Goal: Transaction & Acquisition: Purchase product/service

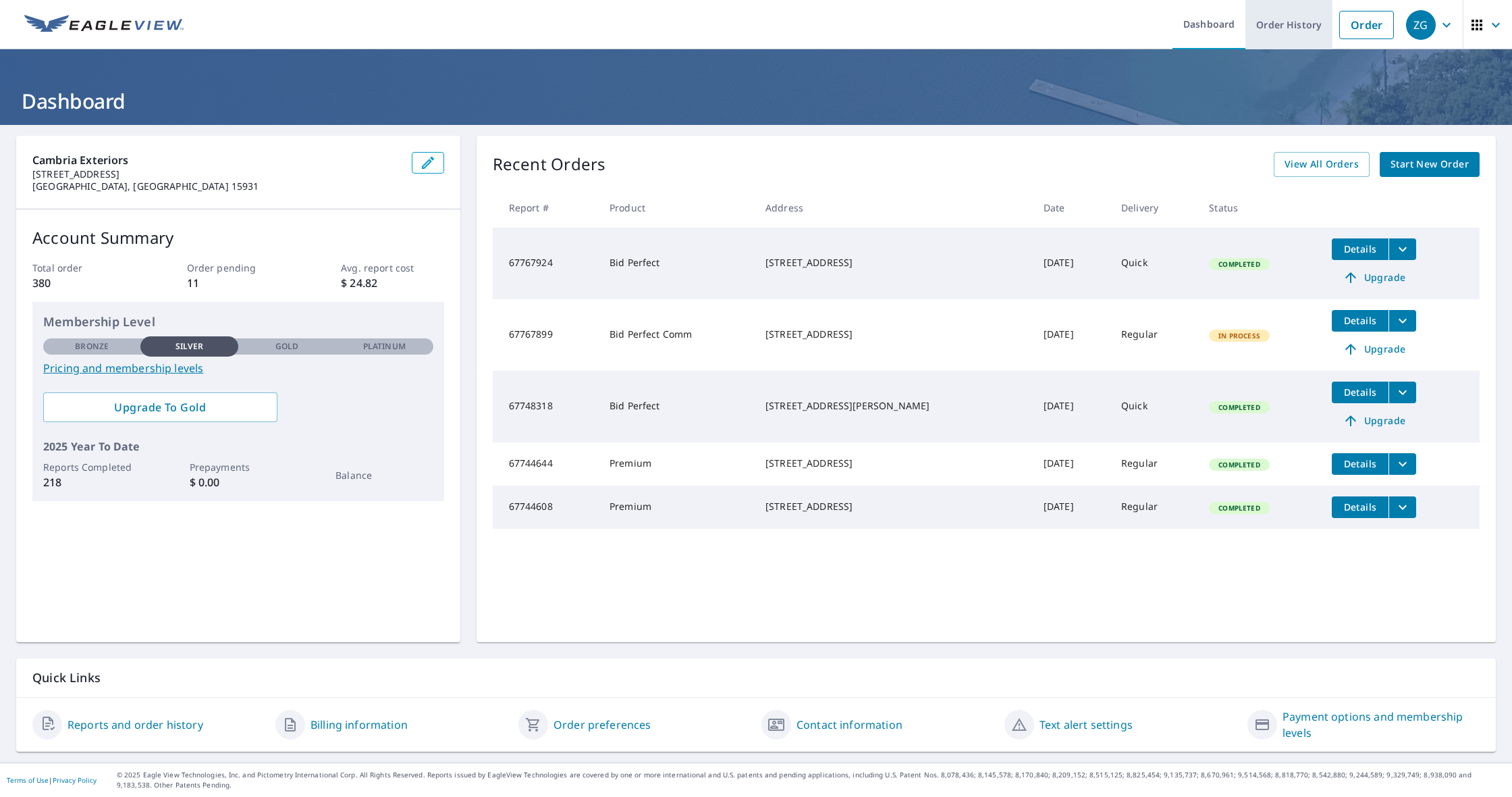
click at [1306, 36] on link "Order History" at bounding box center [1288, 25] width 87 height 50
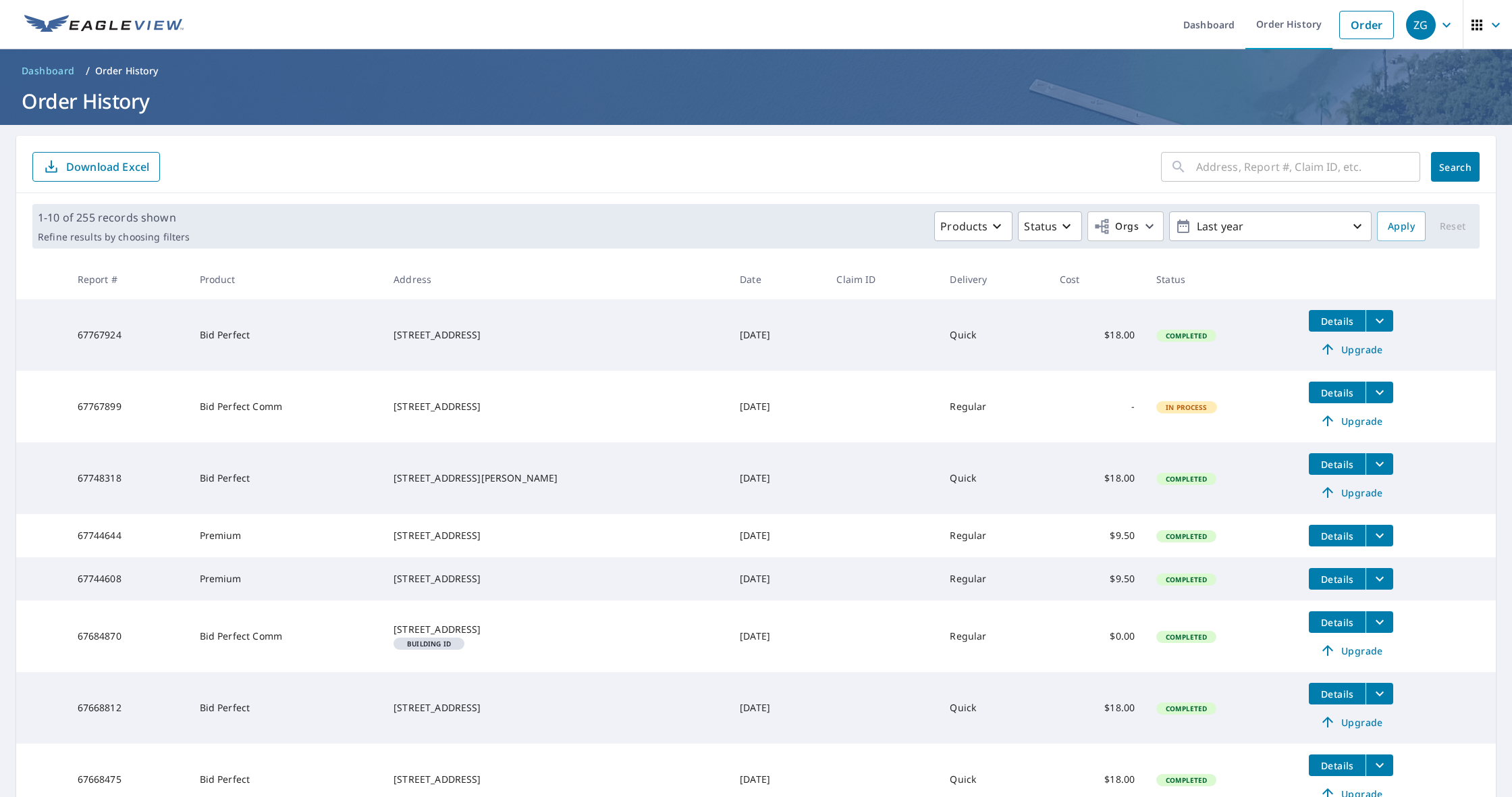
click at [1225, 169] on input "text" at bounding box center [1308, 167] width 224 height 38
type input "140"
click at [1455, 167] on button "Search" at bounding box center [1455, 166] width 49 height 30
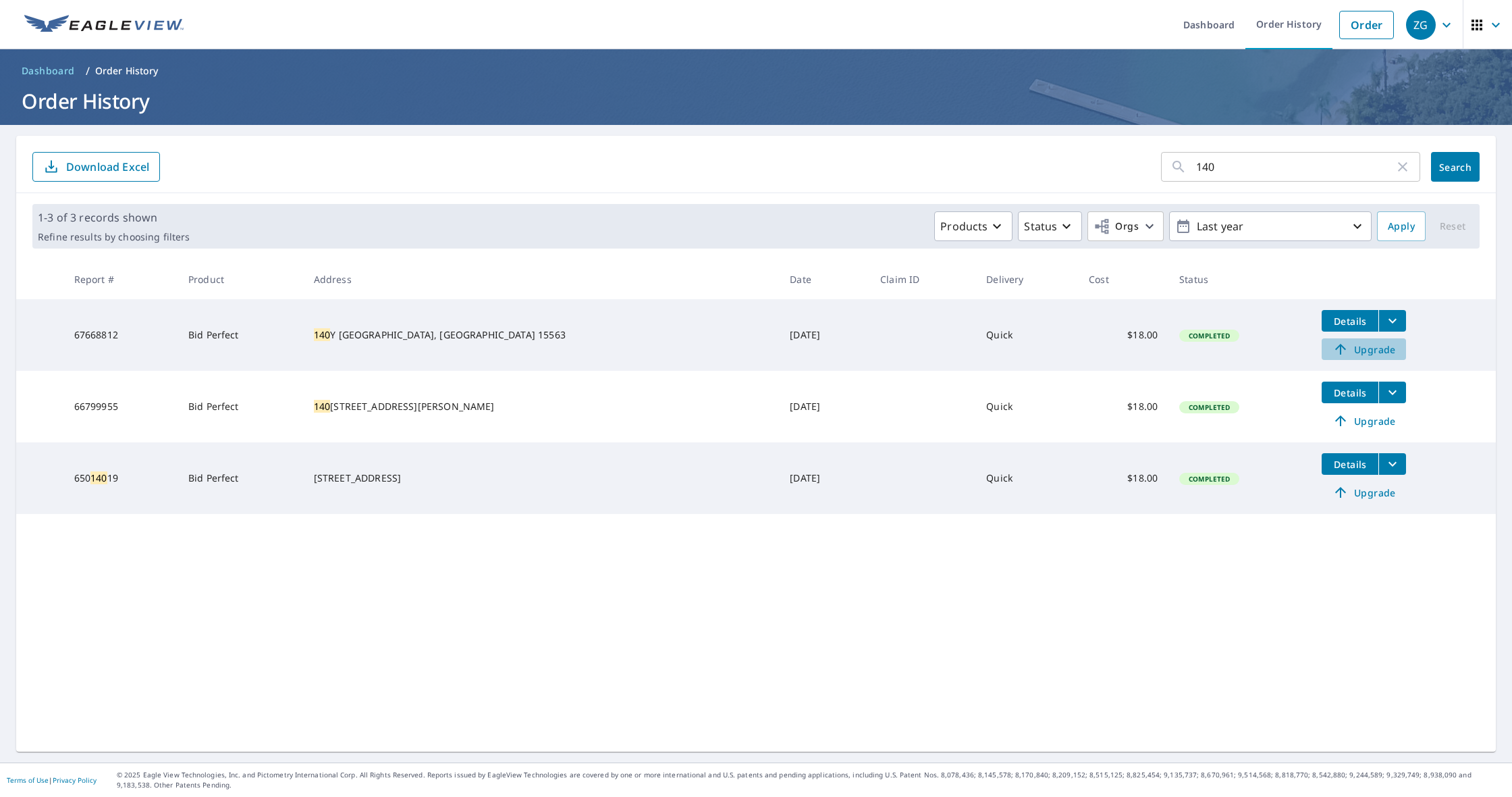
click at [1349, 354] on span "Upgrade" at bounding box center [1363, 349] width 68 height 16
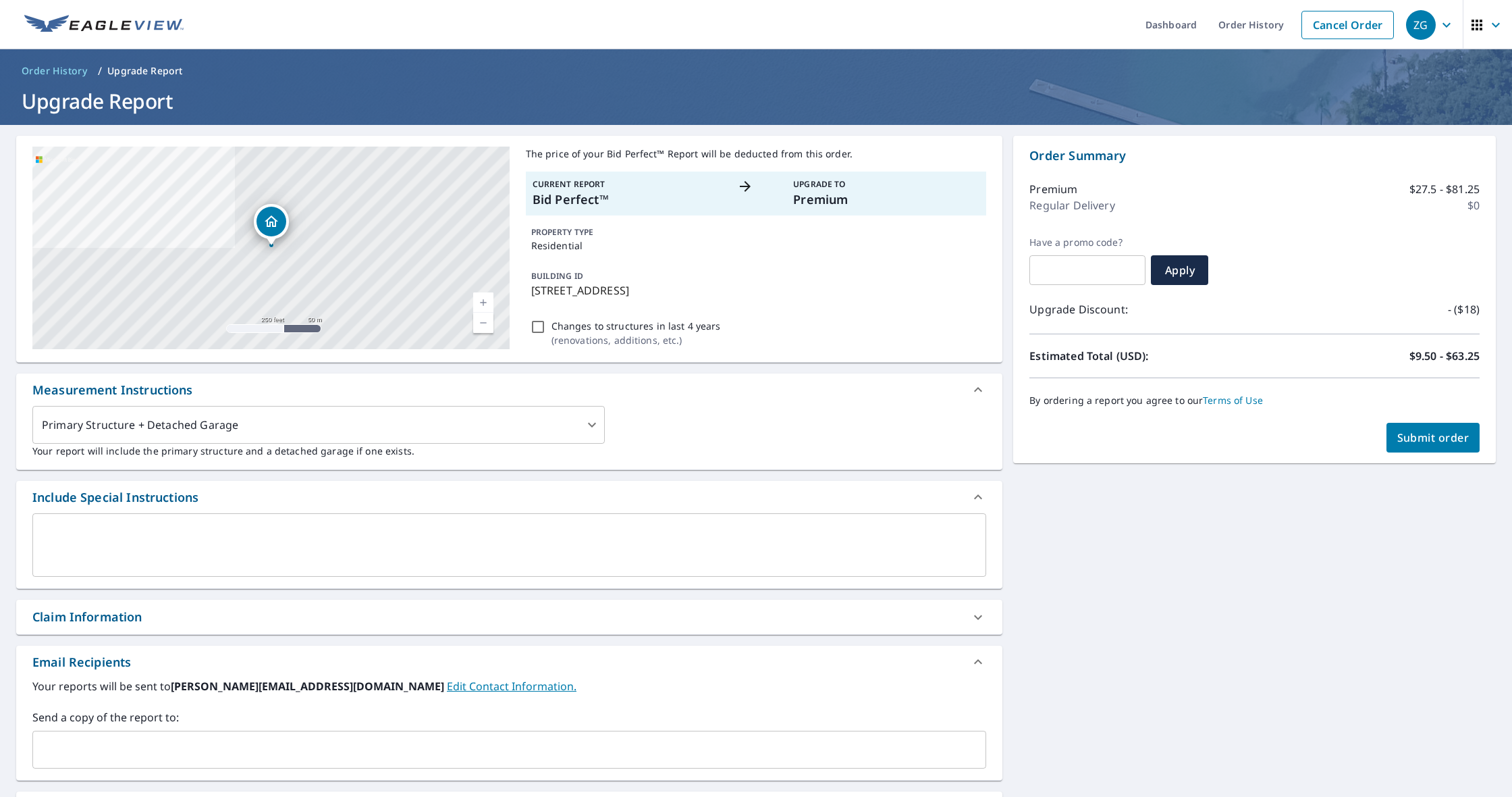
click at [479, 303] on link "Current Level 17, Zoom In" at bounding box center [482, 302] width 20 height 20
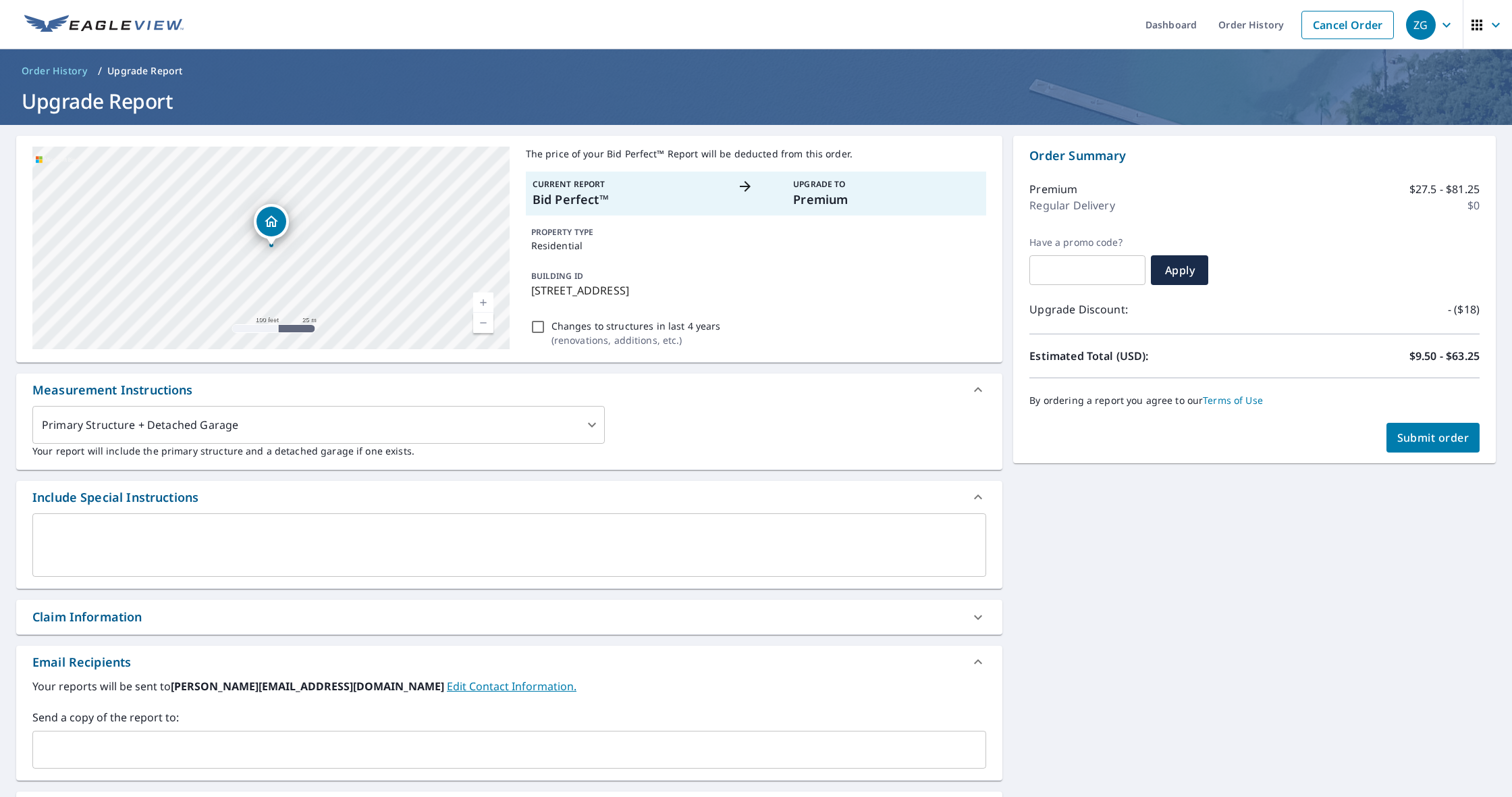
click at [479, 303] on link "Current Level 18, Zoom In" at bounding box center [482, 302] width 20 height 20
click at [479, 303] on link "Current Level 19, Zoom In" at bounding box center [482, 302] width 20 height 20
drag, startPoint x: 430, startPoint y: 263, endPoint x: 413, endPoint y: 320, distance: 59.5
click at [413, 320] on div "[STREET_ADDRESS]" at bounding box center [270, 248] width 477 height 203
drag, startPoint x: 260, startPoint y: 286, endPoint x: 279, endPoint y: 277, distance: 21.0
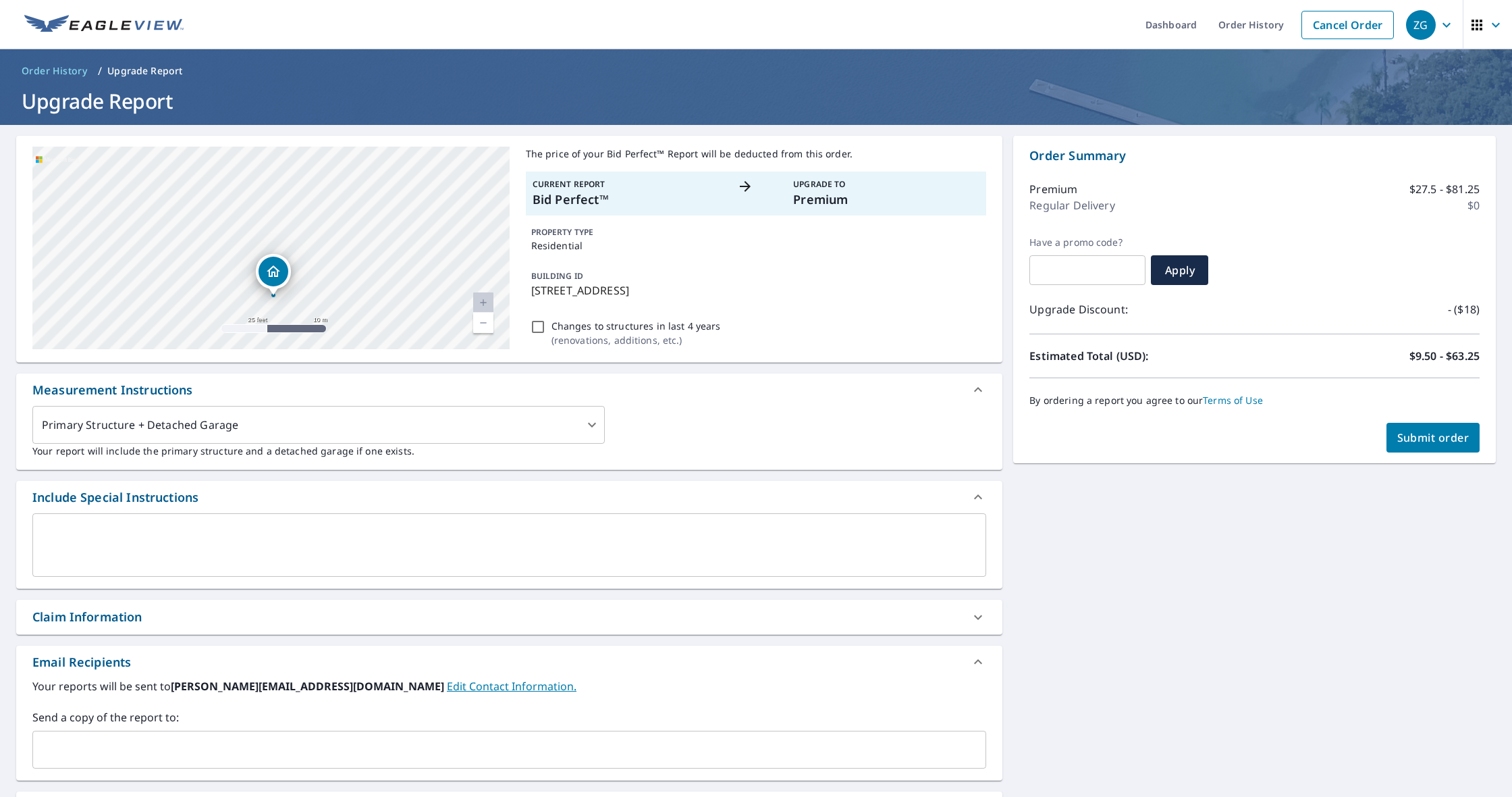
click at [279, 277] on icon "Dropped pin, building 1, Residential property, 140 Y St Stoystown, PA 15563" at bounding box center [273, 271] width 16 height 16
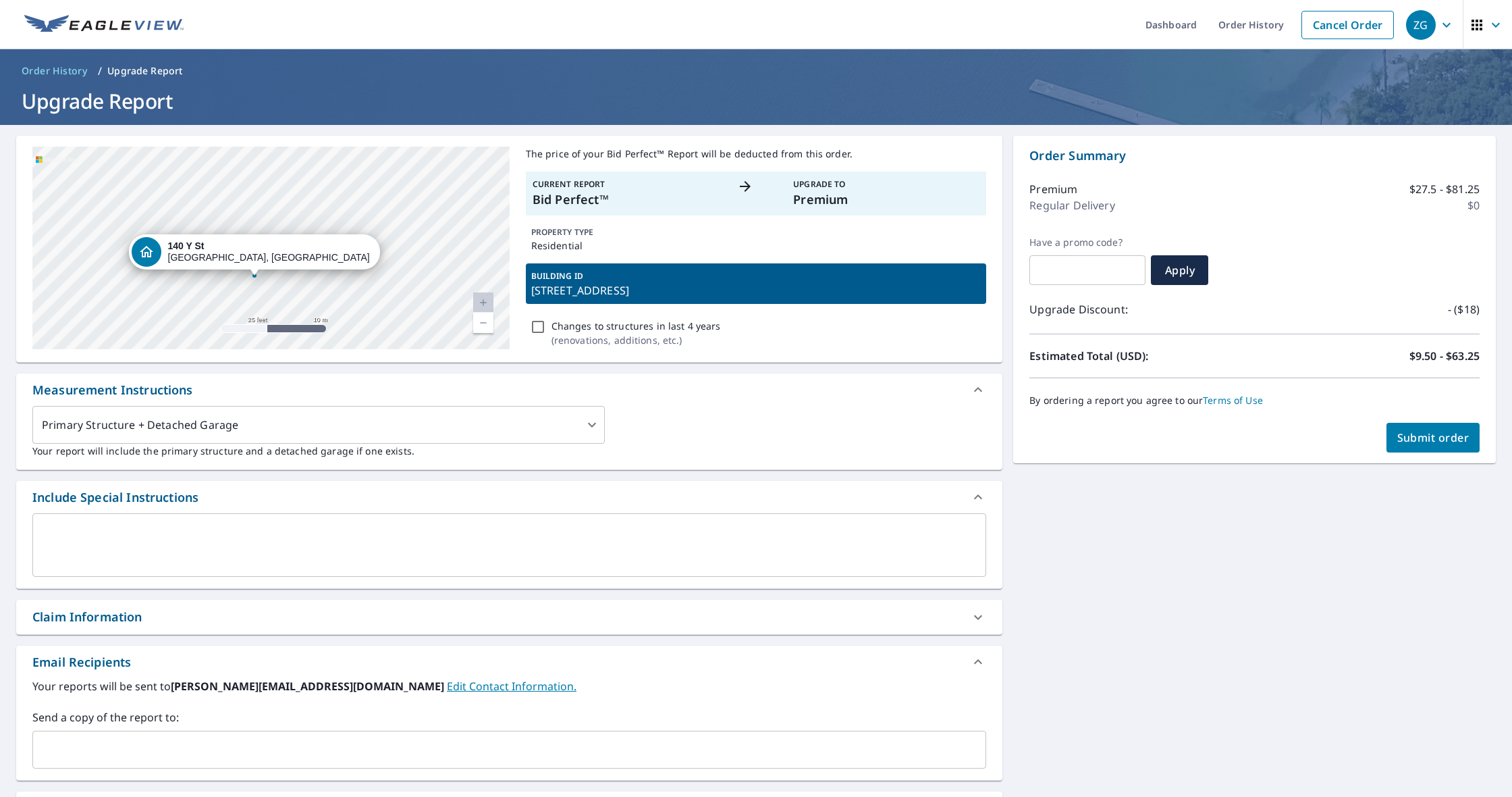
drag, startPoint x: 295, startPoint y: 231, endPoint x: 276, endPoint y: 263, distance: 37.2
click at [276, 263] on div "[STREET_ADDRESS]" at bounding box center [269, 252] width 202 height 23
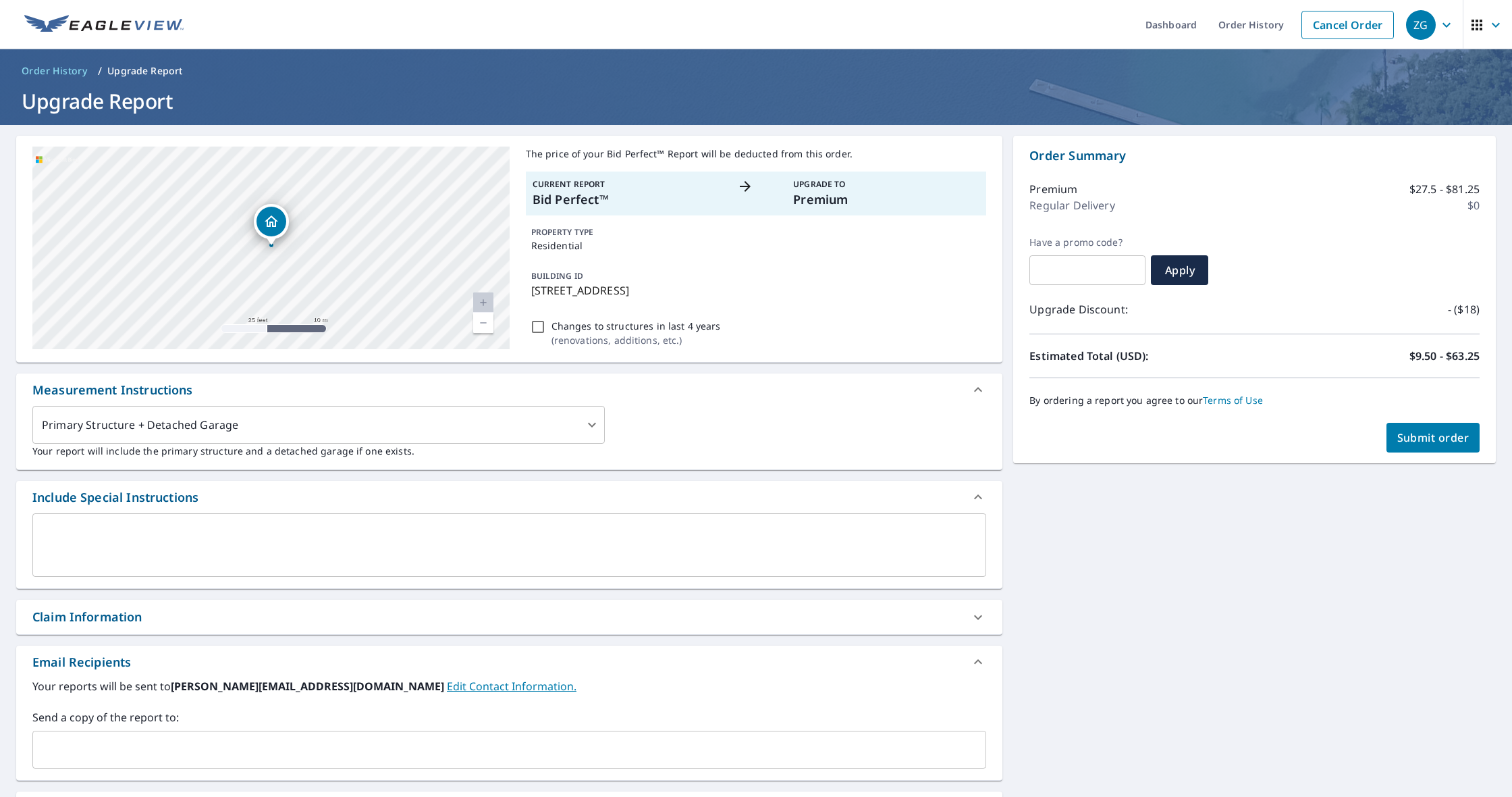
click at [480, 301] on link "Current Level 20, Zoom In Disabled" at bounding box center [482, 302] width 20 height 20
drag, startPoint x: 272, startPoint y: 226, endPoint x: 248, endPoint y: 274, distance: 53.7
click at [248, 274] on icon "Dropped pin, building 1, Residential property, 140 Y St Stoystown, PA 15563" at bounding box center [247, 269] width 13 height 11
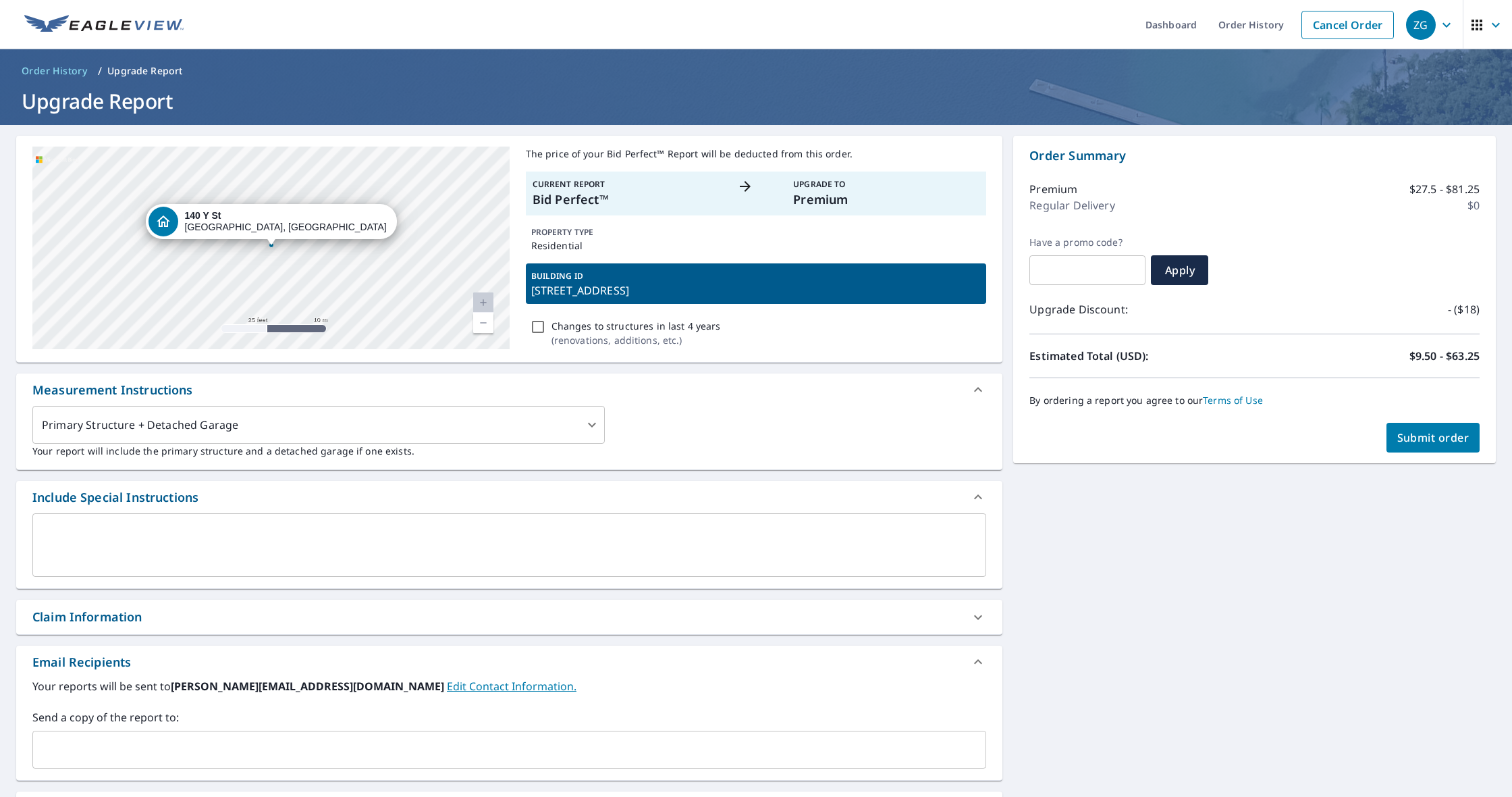
click at [478, 328] on link "Current Level 20, Zoom Out" at bounding box center [482, 322] width 20 height 20
click at [479, 308] on link "Current Level 19, Zoom In" at bounding box center [482, 302] width 20 height 20
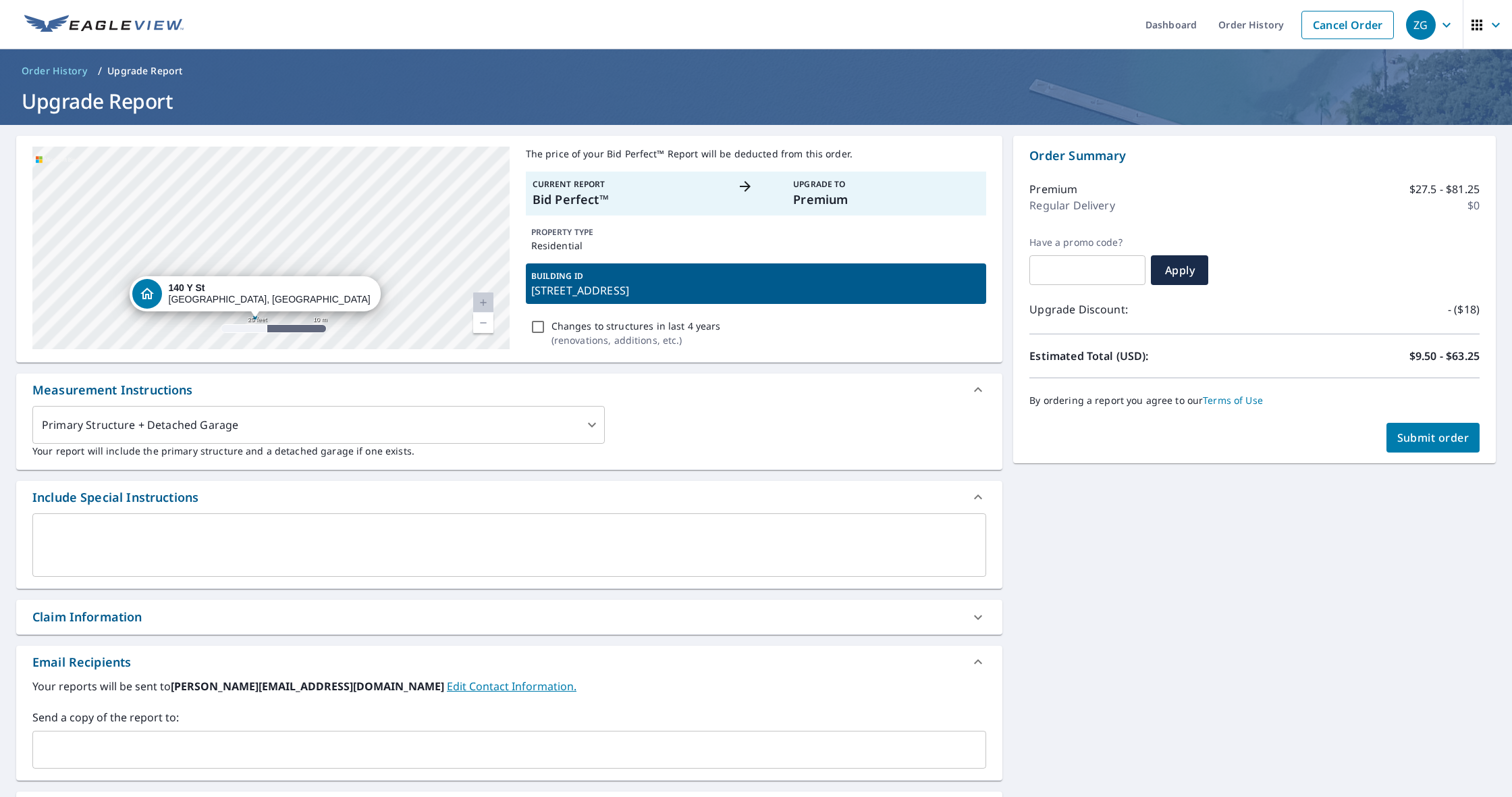
drag, startPoint x: 394, startPoint y: 255, endPoint x: 379, endPoint y: 324, distance: 70.6
click at [379, 324] on div "[STREET_ADDRESS]" at bounding box center [270, 248] width 477 height 203
click at [329, 272] on div "[STREET_ADDRESS]" at bounding box center [270, 248] width 477 height 203
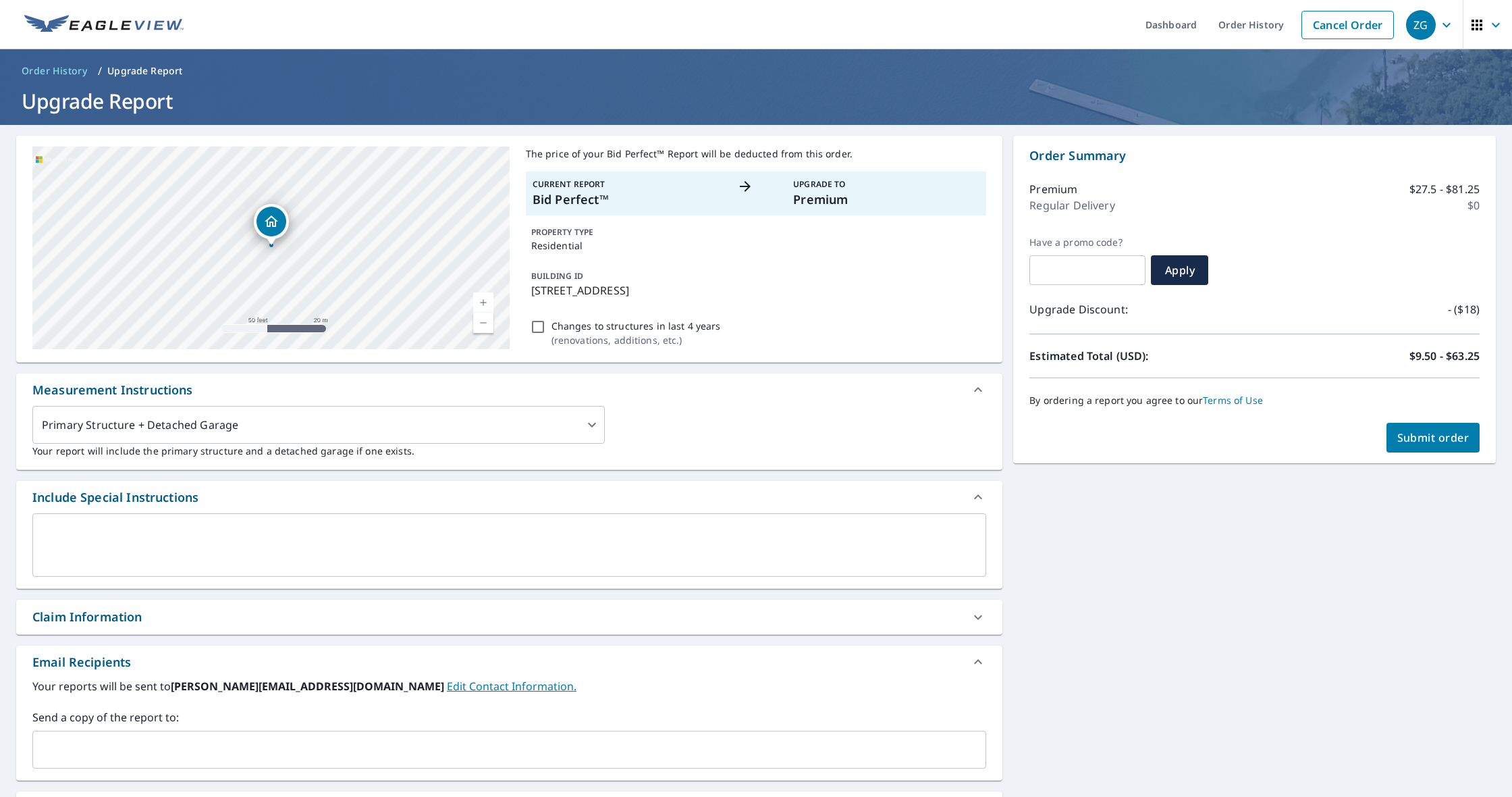
click at [284, 212] on div "[STREET_ADDRESS]" at bounding box center [271, 221] width 35 height 35
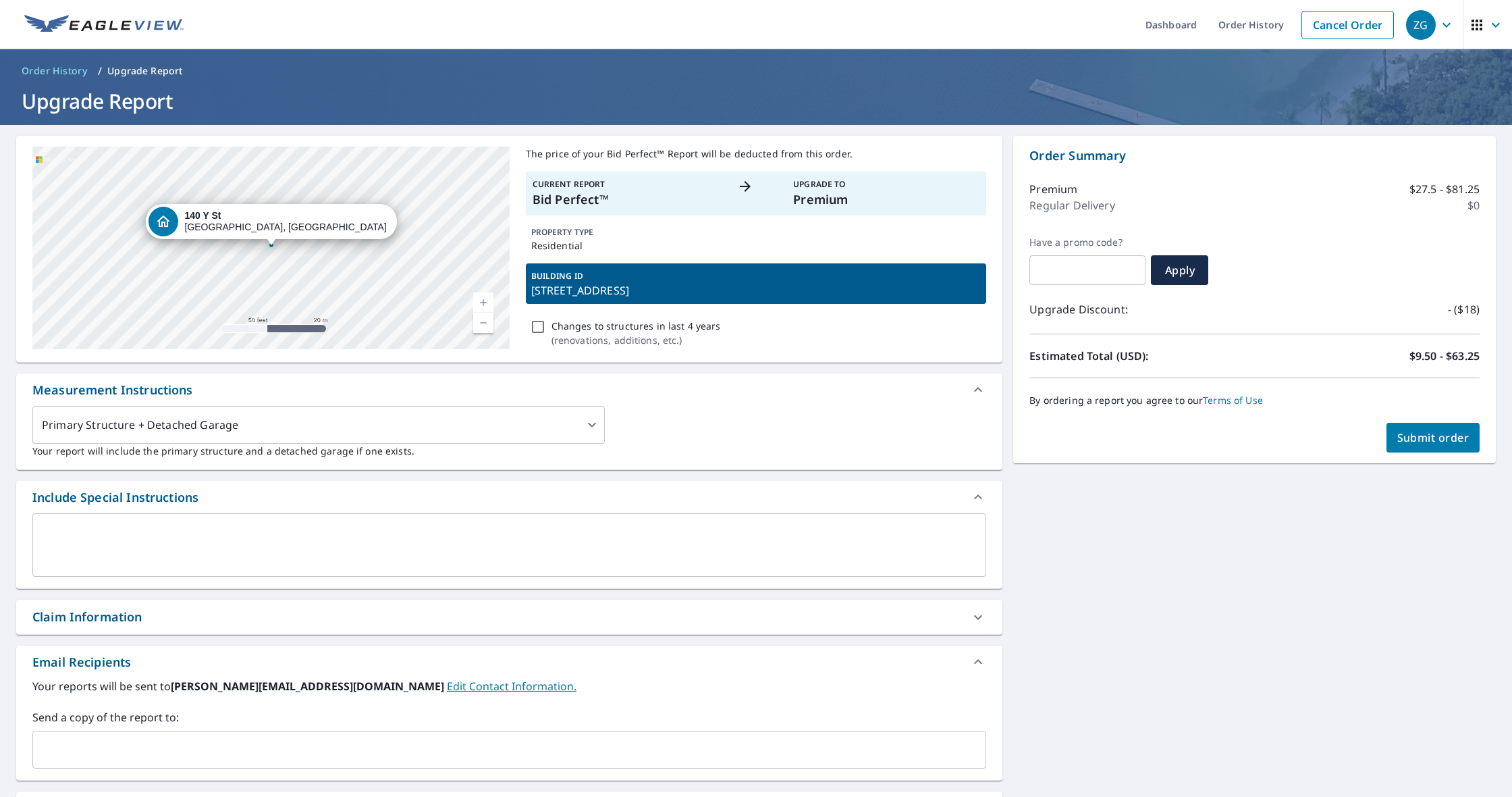
click at [284, 212] on div "[STREET_ADDRESS]" at bounding box center [287, 222] width 202 height 23
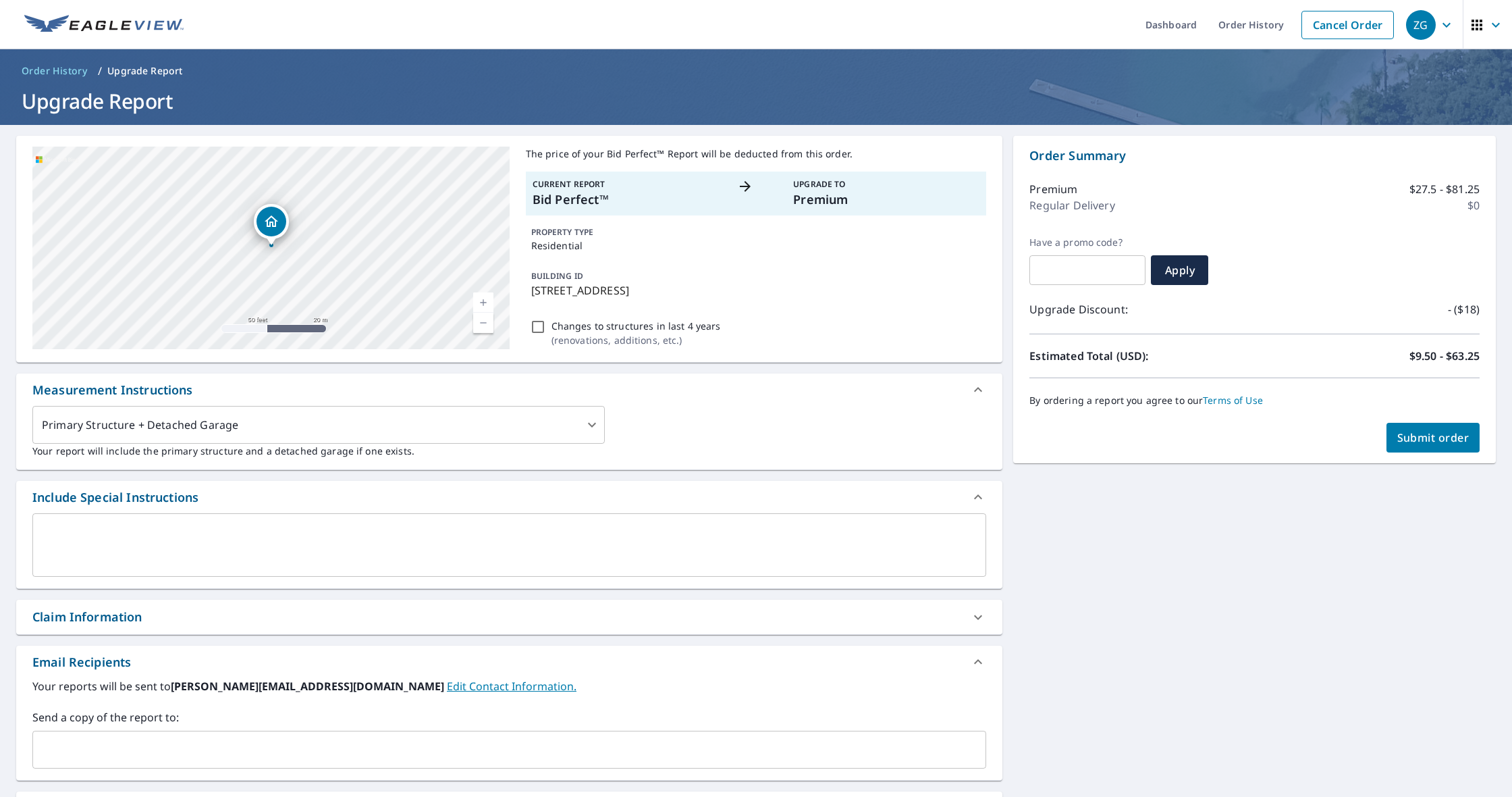
click at [284, 219] on div "Dropped pin, building 1, Residential property, 140 Y St Stoystown, PA 15563" at bounding box center [270, 221] width 30 height 30
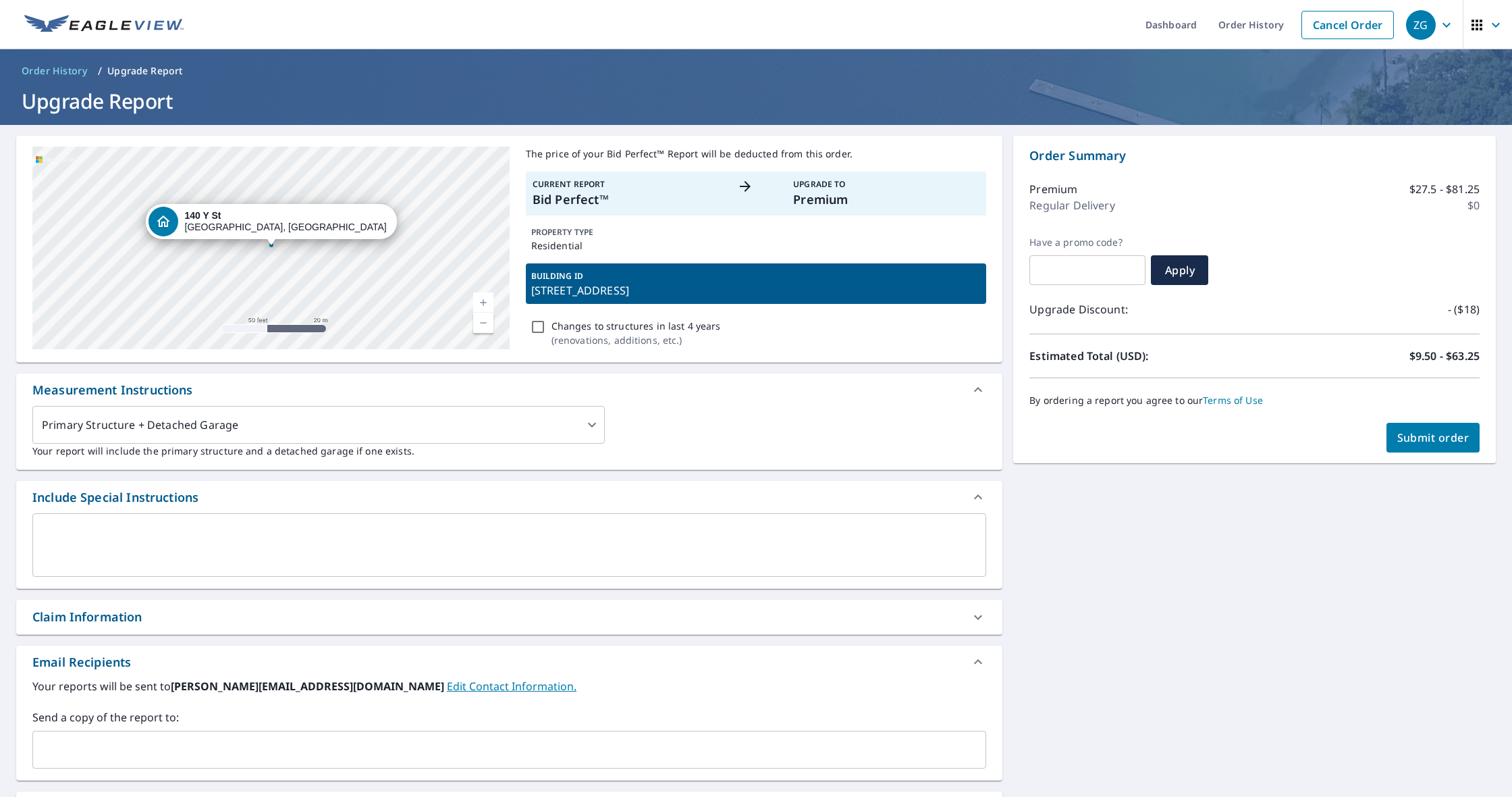
click at [599, 287] on p "[STREET_ADDRESS]" at bounding box center [756, 290] width 450 height 16
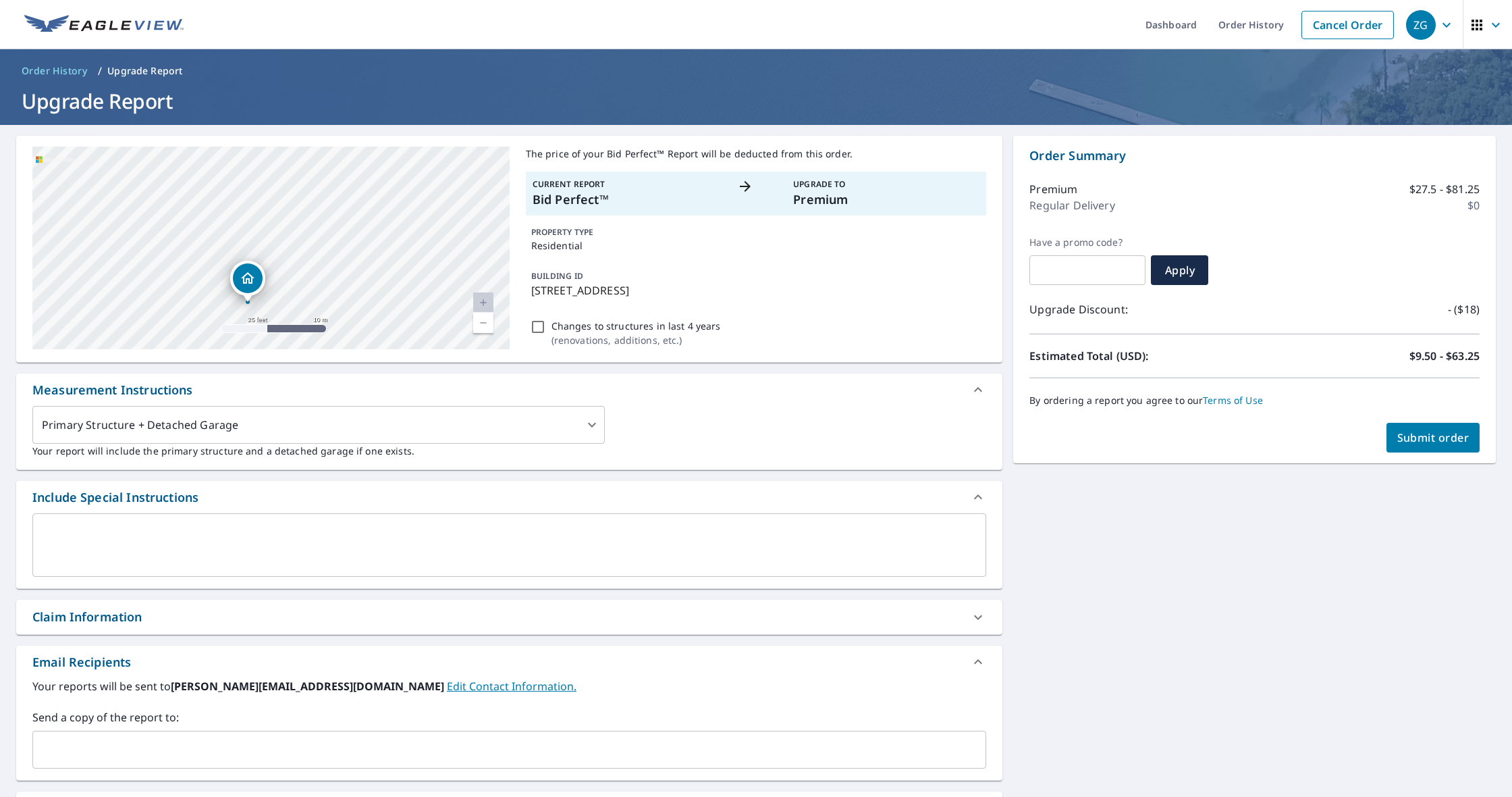
drag, startPoint x: 315, startPoint y: 220, endPoint x: 363, endPoint y: 256, distance: 60.0
click at [363, 256] on div "[STREET_ADDRESS]" at bounding box center [270, 248] width 477 height 203
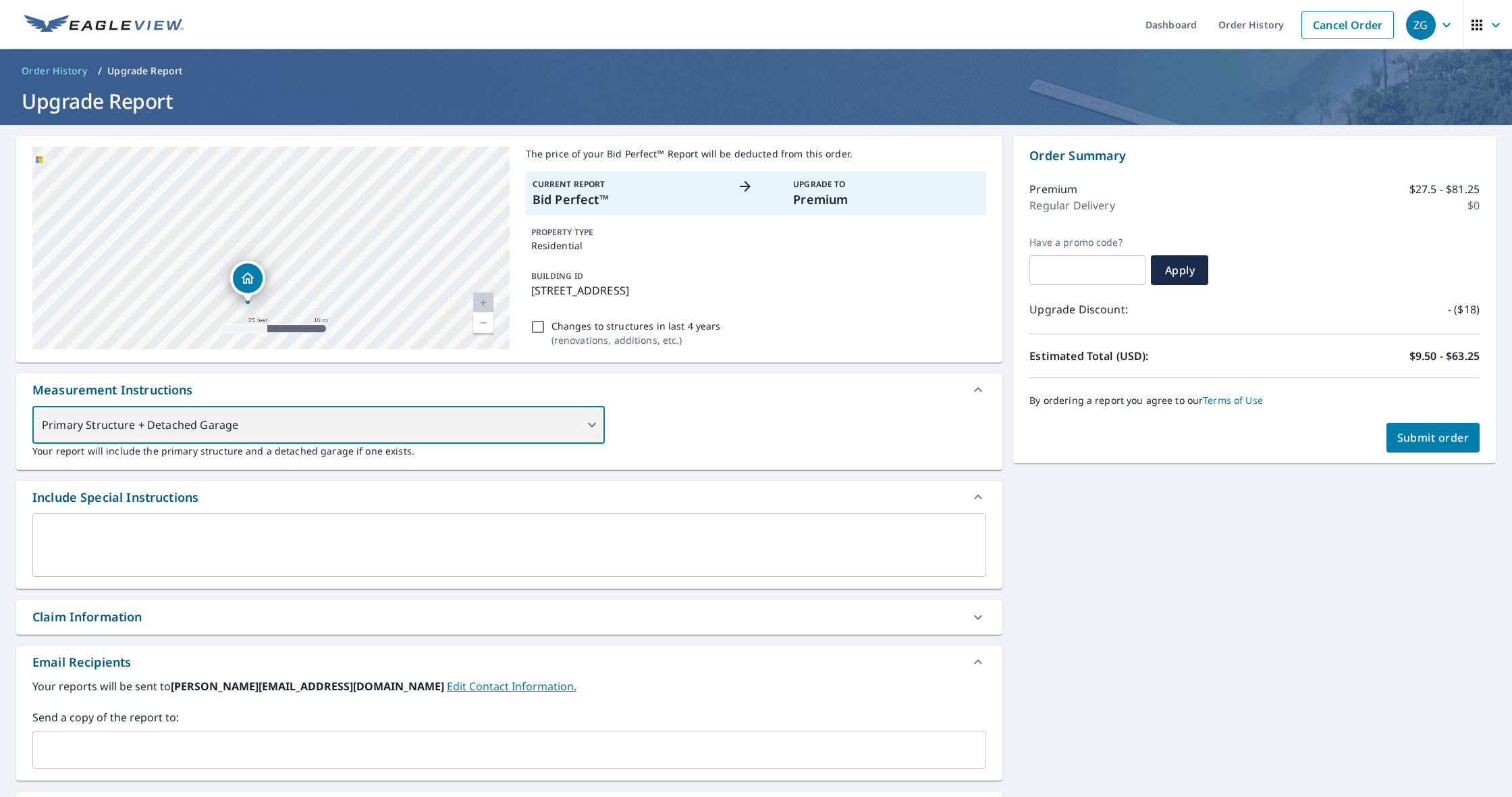
click at [401, 428] on div "Primary Structure + Detached Garage" at bounding box center [318, 425] width 572 height 38
drag, startPoint x: 402, startPoint y: 429, endPoint x: 414, endPoint y: 429, distance: 12.0
click at [403, 429] on div "Primary Structure + Detached Garage" at bounding box center [318, 425] width 572 height 38
click at [481, 544] on textarea at bounding box center [509, 545] width 934 height 38
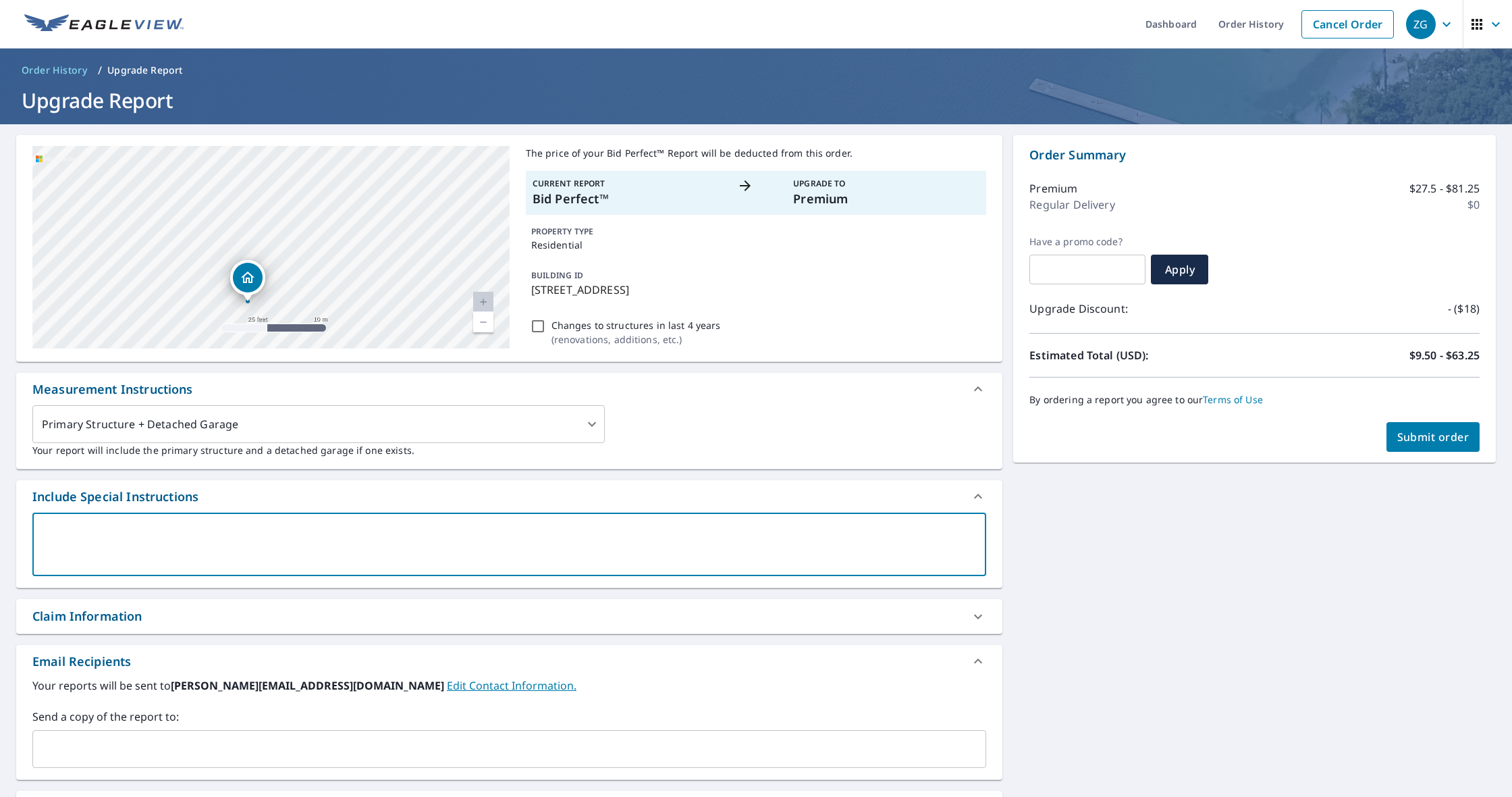
type textarea "m"
type textarea "x"
type textarea "mi"
type textarea "x"
type textarea "m"
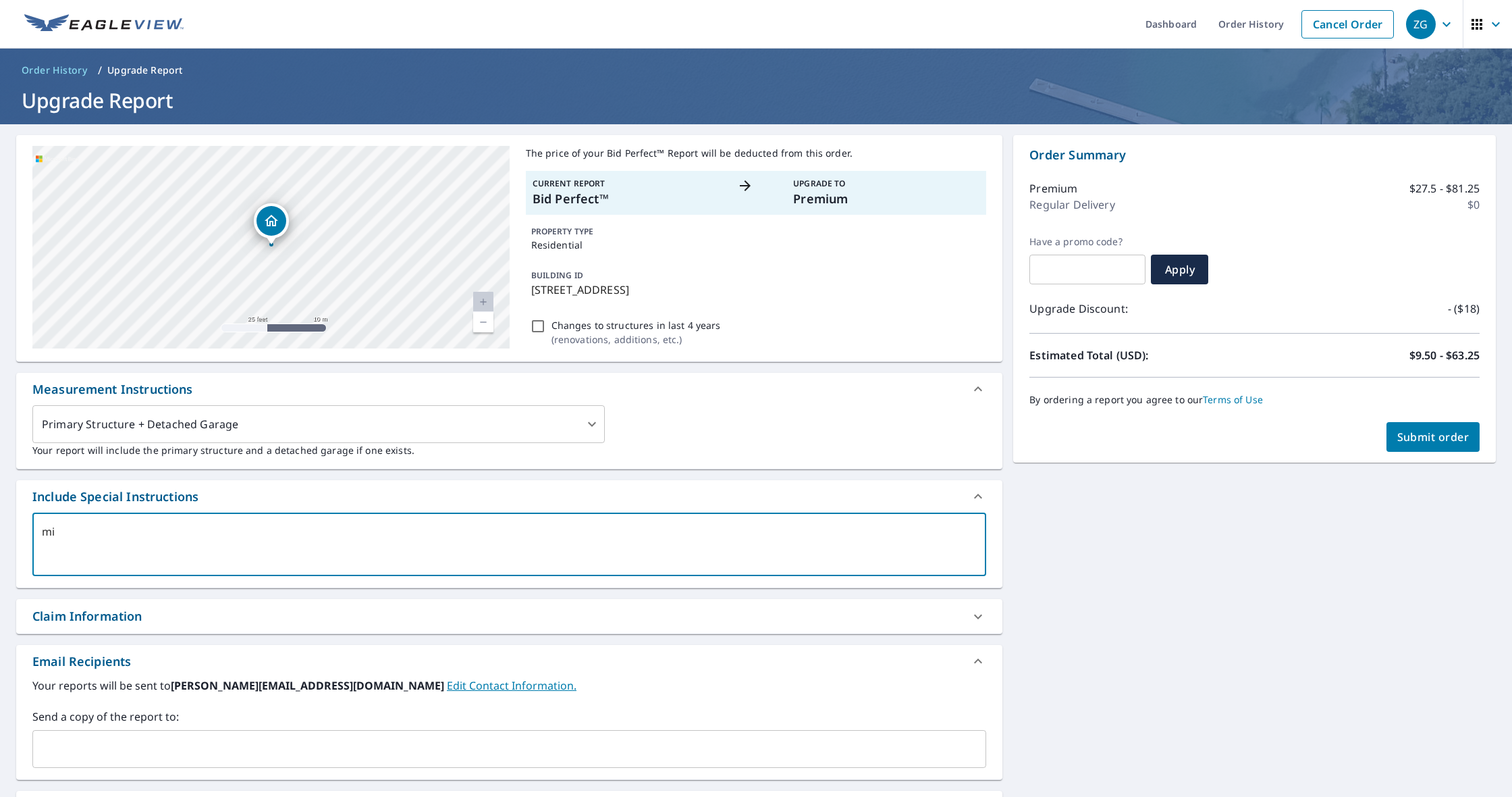
type textarea "x"
type textarea "ma"
type textarea "x"
type textarea "mai"
type textarea "x"
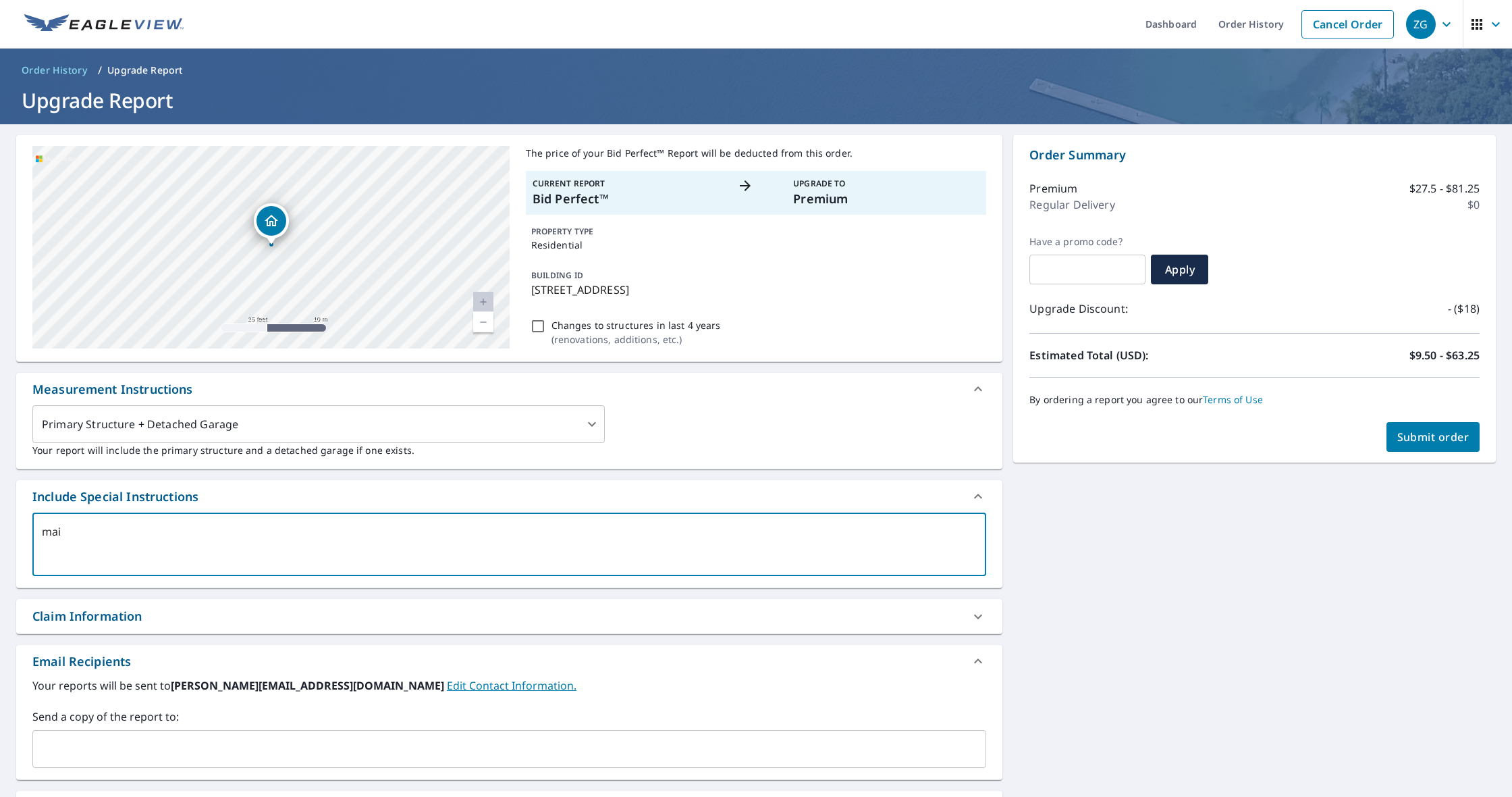
type textarea "main"
type textarea "x"
type textarea "main"
type textarea "x"
type textarea "main h"
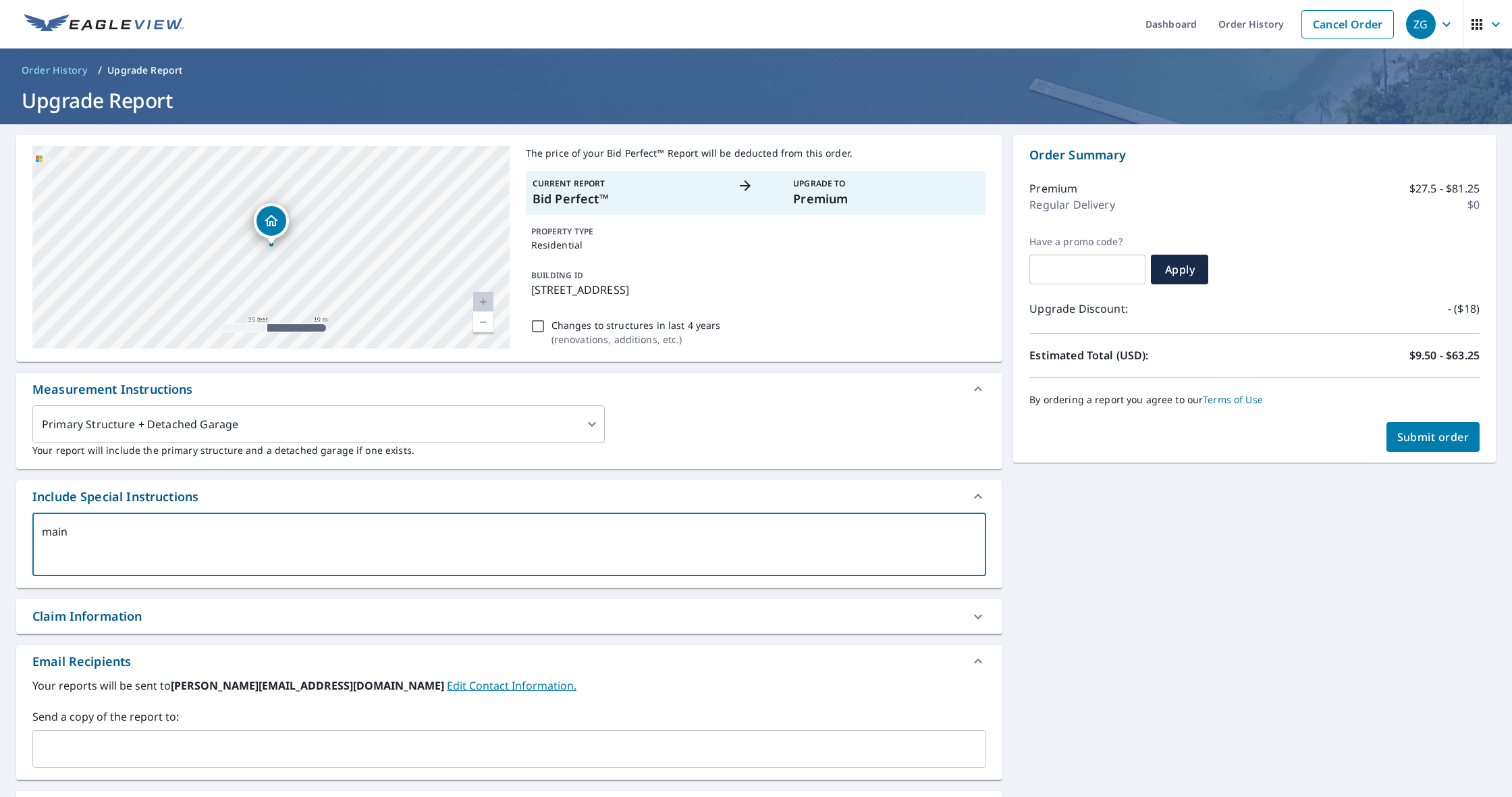
type textarea "x"
type textarea "main ho"
type textarea "x"
type textarea "main hou"
type textarea "x"
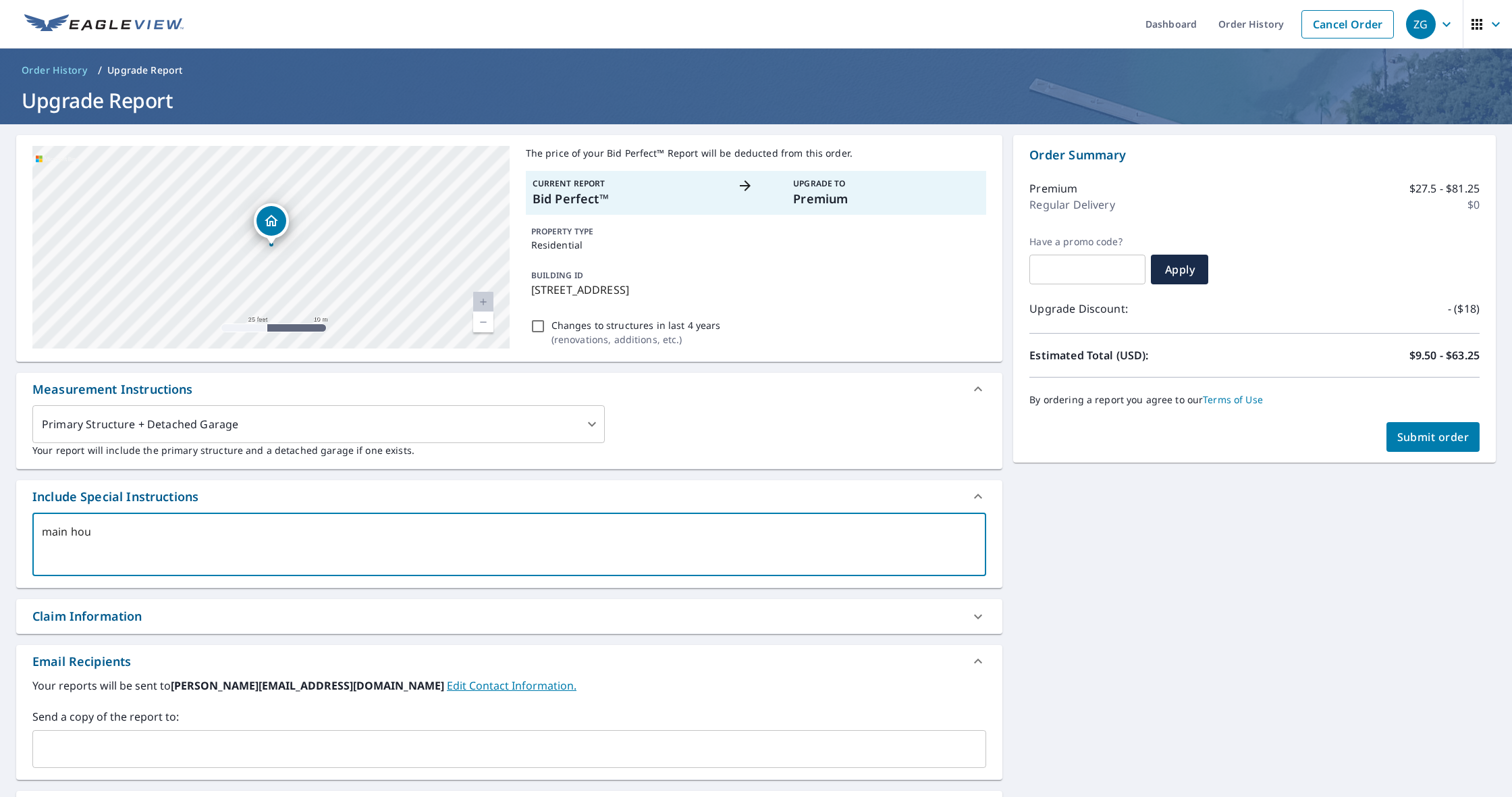
type textarea "main hous"
type textarea "x"
type textarea "main house"
type textarea "x"
type textarea "main house"
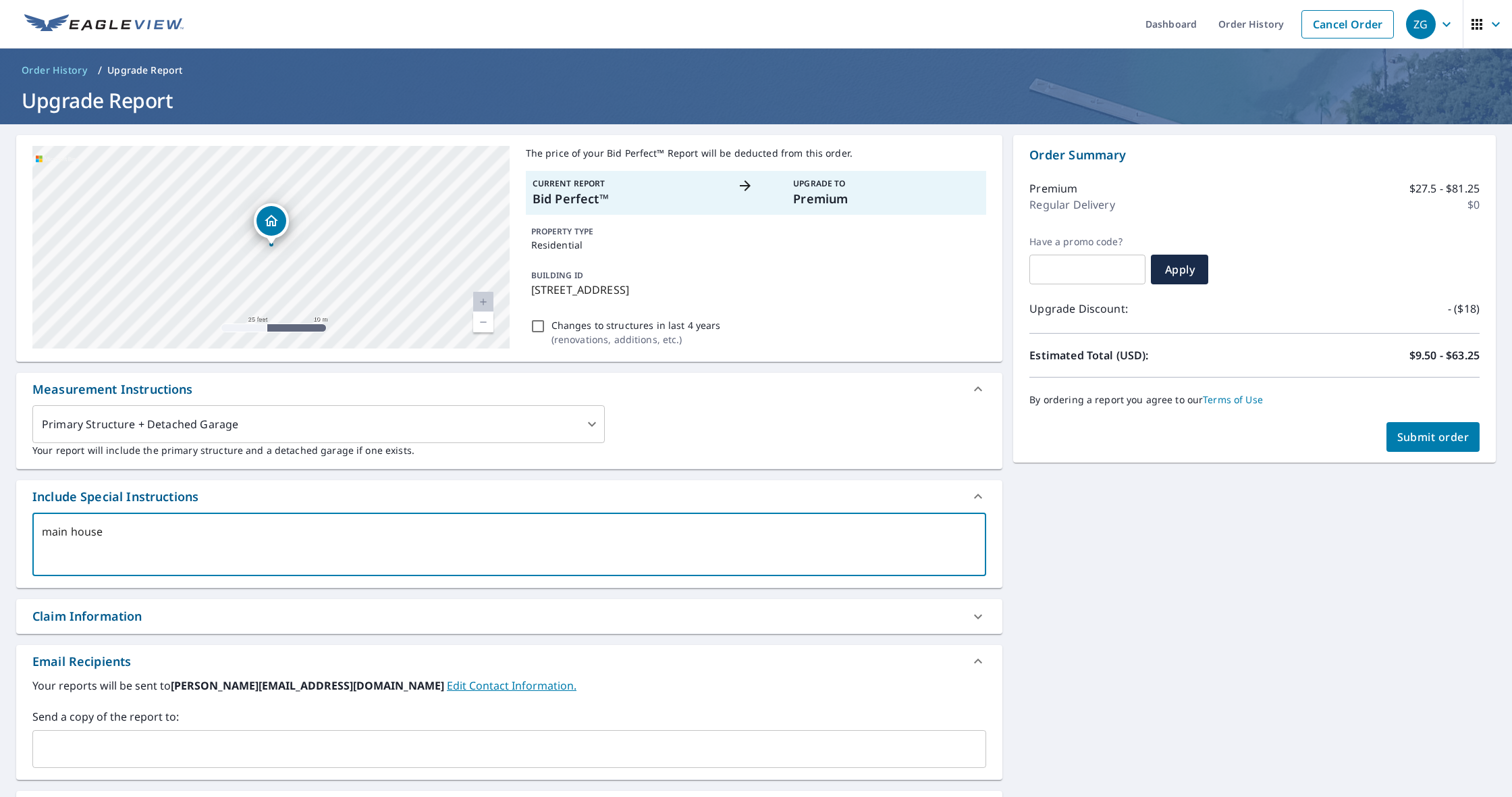
type textarea "x"
type textarea "main house o"
type textarea "x"
type textarea "main house on"
type textarea "x"
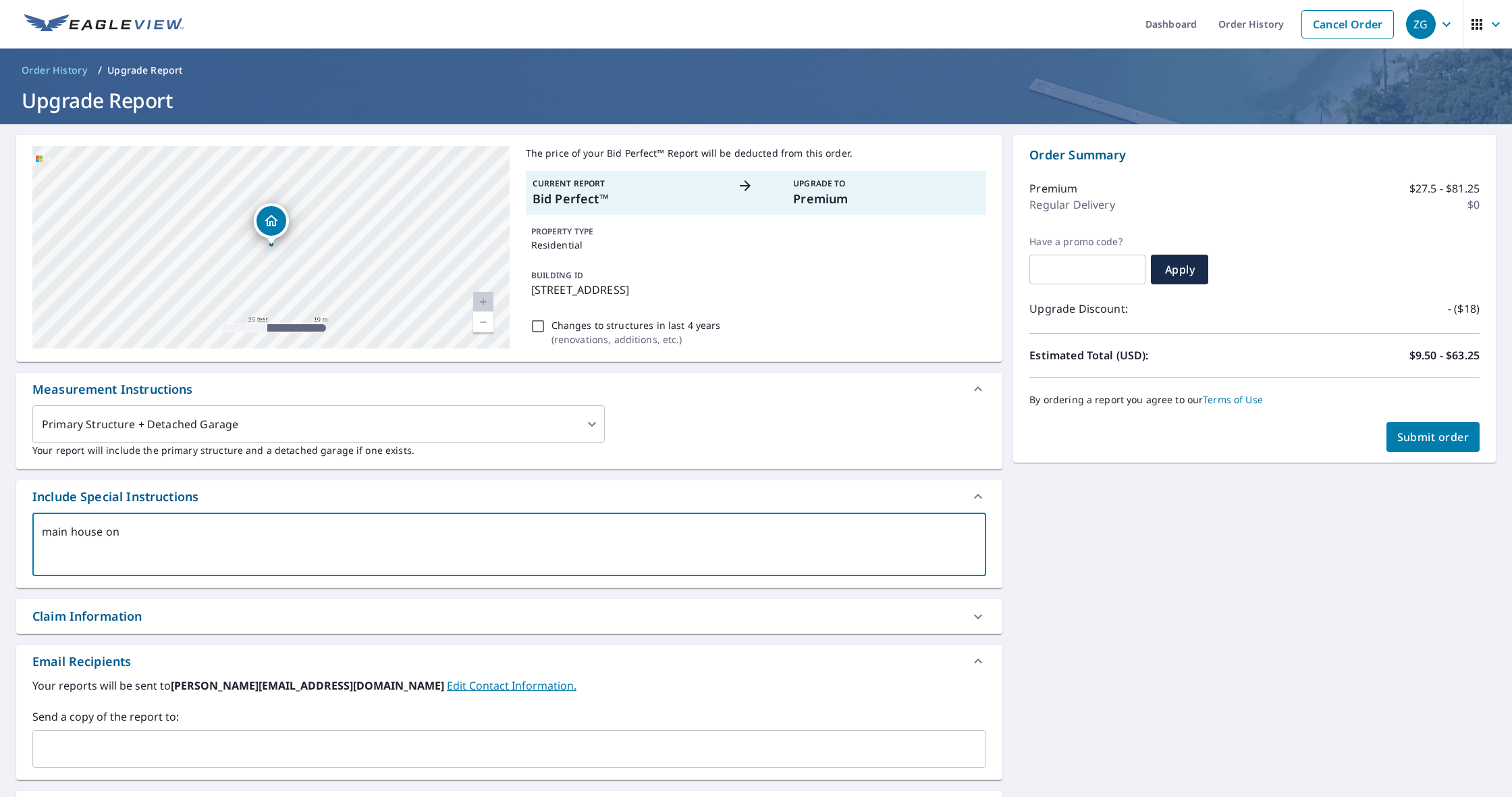
type textarea "main house onl"
type textarea "x"
type textarea "main house only"
type textarea "x"
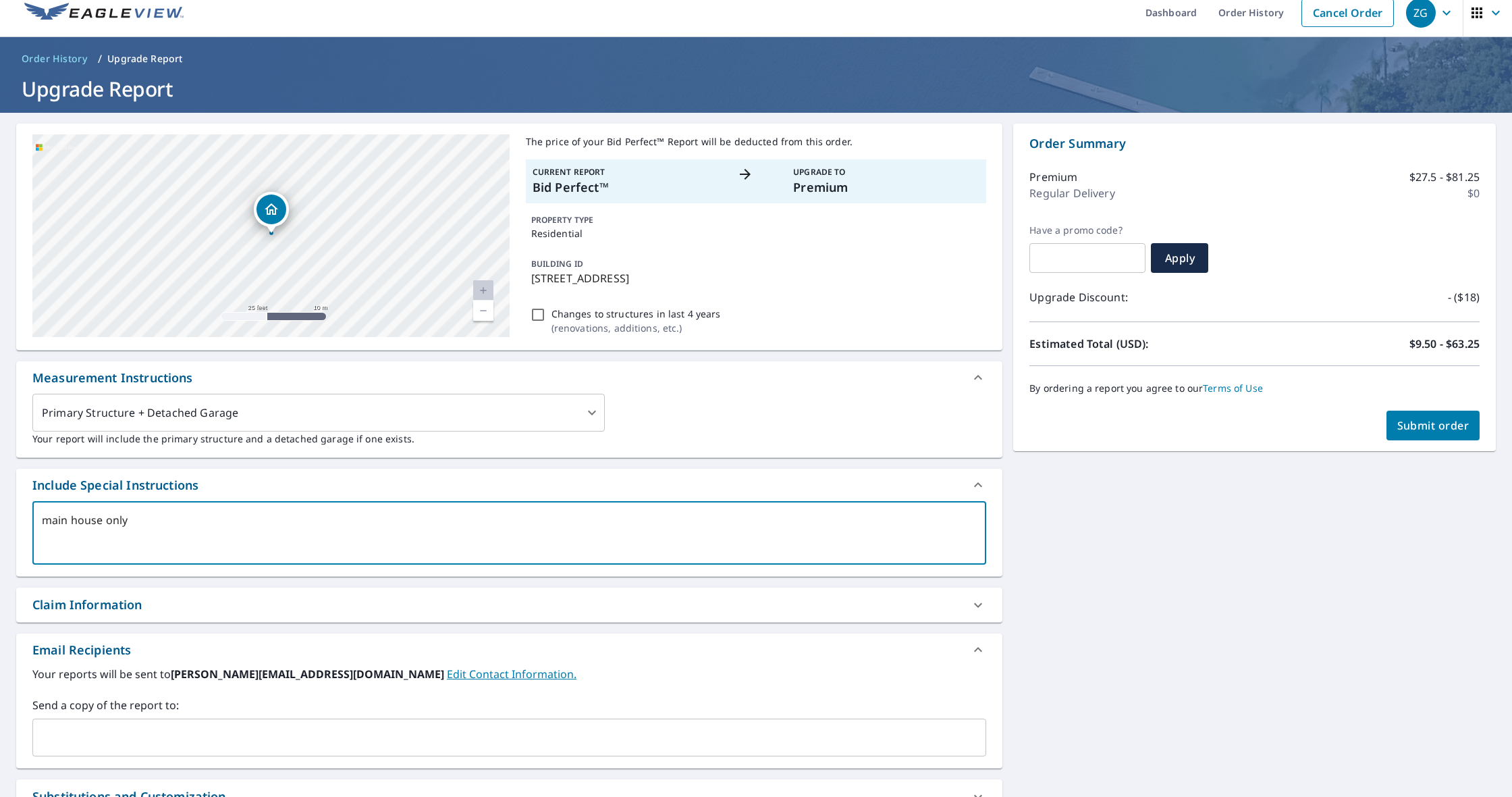
click at [415, 537] on textarea "main house only" at bounding box center [509, 533] width 934 height 38
click at [415, 537] on textarea "main house only" at bounding box center [509, 532] width 934 height 38
click at [414, 539] on textarea "main house only" at bounding box center [509, 532] width 934 height 38
click at [1433, 426] on span "Submit order" at bounding box center [1433, 425] width 73 height 15
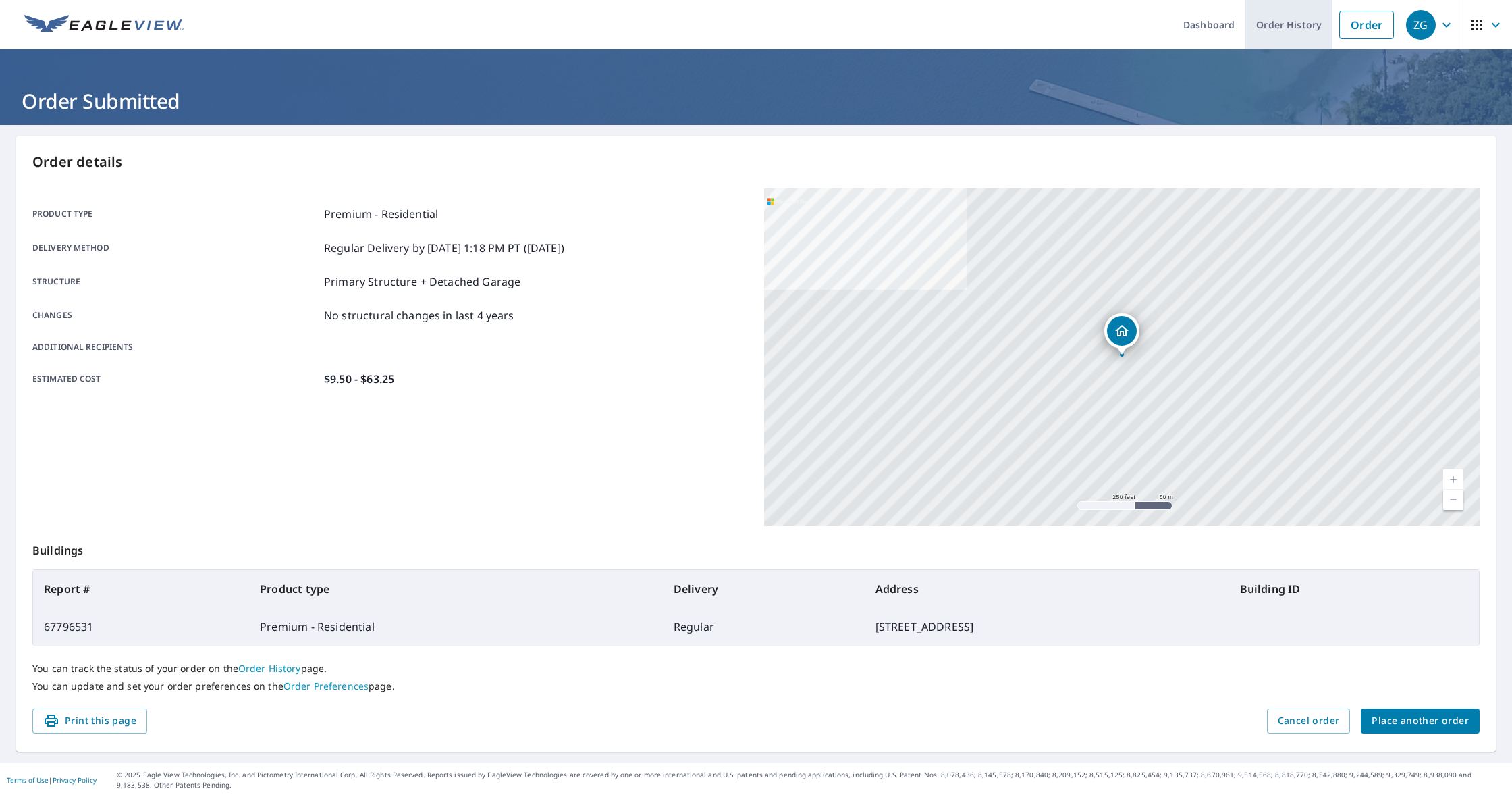
click at [1280, 26] on link "Order History" at bounding box center [1288, 25] width 87 height 50
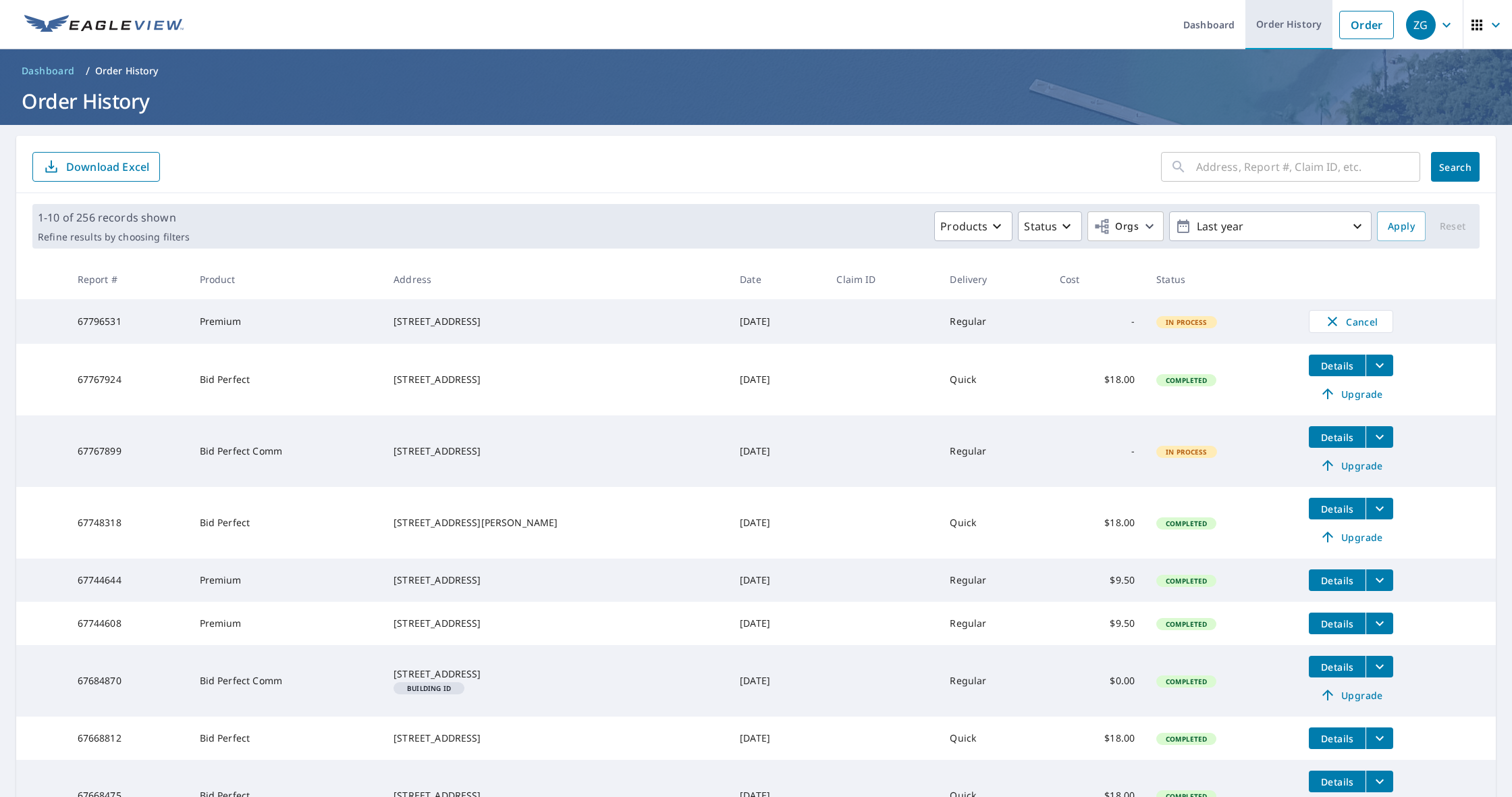
click at [1261, 33] on link "Order History" at bounding box center [1288, 25] width 87 height 50
click at [1286, 155] on input "text" at bounding box center [1308, 167] width 224 height 38
type input "121"
click at [1455, 167] on button "Search" at bounding box center [1455, 166] width 49 height 30
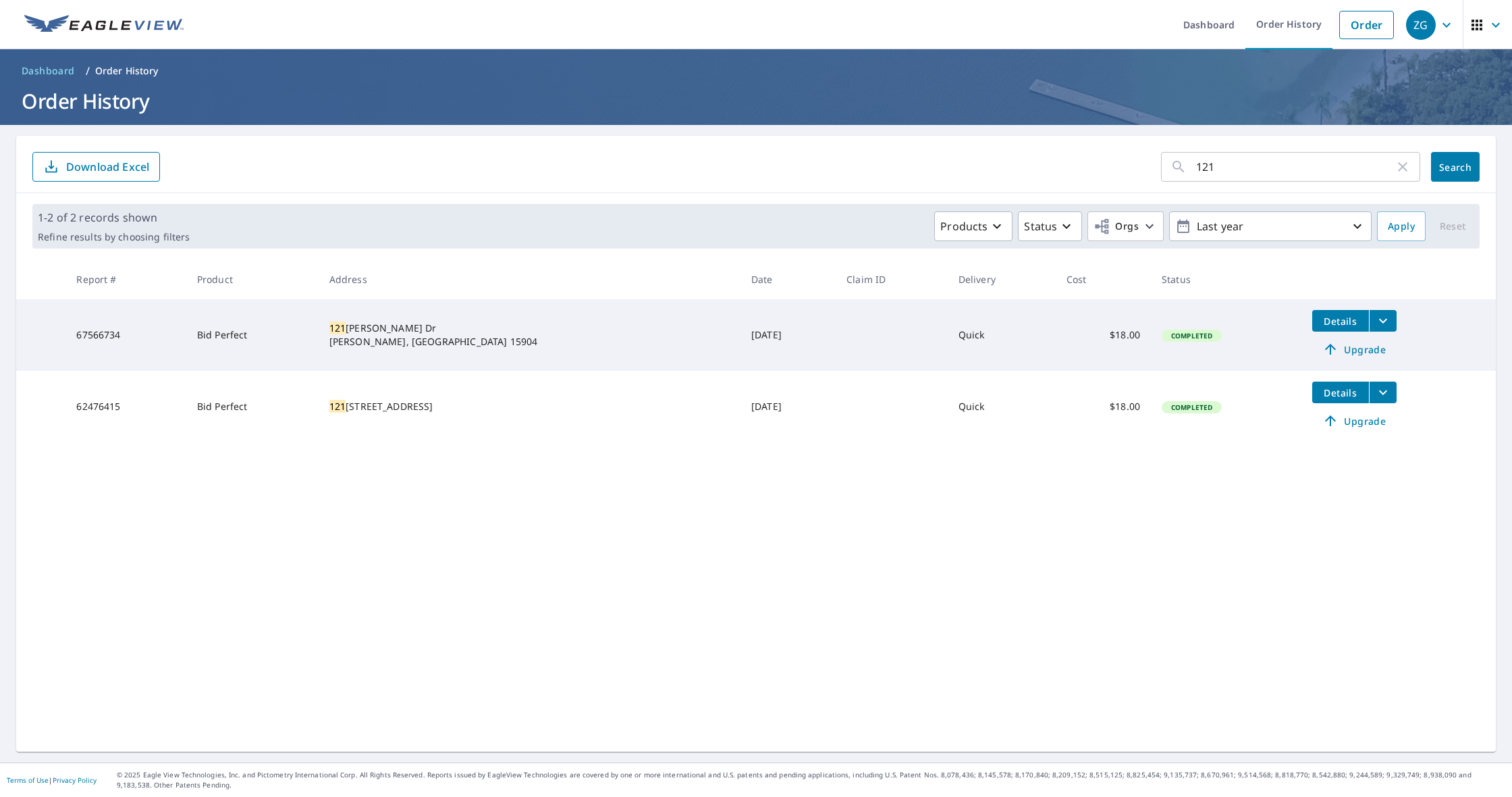
click at [1344, 353] on span "Upgrade" at bounding box center [1353, 349] width 68 height 16
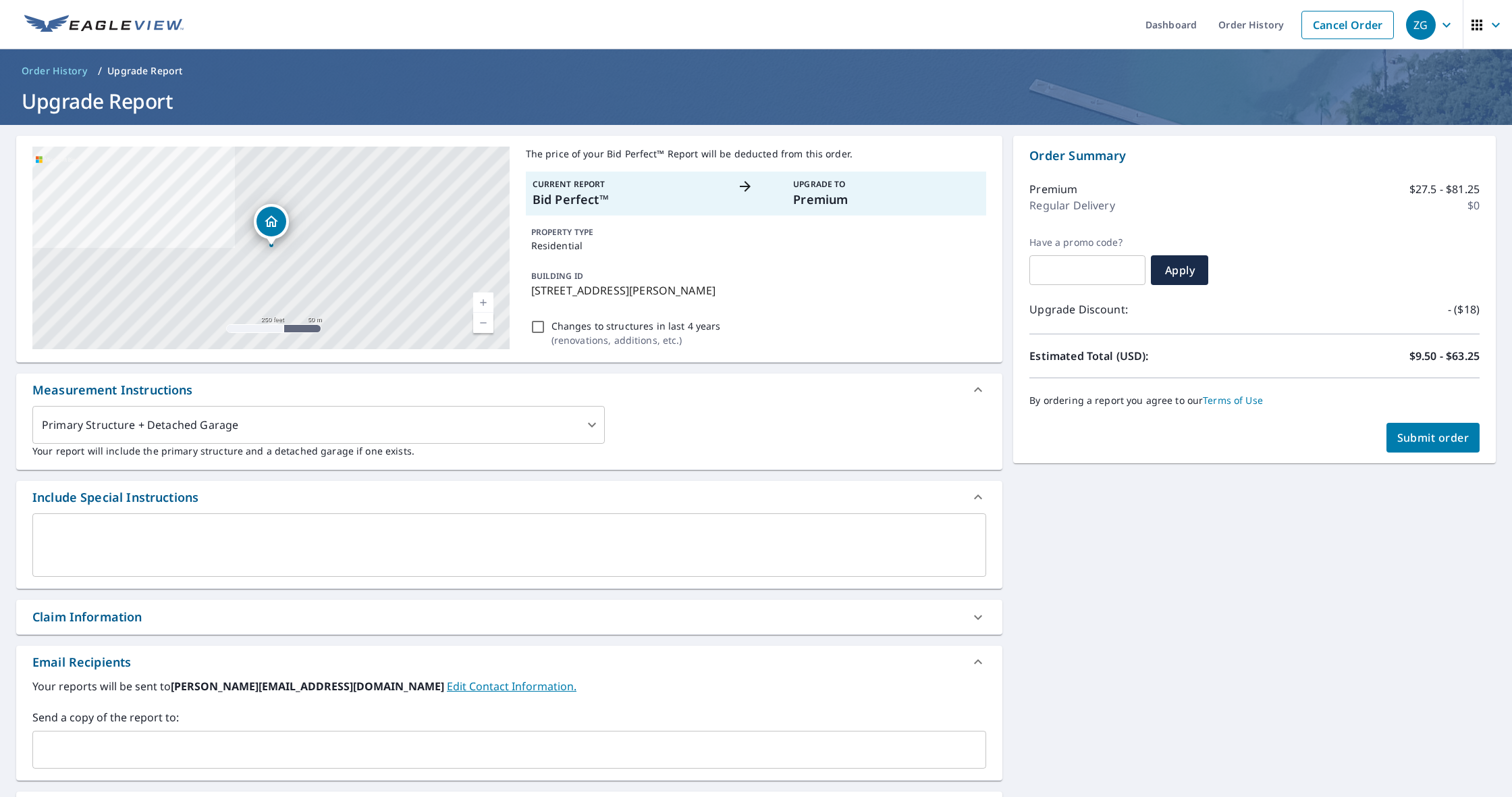
click at [484, 306] on link "Current Level 17, Zoom In" at bounding box center [482, 302] width 20 height 20
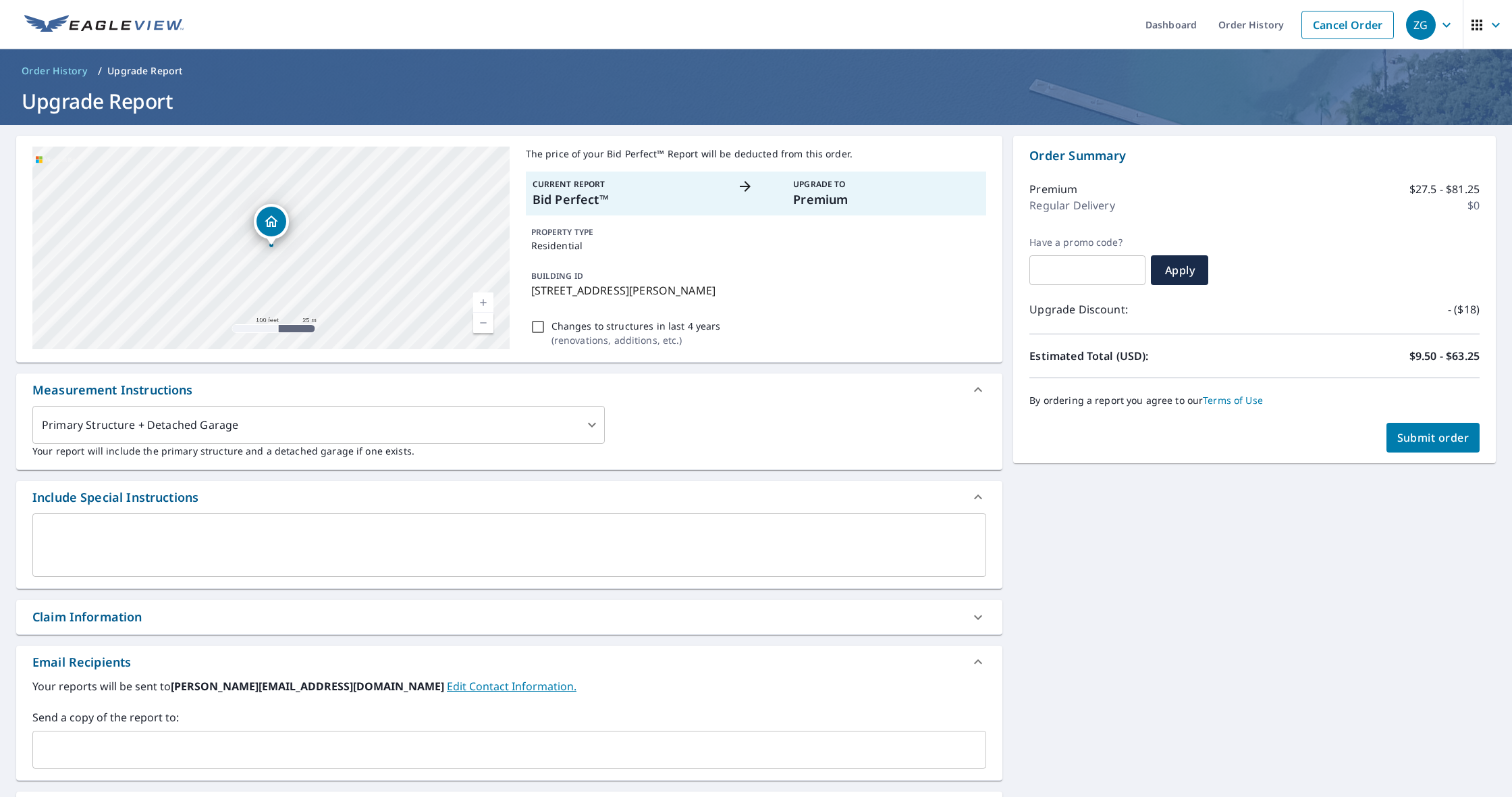
click at [484, 306] on link "Current Level 18, Zoom In" at bounding box center [482, 302] width 20 height 20
drag, startPoint x: 264, startPoint y: 291, endPoint x: 418, endPoint y: 348, distance: 164.2
click at [418, 348] on div "[STREET_ADDRESS][PERSON_NAME][PERSON_NAME]" at bounding box center [270, 248] width 477 height 203
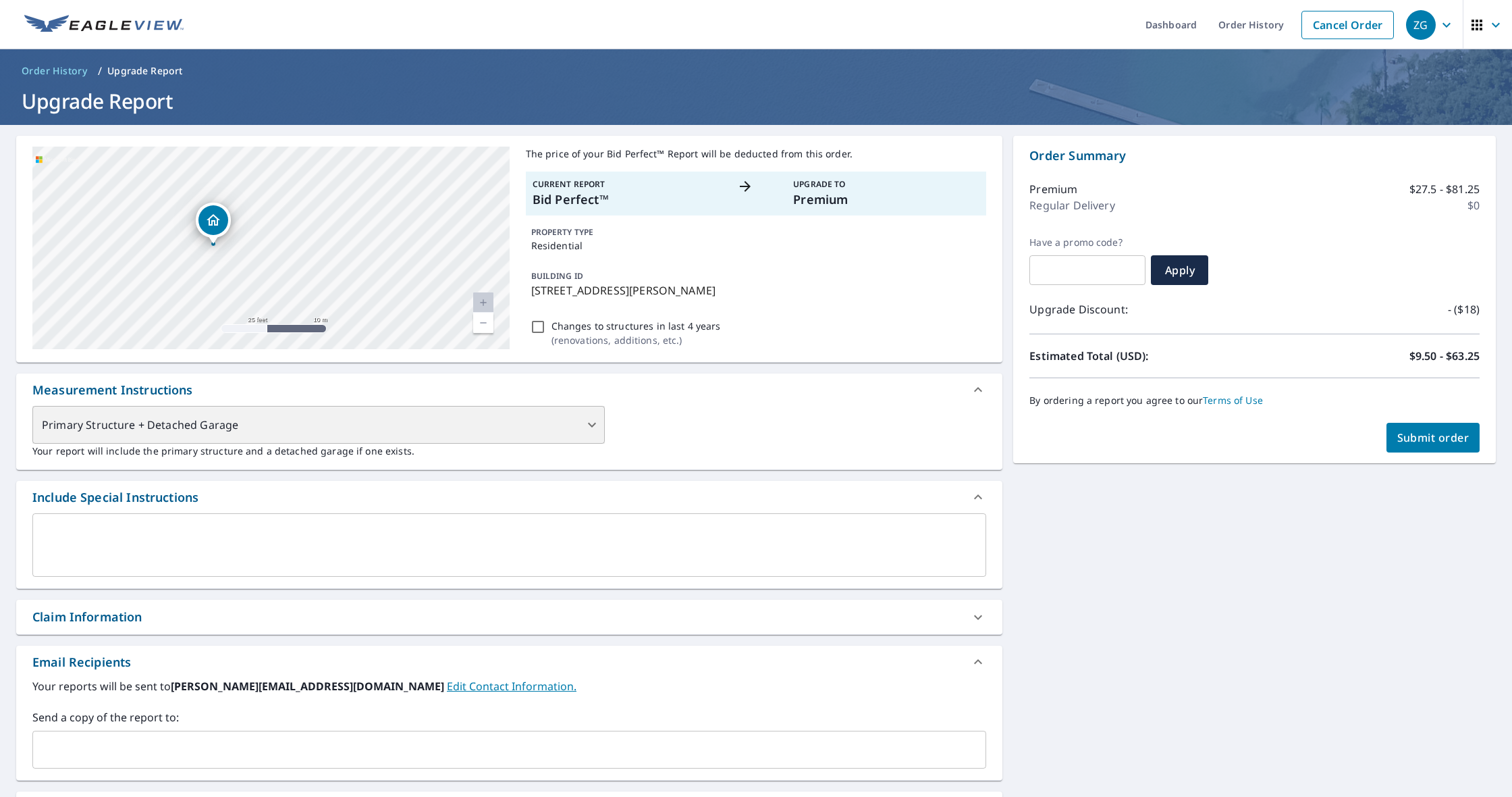
click at [417, 431] on div "Primary Structure + Detached Garage" at bounding box center [318, 425] width 572 height 38
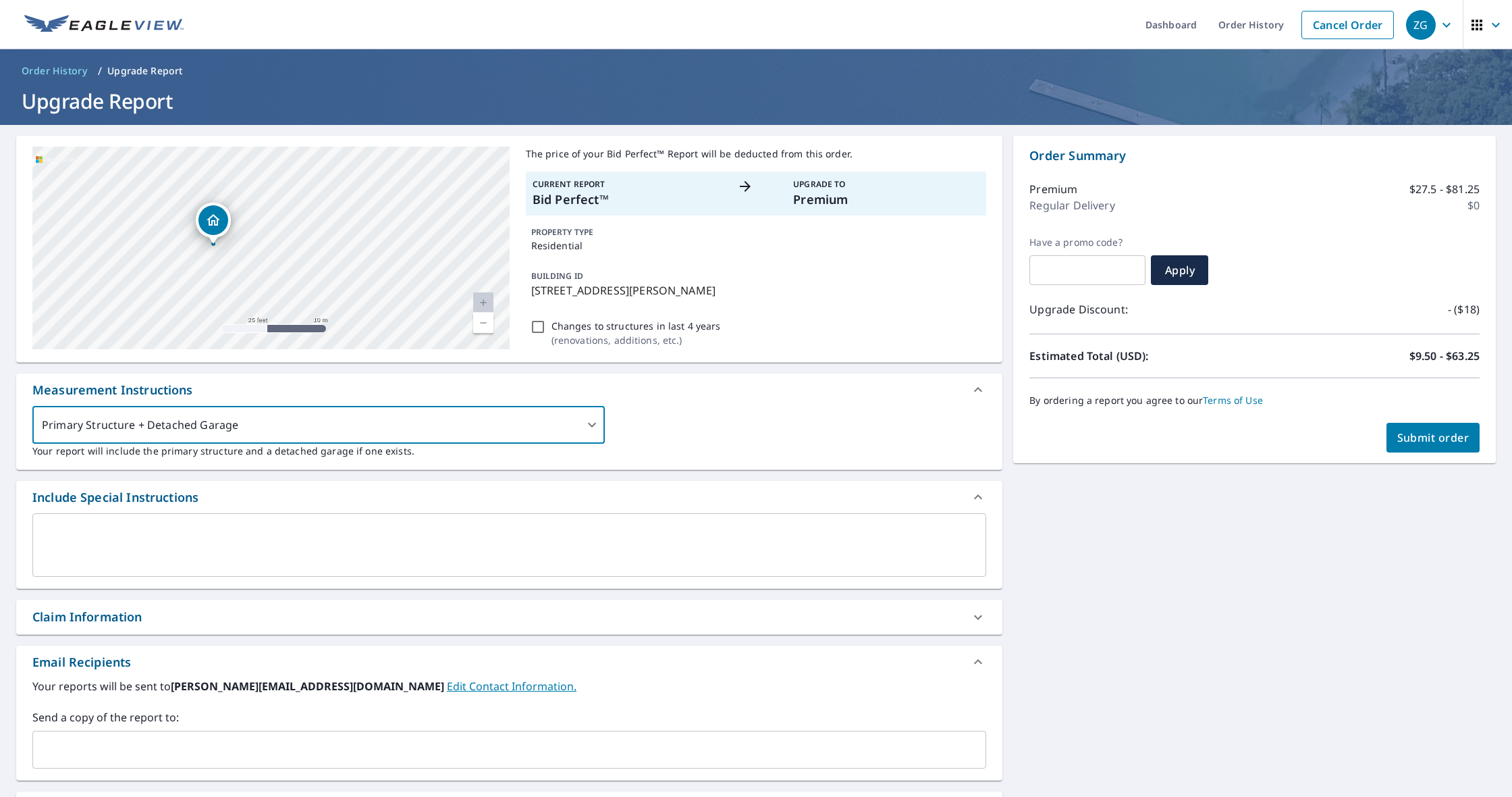
click at [401, 544] on textarea at bounding box center [509, 545] width 934 height 38
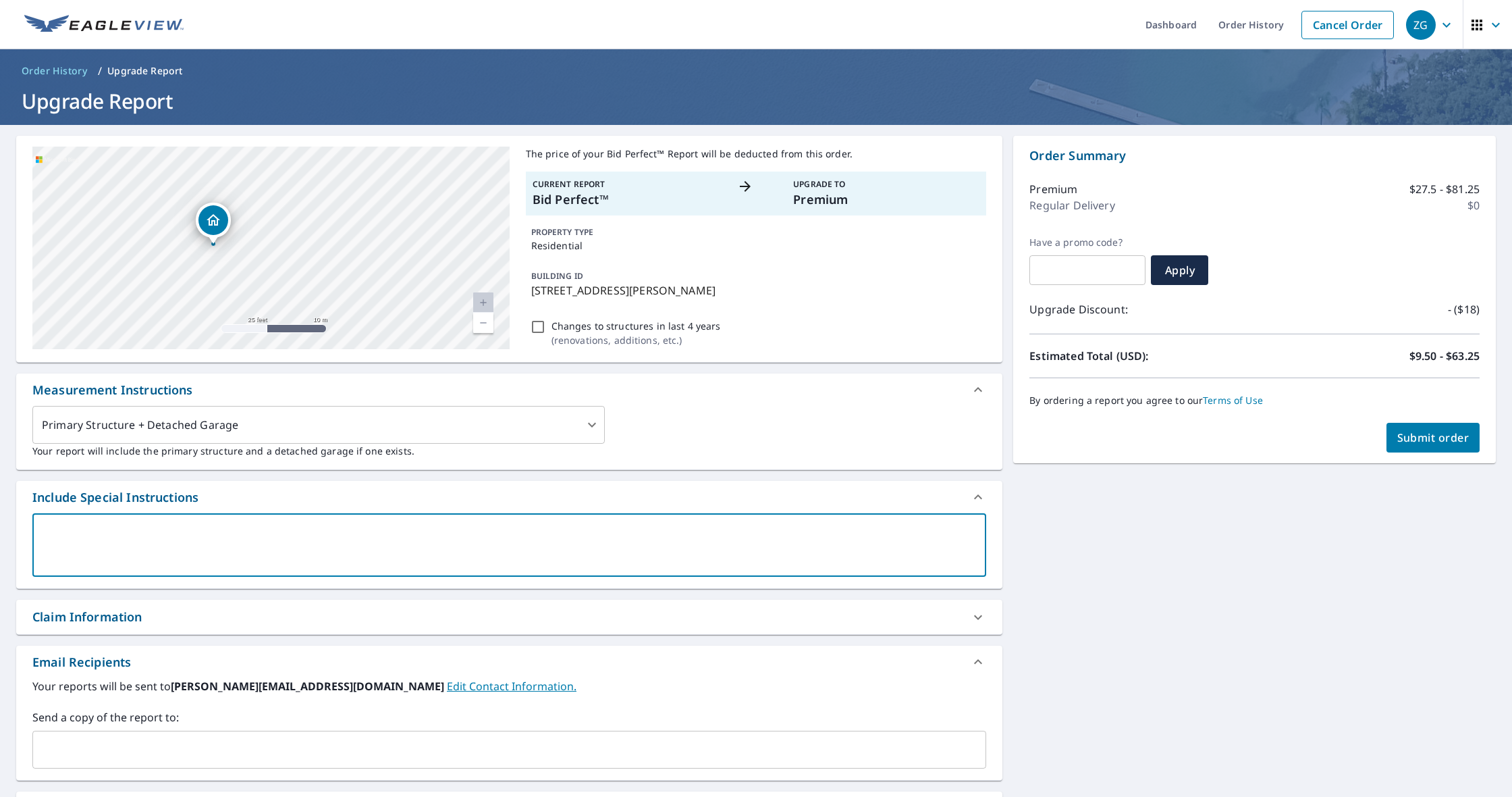
type textarea "m"
type textarea "x"
type textarea "ma"
type textarea "x"
type textarea "mai"
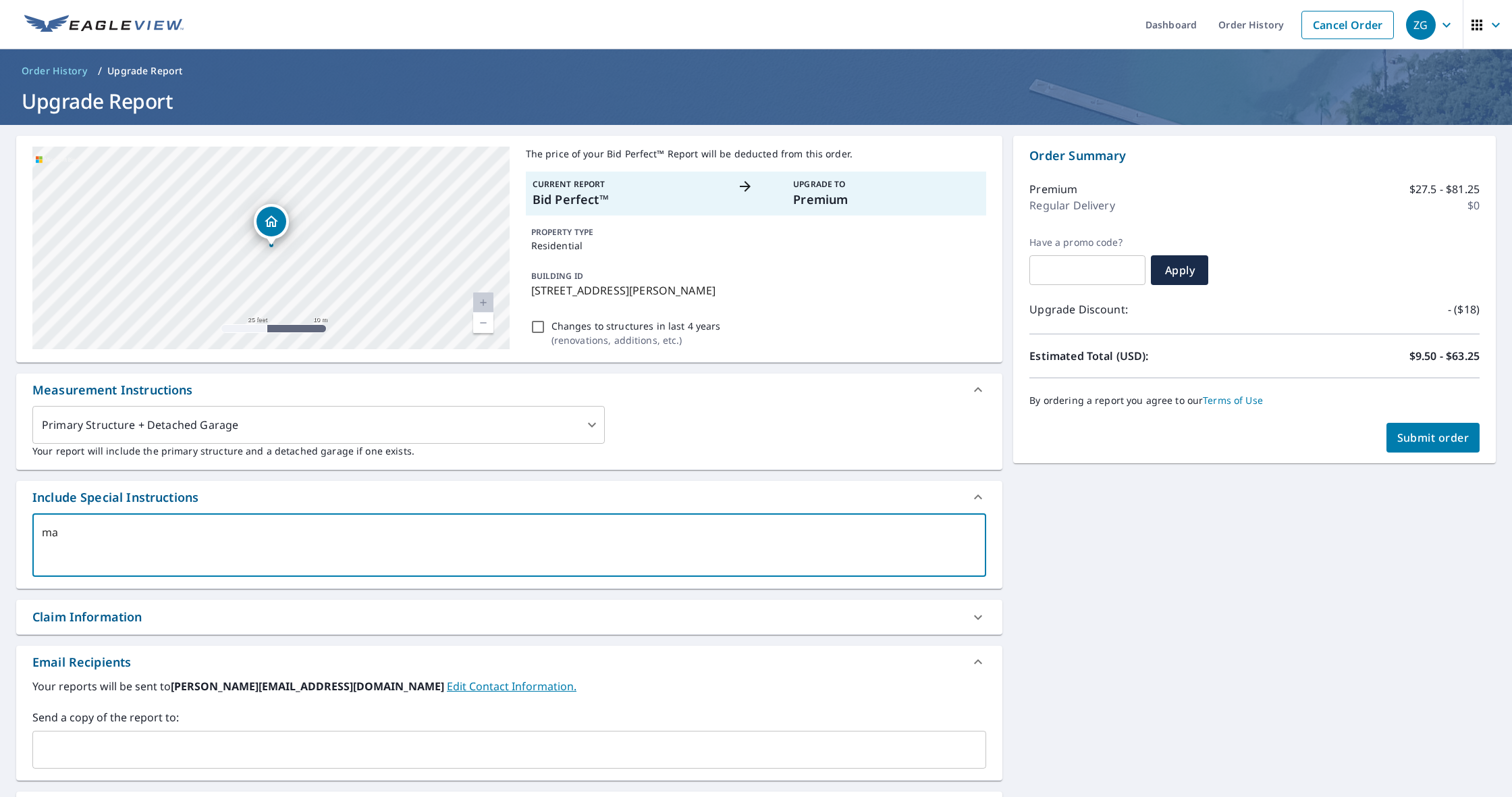
type textarea "x"
type textarea "main"
type textarea "x"
type textarea "main"
type textarea "x"
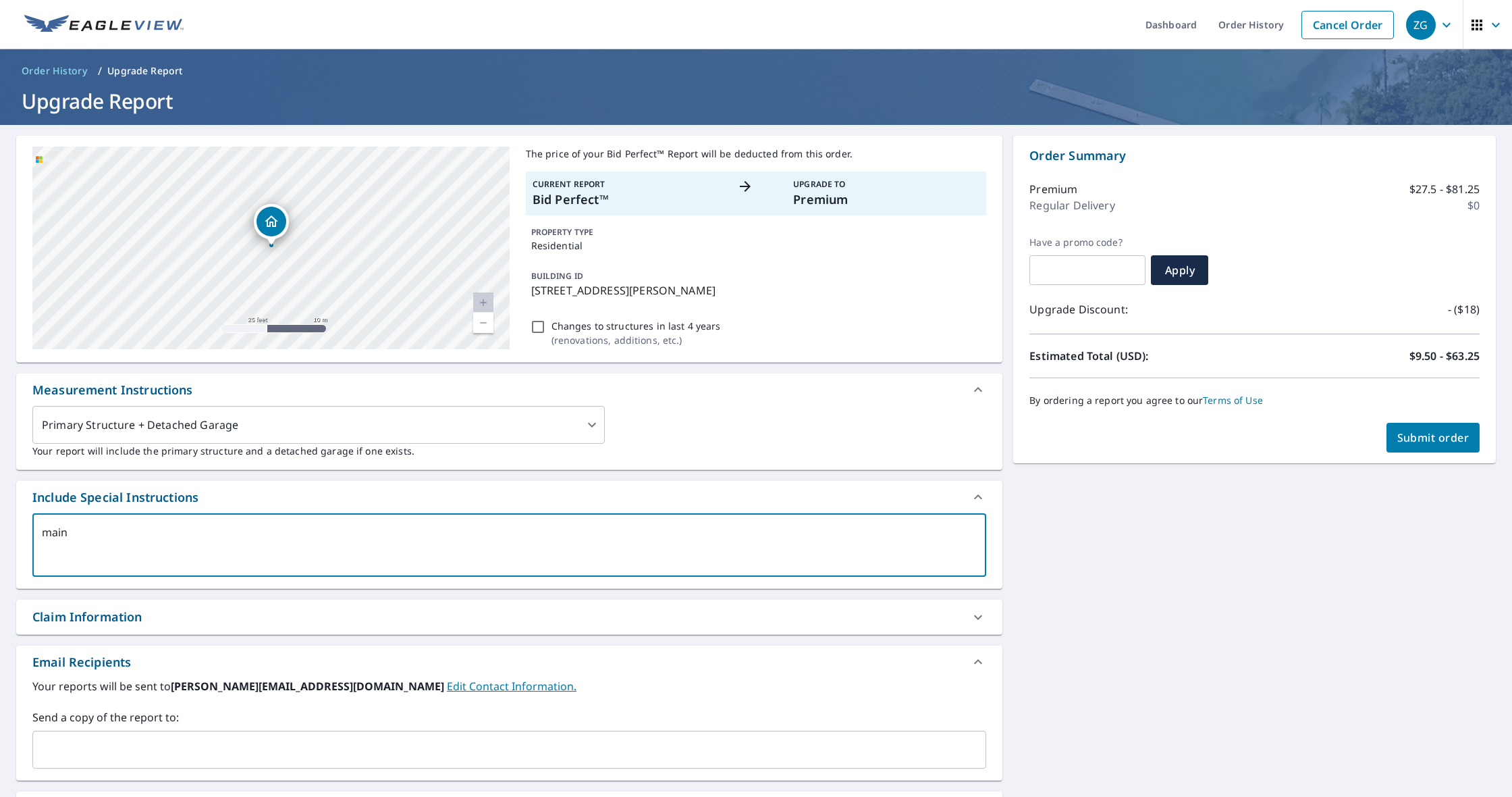
type textarea "main h"
type textarea "x"
type textarea "main ho"
type textarea "x"
type textarea "main hou"
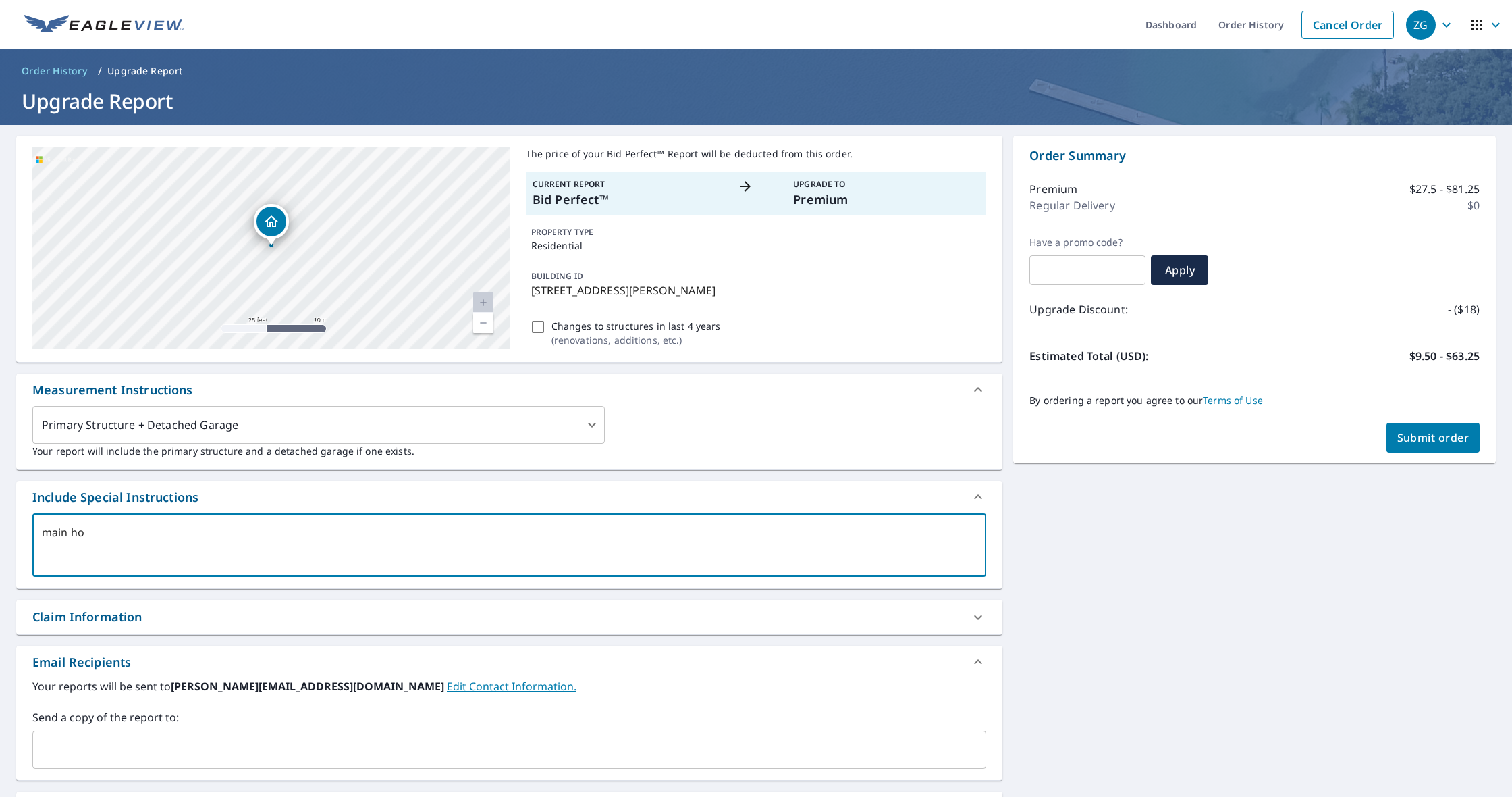
type textarea "x"
type textarea "main hous"
type textarea "x"
type textarea "main house"
type textarea "x"
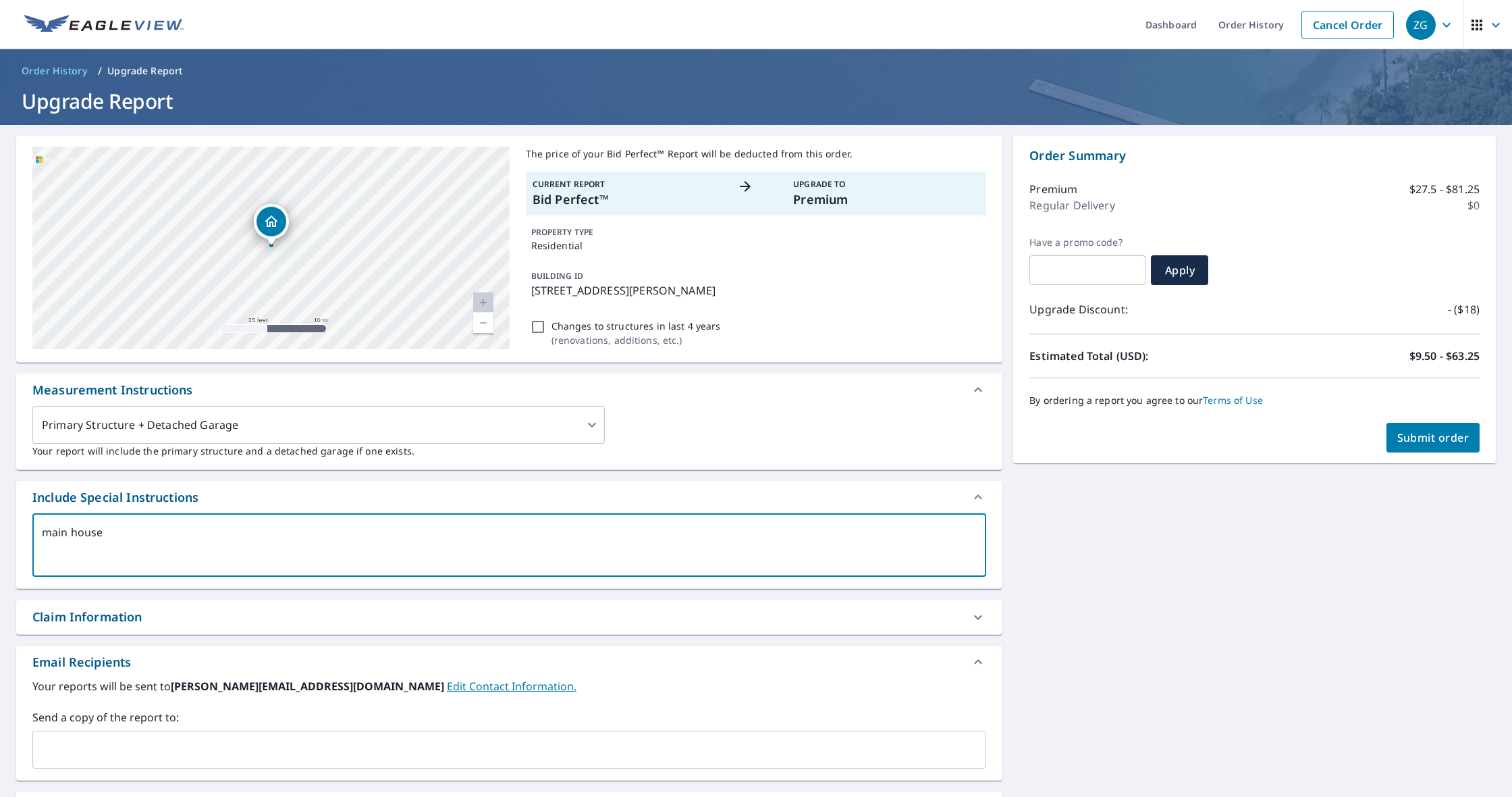
type textarea "main house"
type textarea "x"
type textarea "main house o"
type textarea "x"
type textarea "main house on"
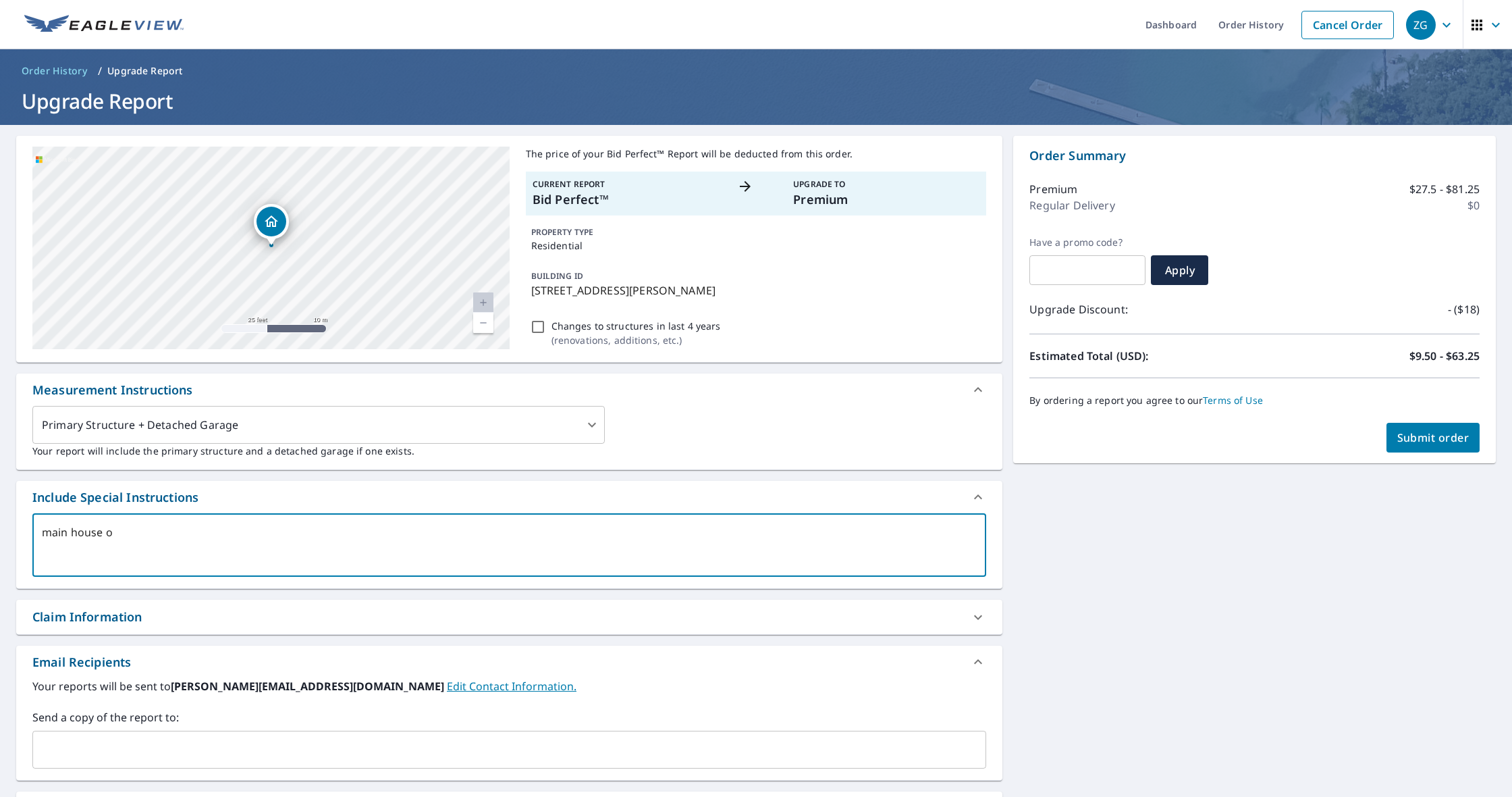
type textarea "x"
type textarea "main house onl"
type textarea "x"
type textarea "main house only"
type textarea "x"
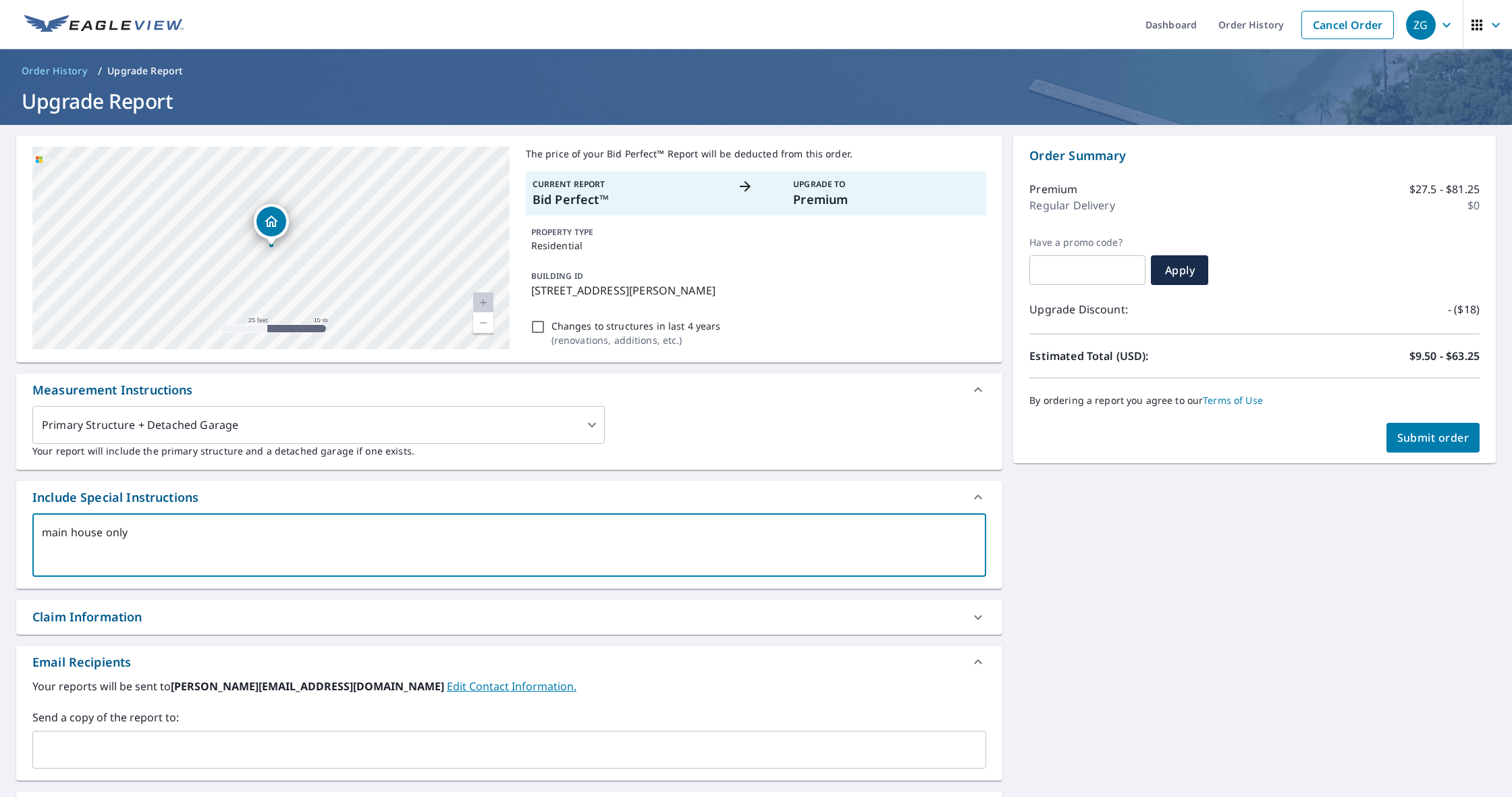
type textarea "main house only"
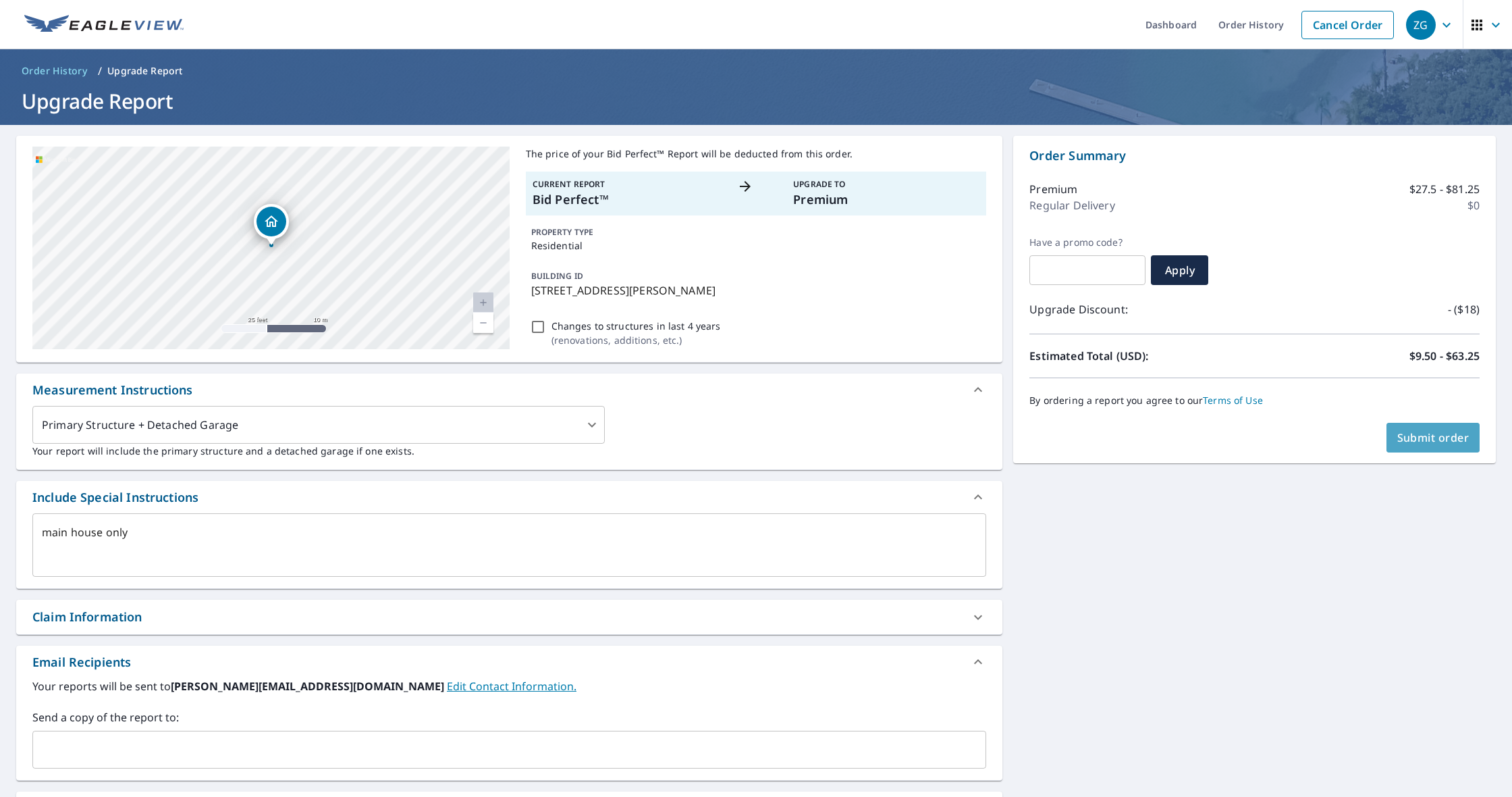
click at [1398, 441] on span "Submit order" at bounding box center [1433, 438] width 73 height 15
type textarea "x"
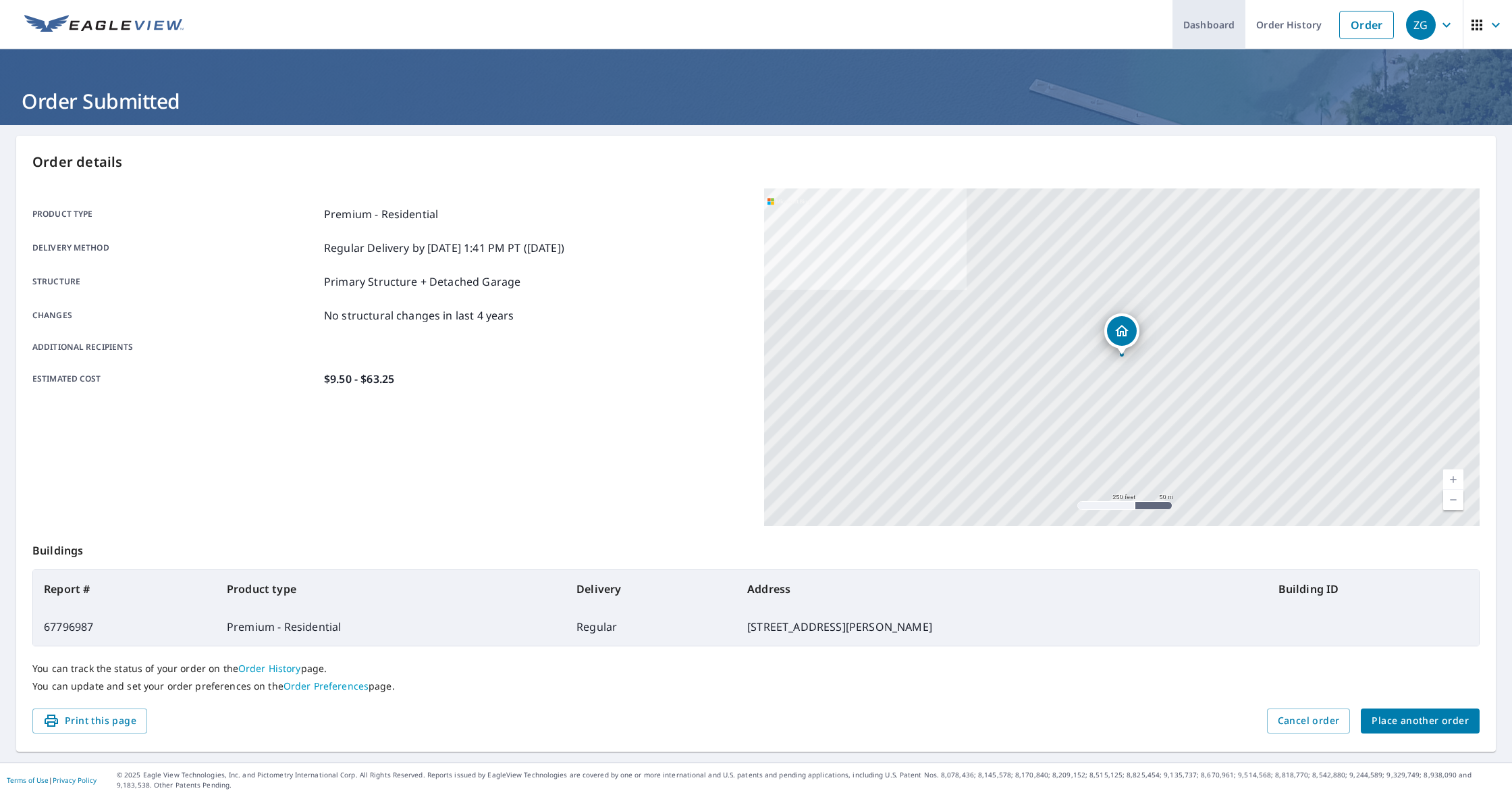
click at [1232, 29] on link "Dashboard" at bounding box center [1208, 25] width 73 height 50
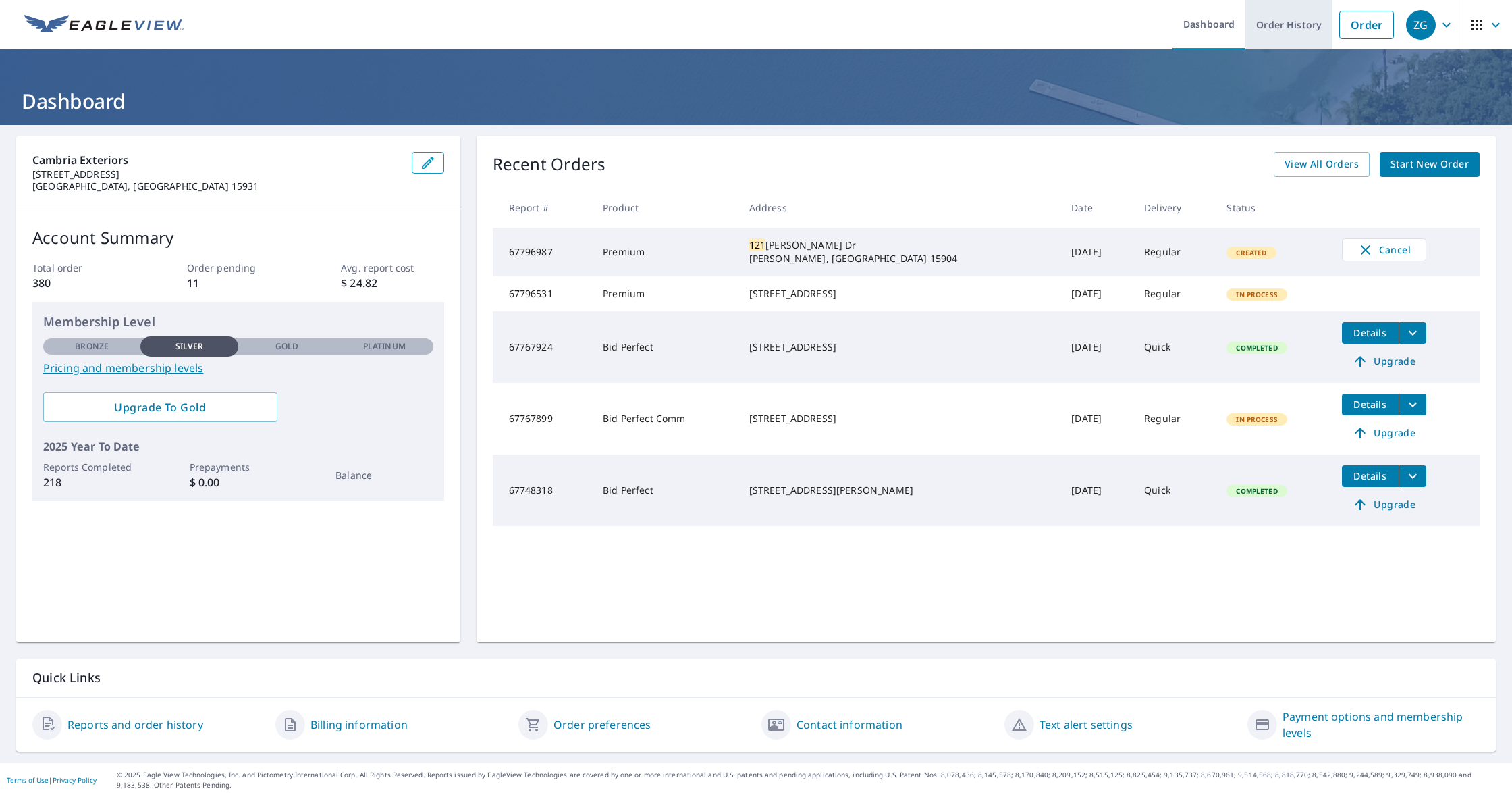
click at [1273, 18] on link "Order History" at bounding box center [1288, 25] width 87 height 50
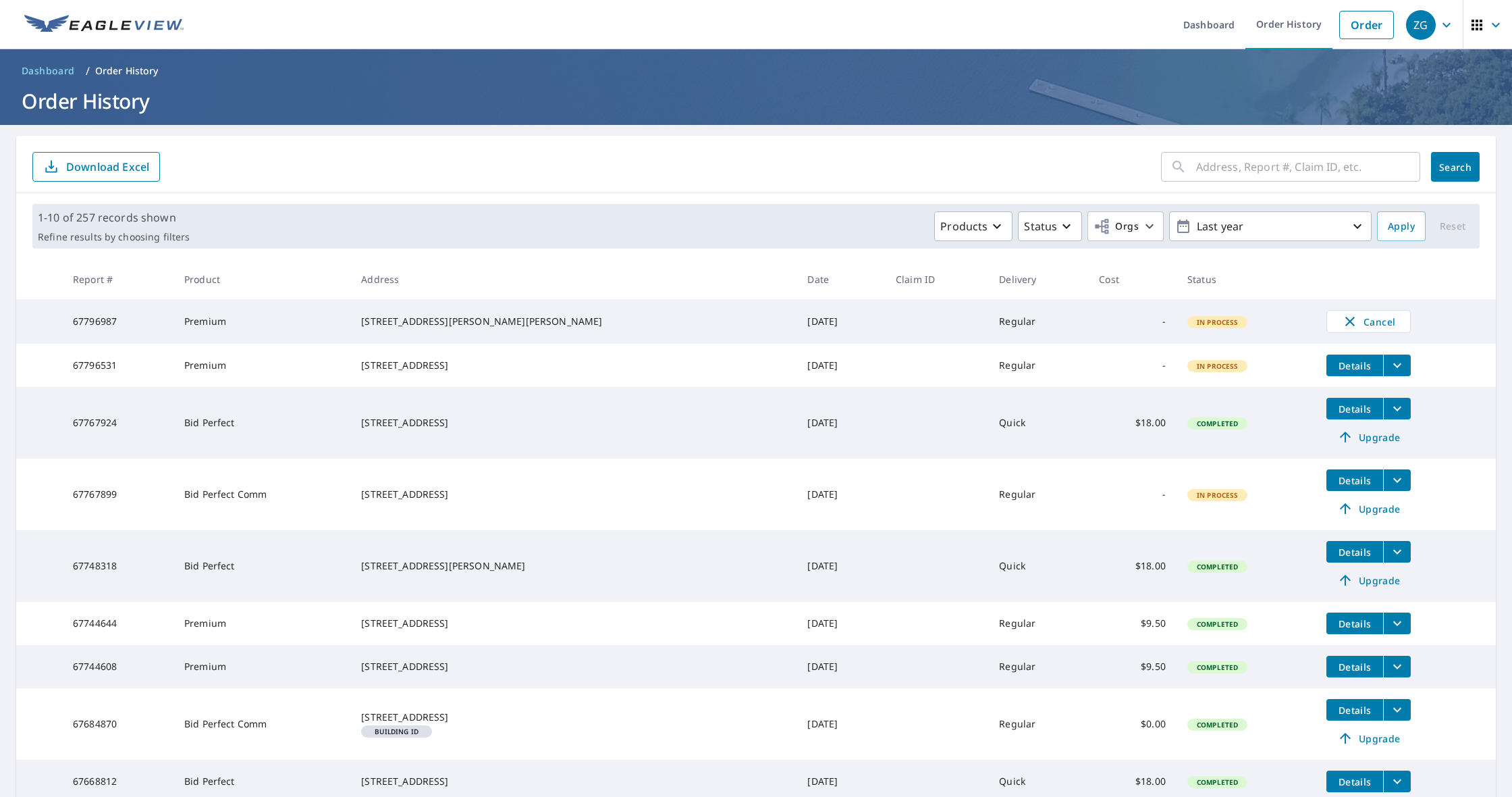
click at [1251, 163] on input "text" at bounding box center [1308, 167] width 224 height 38
type input "107"
click at [1455, 167] on button "Search" at bounding box center [1455, 166] width 49 height 30
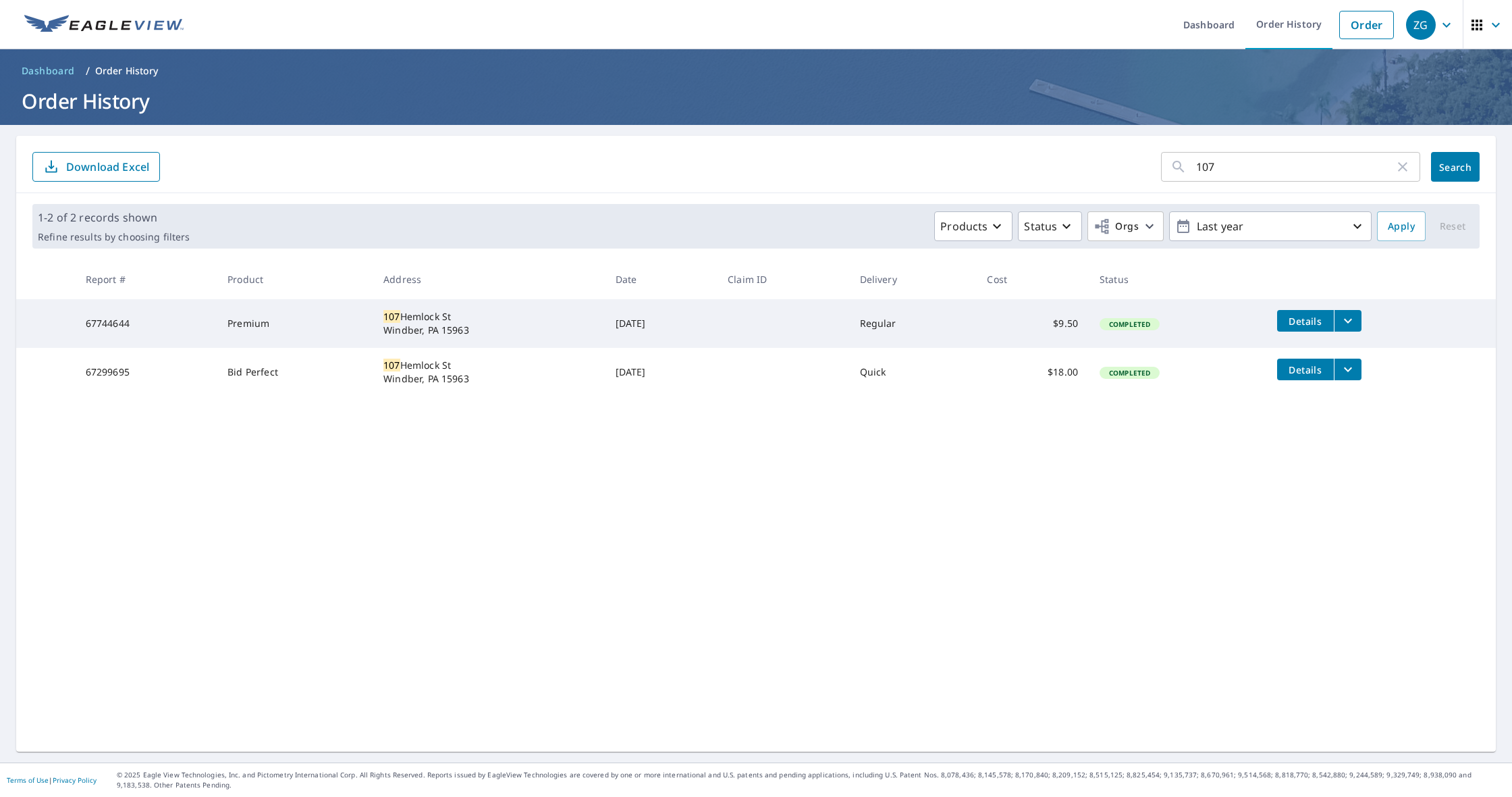
click at [1404, 170] on icon "button" at bounding box center [1402, 166] width 16 height 16
drag, startPoint x: 1312, startPoint y: 176, endPoint x: 1306, endPoint y: 177, distance: 6.1
click at [1310, 176] on input "text" at bounding box center [1308, 167] width 224 height 38
type input "928"
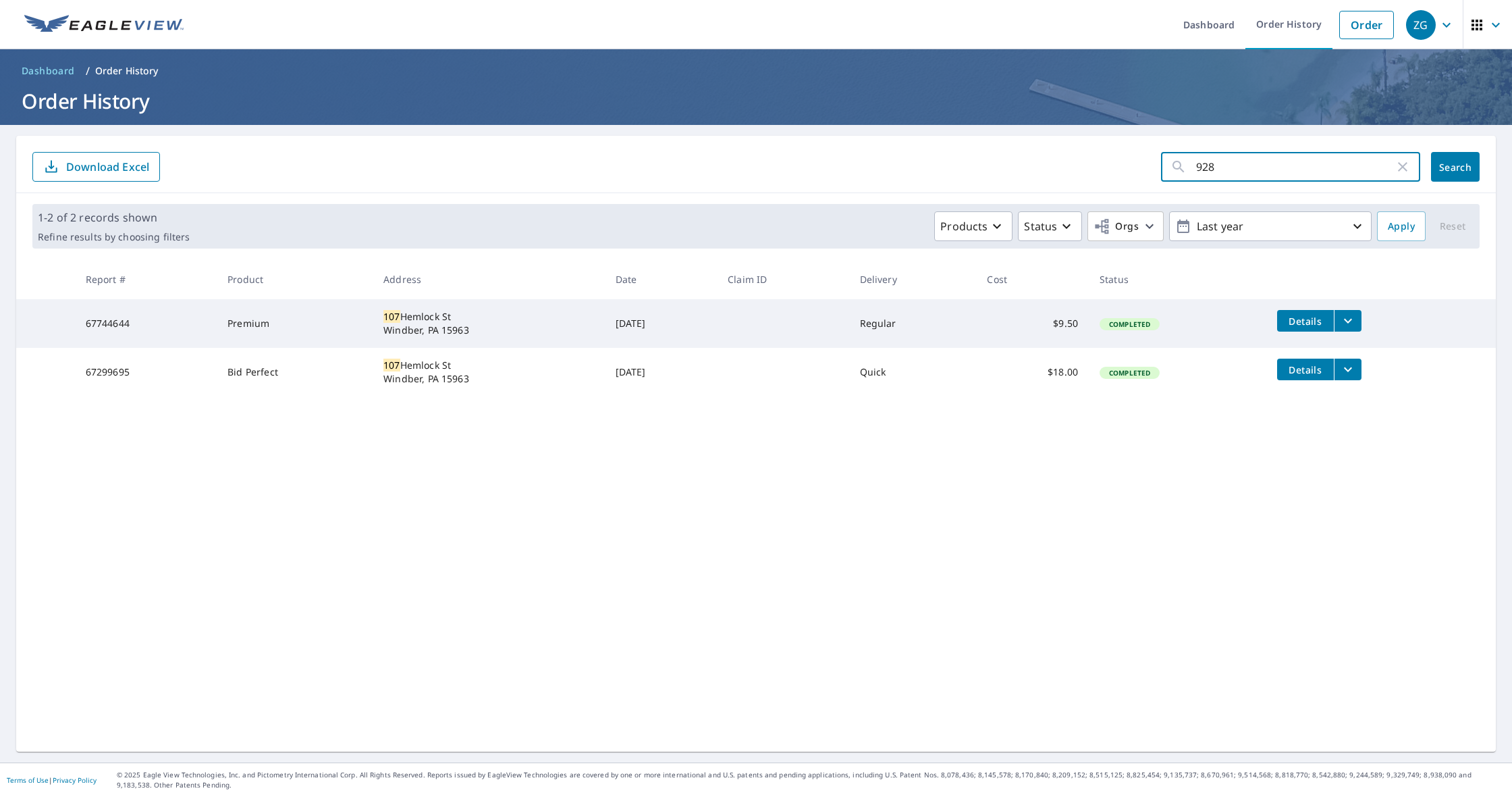
click at [1454, 167] on button "Search" at bounding box center [1455, 166] width 49 height 30
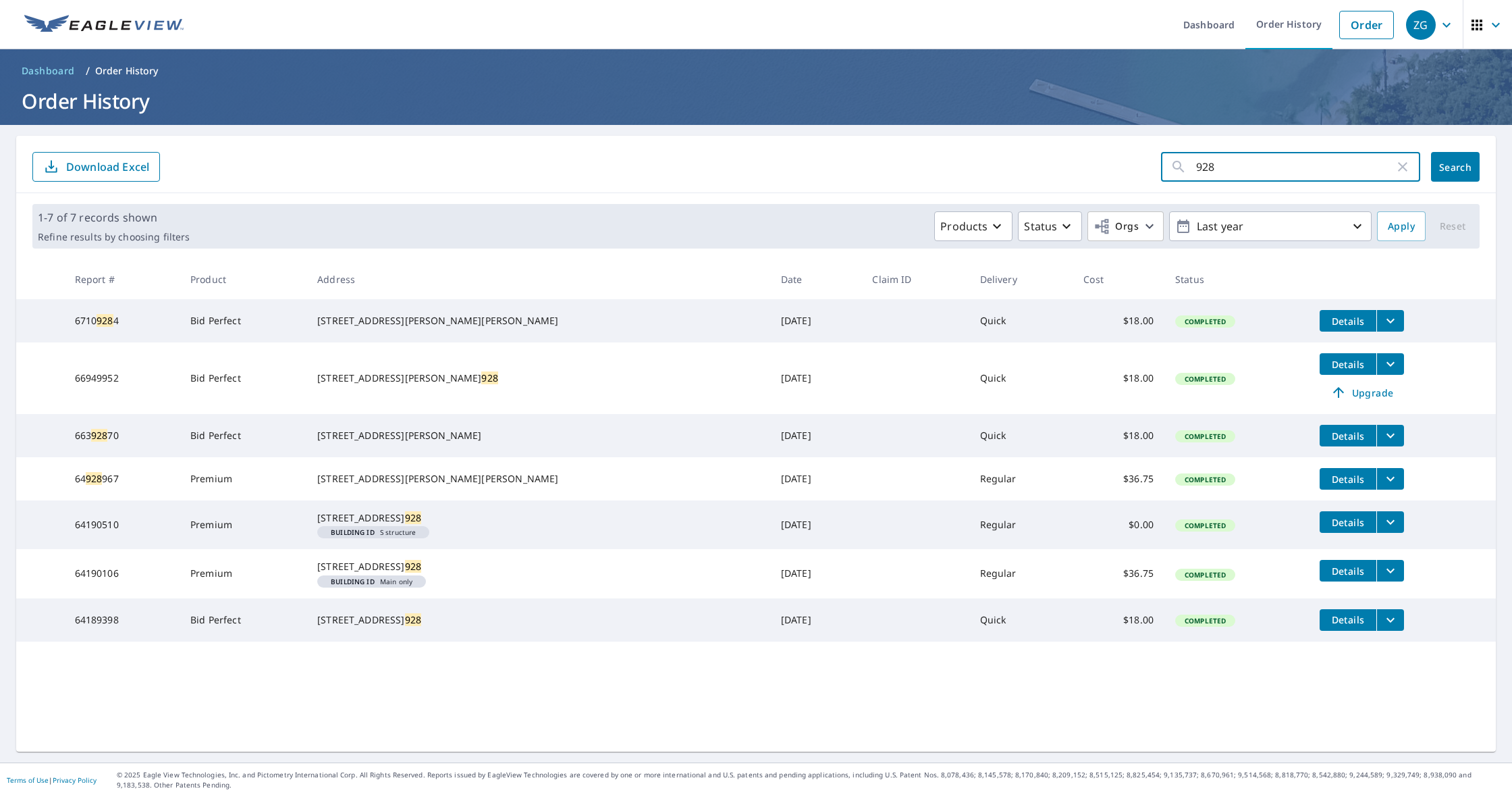
click at [1245, 164] on input "928" at bounding box center [1295, 167] width 199 height 38
type input "[STREET_ADDRESS]"
click at [1454, 167] on button "Search" at bounding box center [1455, 166] width 49 height 30
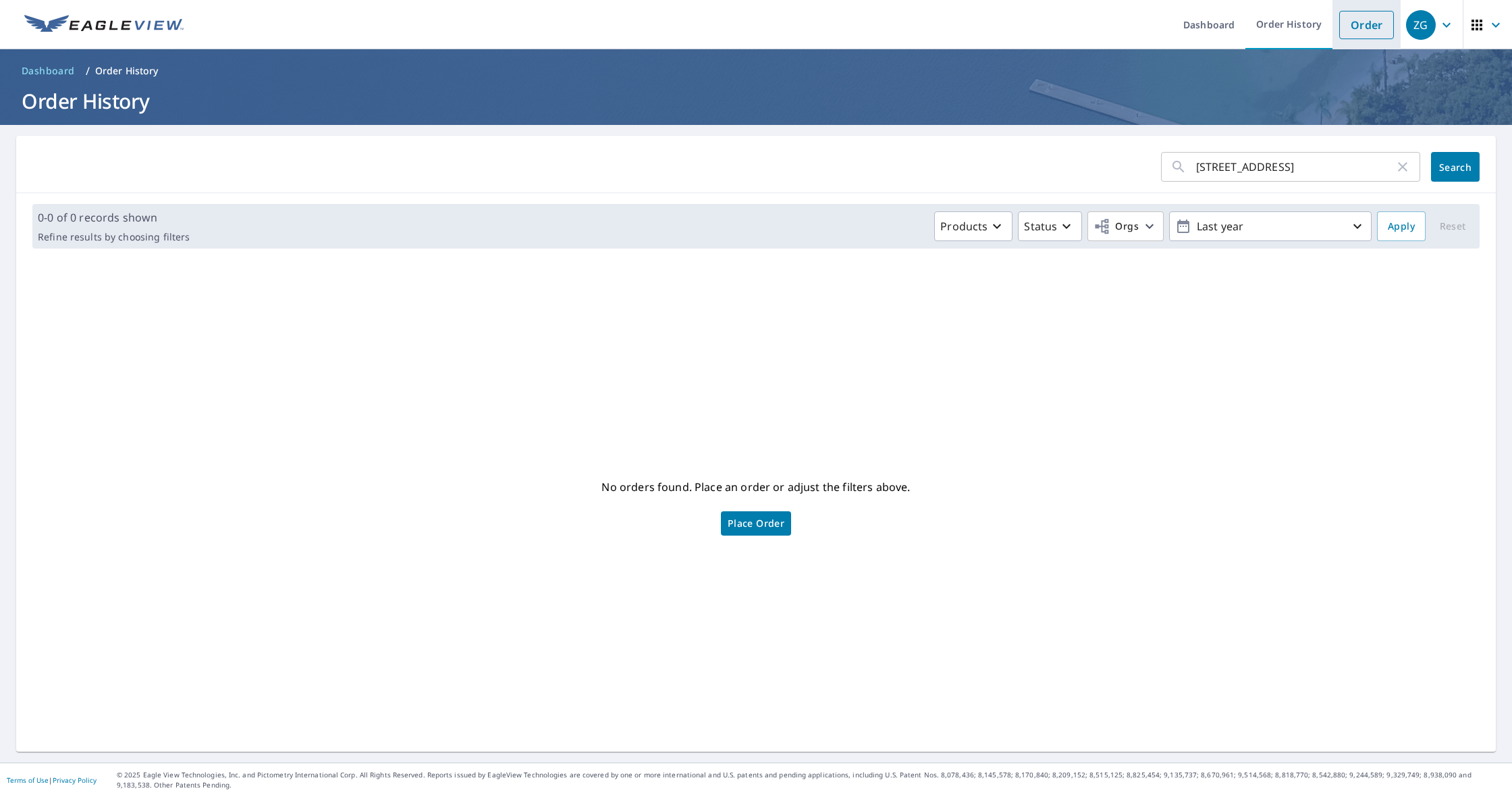
click at [1364, 28] on link "Order" at bounding box center [1366, 25] width 54 height 29
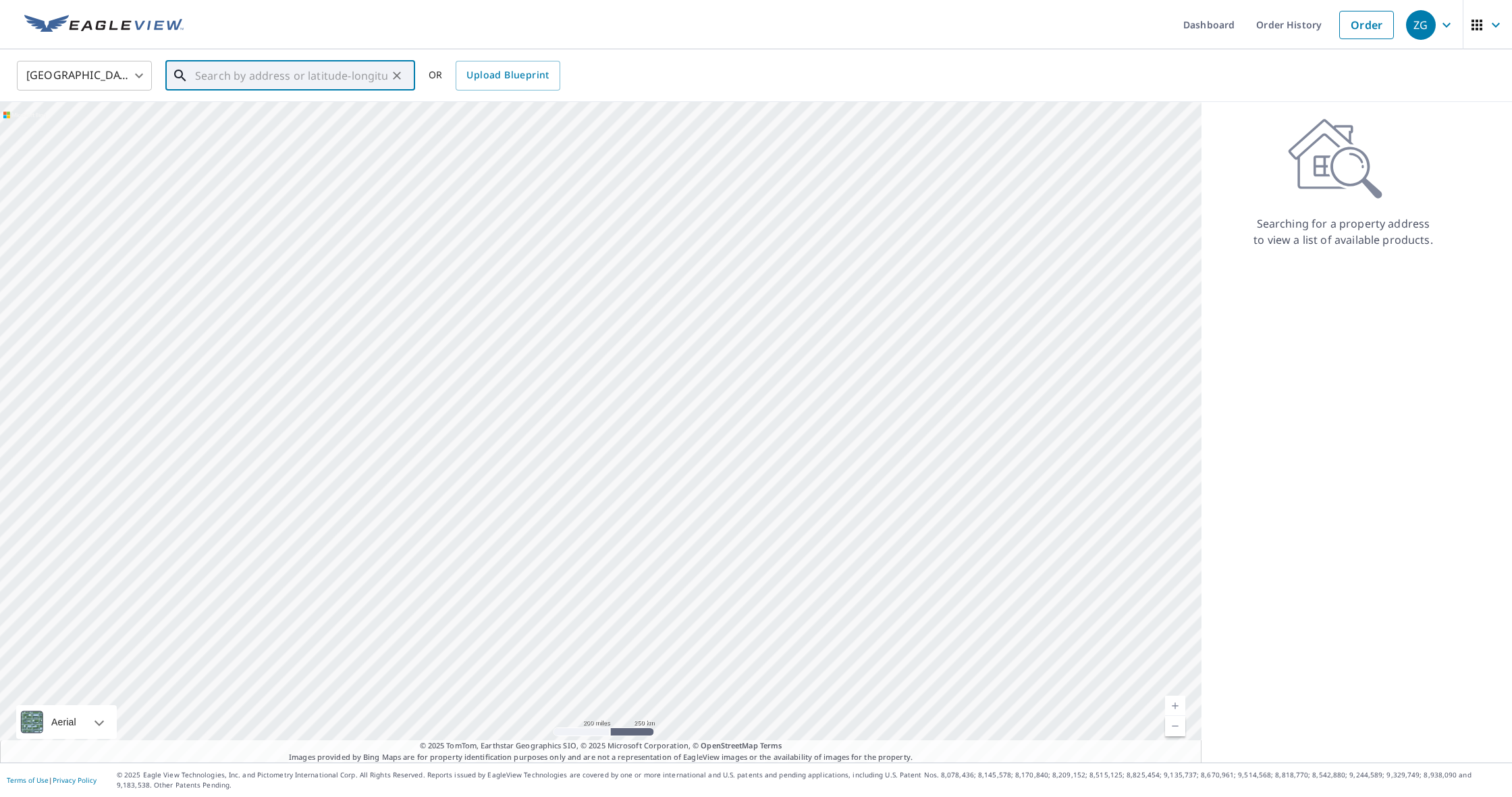
click at [314, 63] on input "text" at bounding box center [290, 75] width 192 height 38
click at [365, 104] on li "[STREET_ADDRESS]" at bounding box center [289, 128] width 249 height 59
type input "[STREET_ADDRESS]"
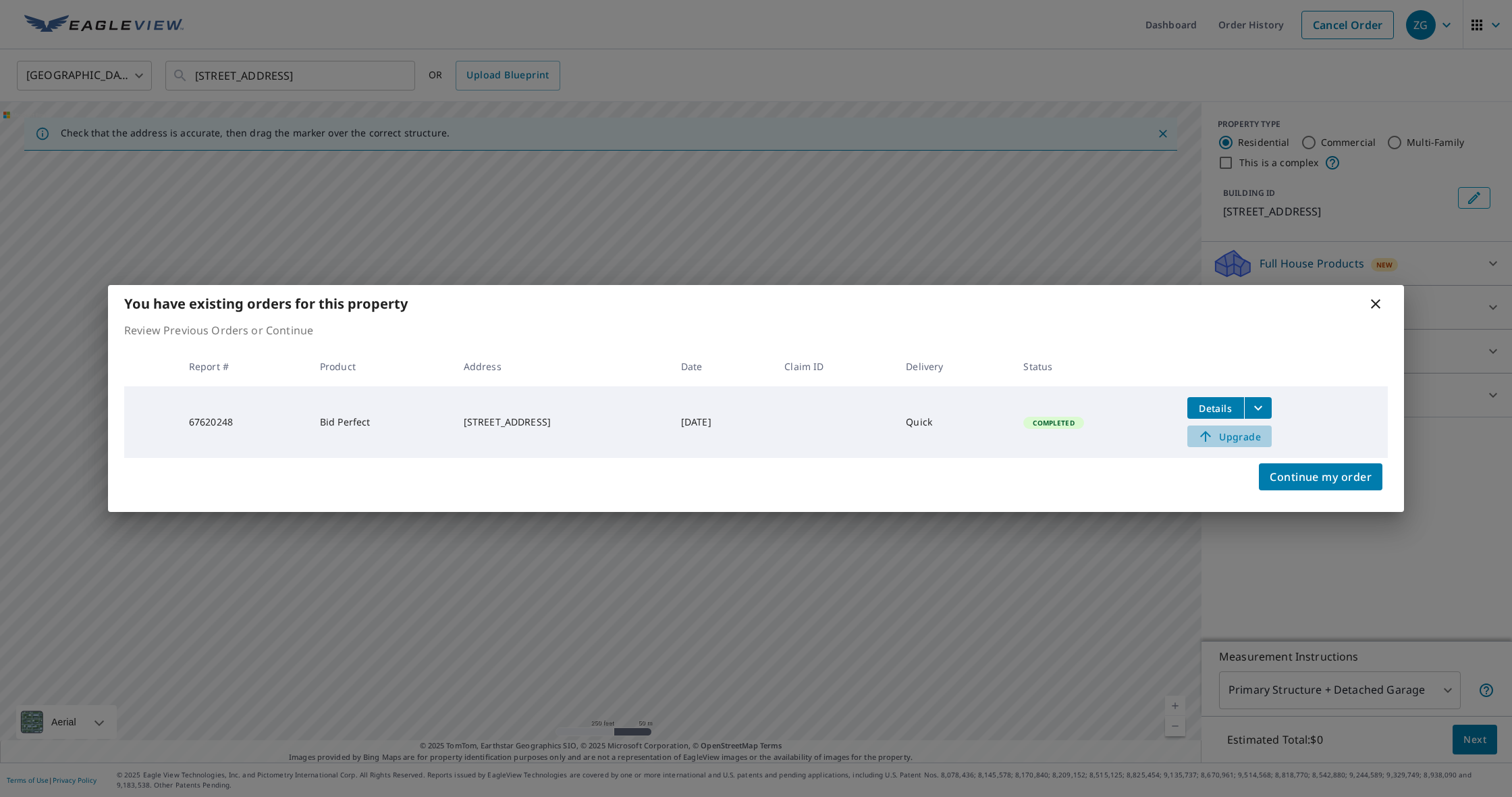
click at [1234, 441] on span "Upgrade" at bounding box center [1228, 436] width 68 height 16
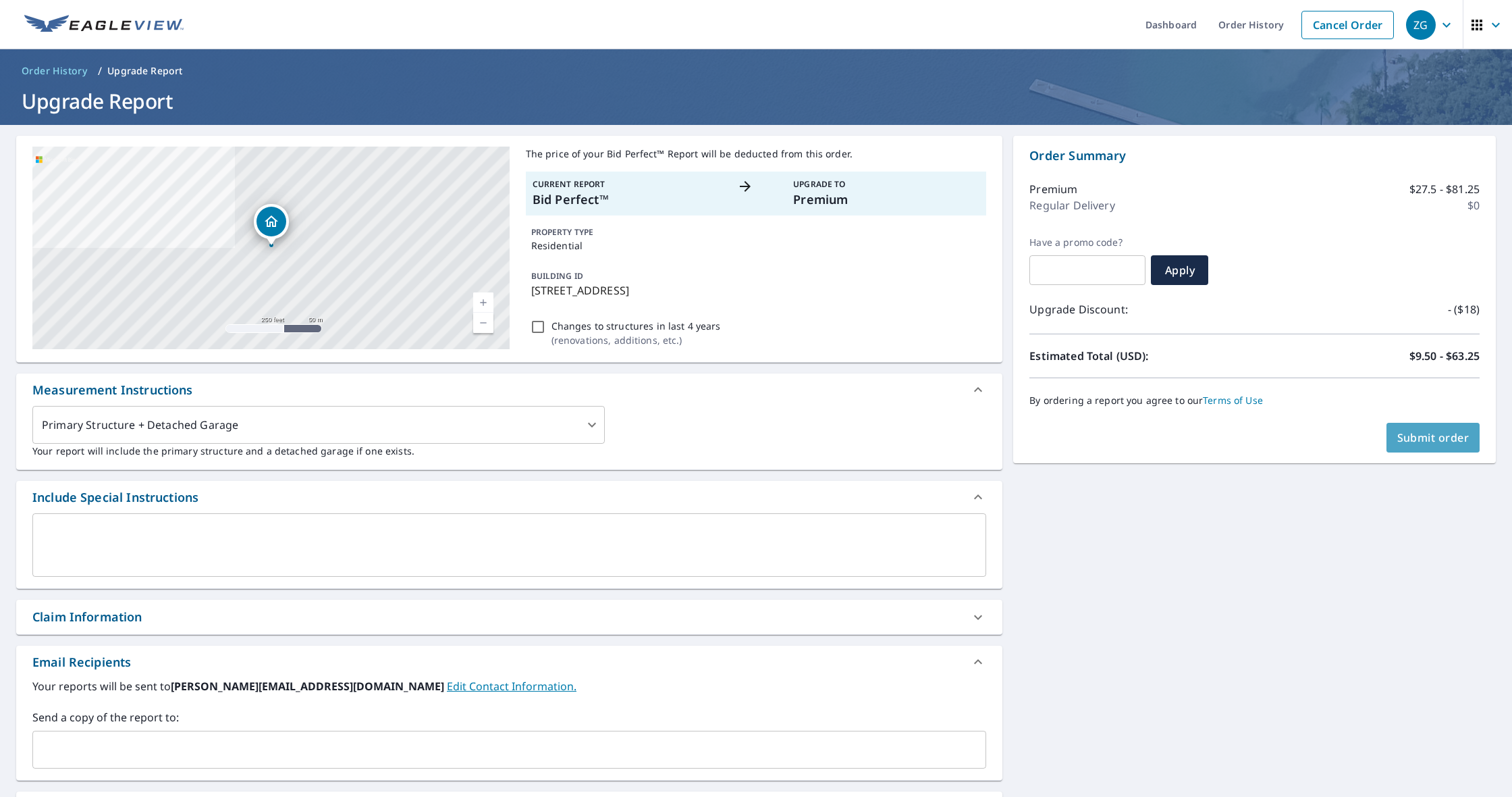
click at [1435, 439] on span "Submit order" at bounding box center [1433, 438] width 73 height 15
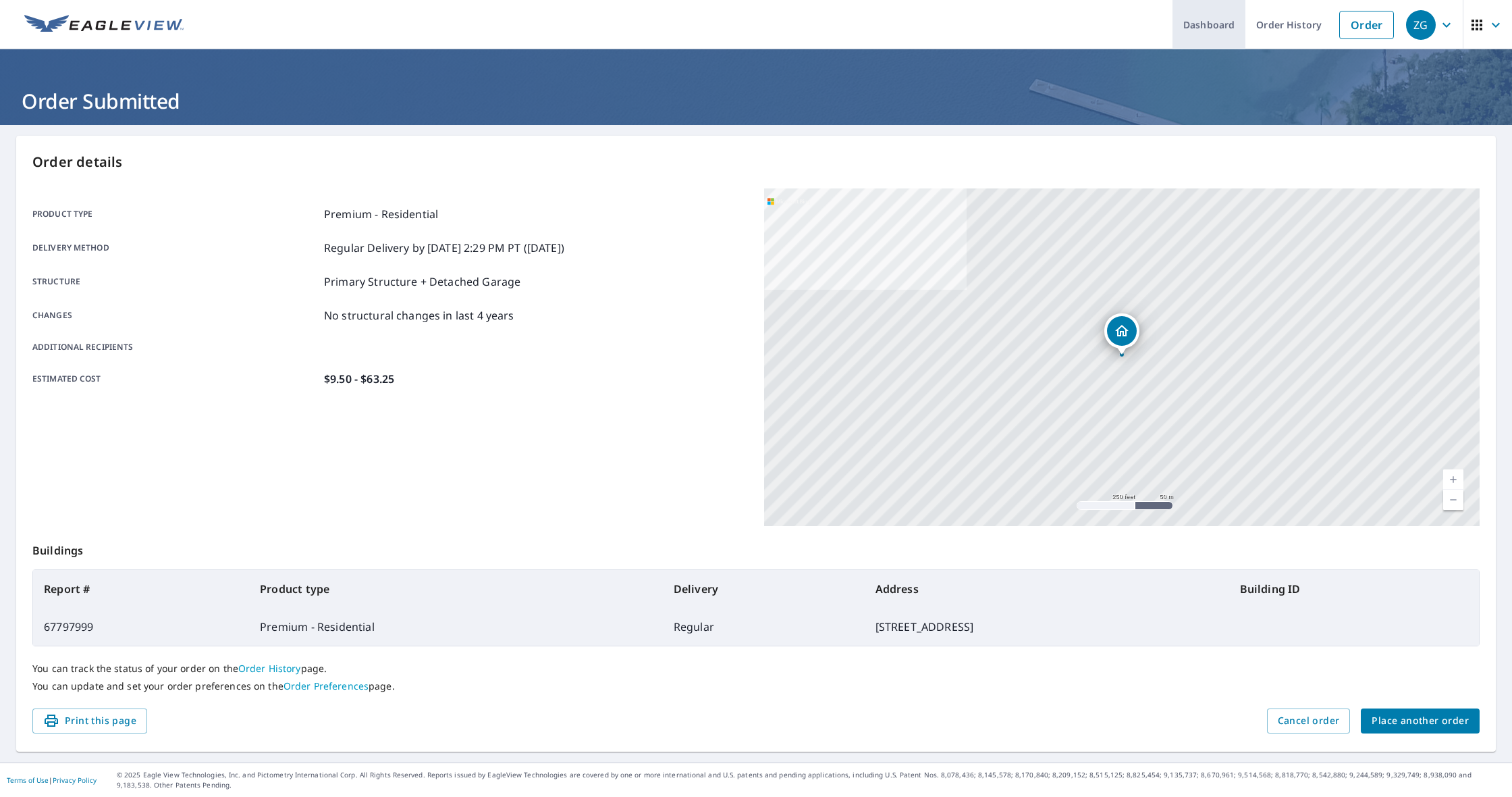
click at [1206, 29] on link "Dashboard" at bounding box center [1208, 25] width 73 height 50
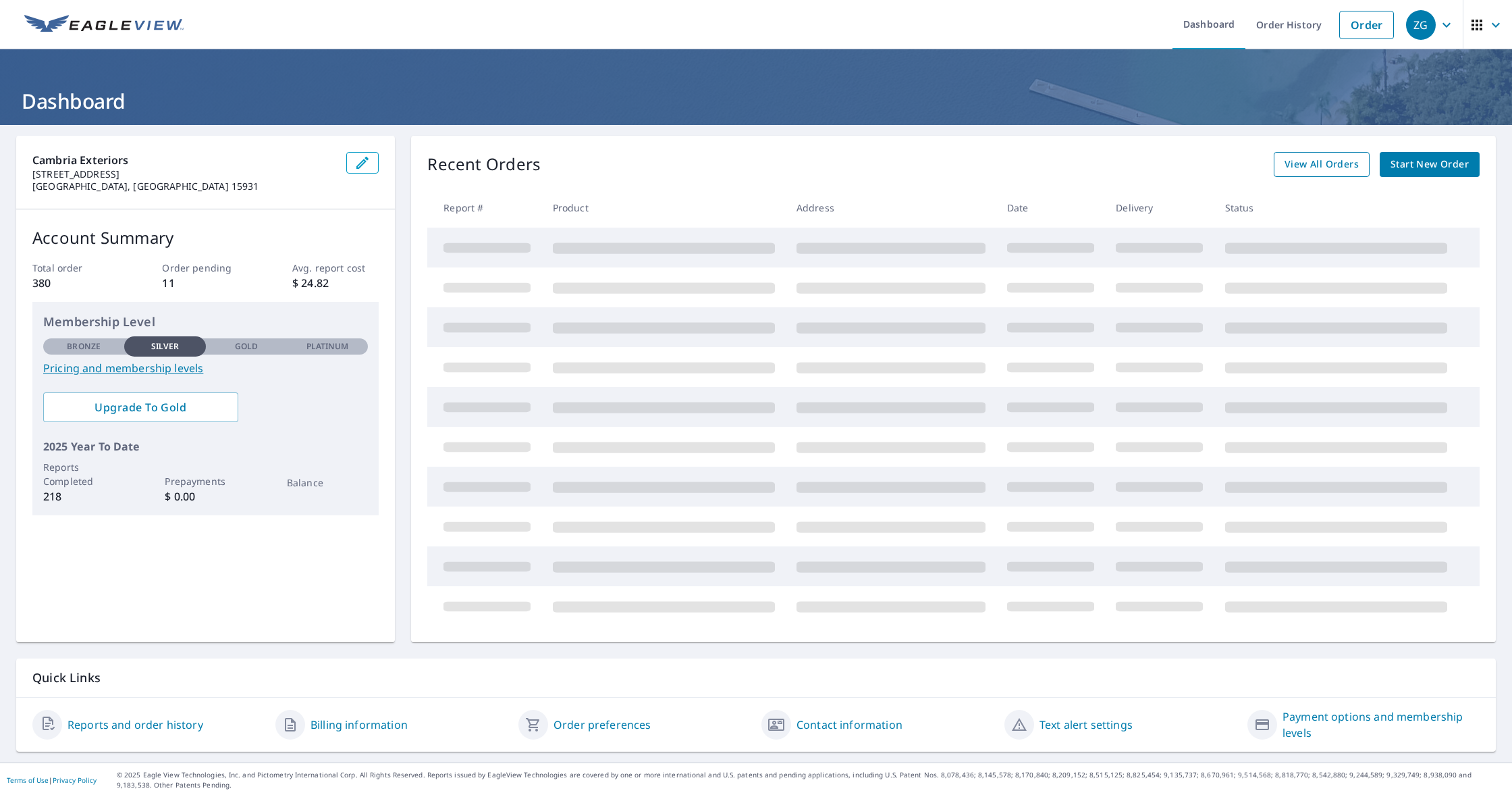
click at [1323, 164] on span "View All Orders" at bounding box center [1321, 164] width 75 height 17
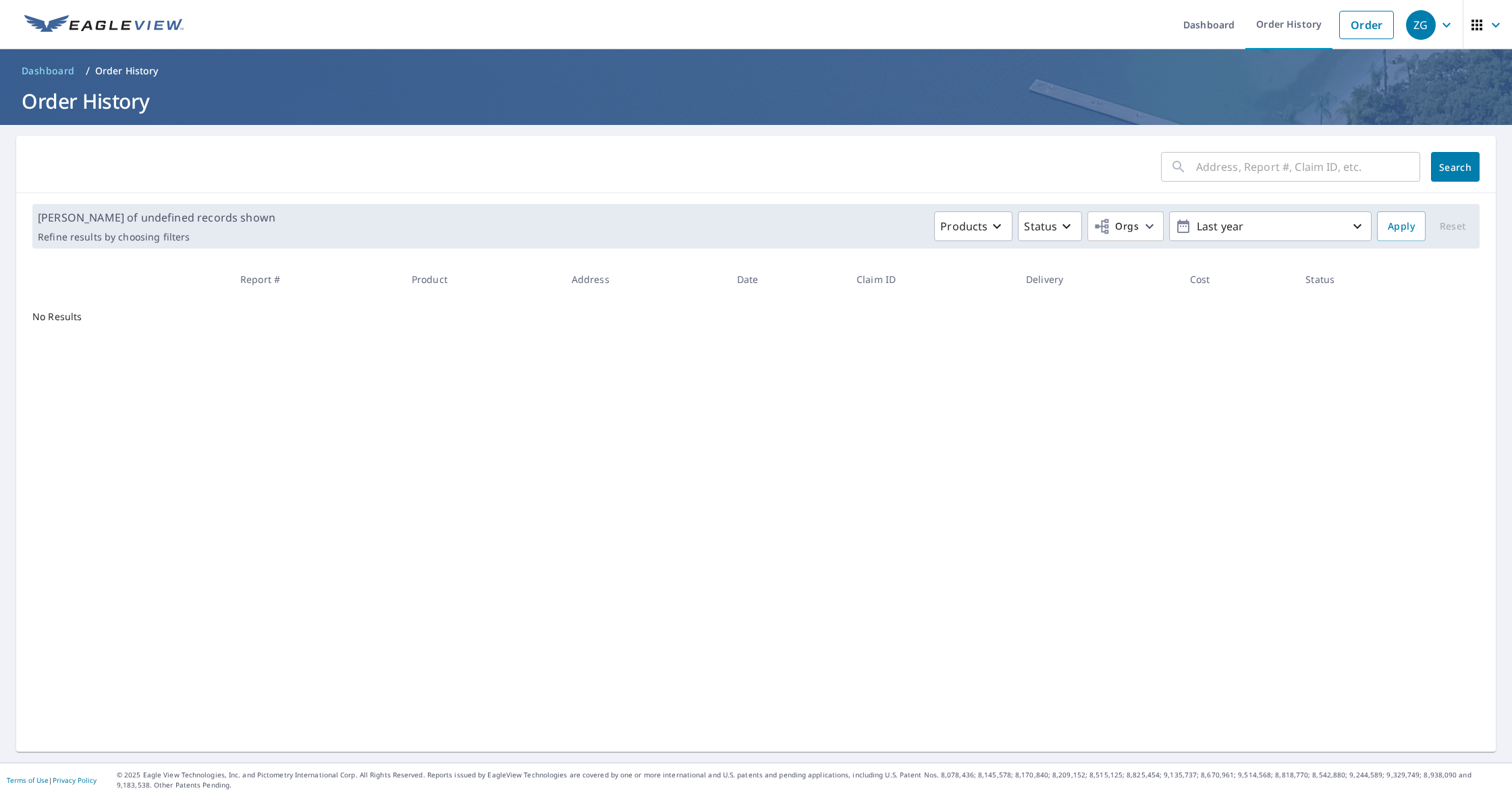
click at [1322, 164] on input "text" at bounding box center [1308, 167] width 224 height 38
type input "185"
click at [1455, 167] on button "Search" at bounding box center [1455, 166] width 49 height 30
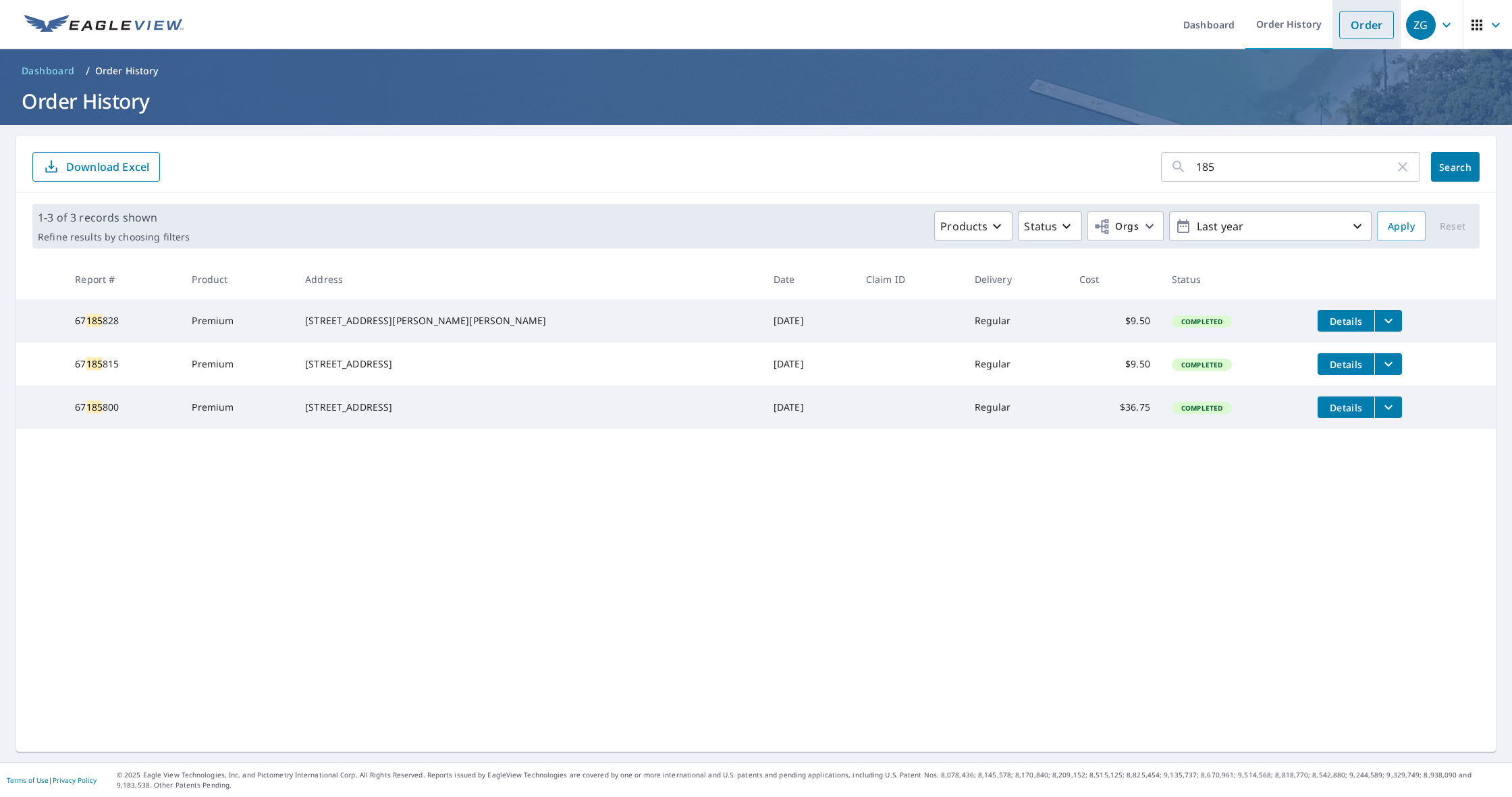
click at [1353, 33] on link "Order" at bounding box center [1366, 25] width 54 height 29
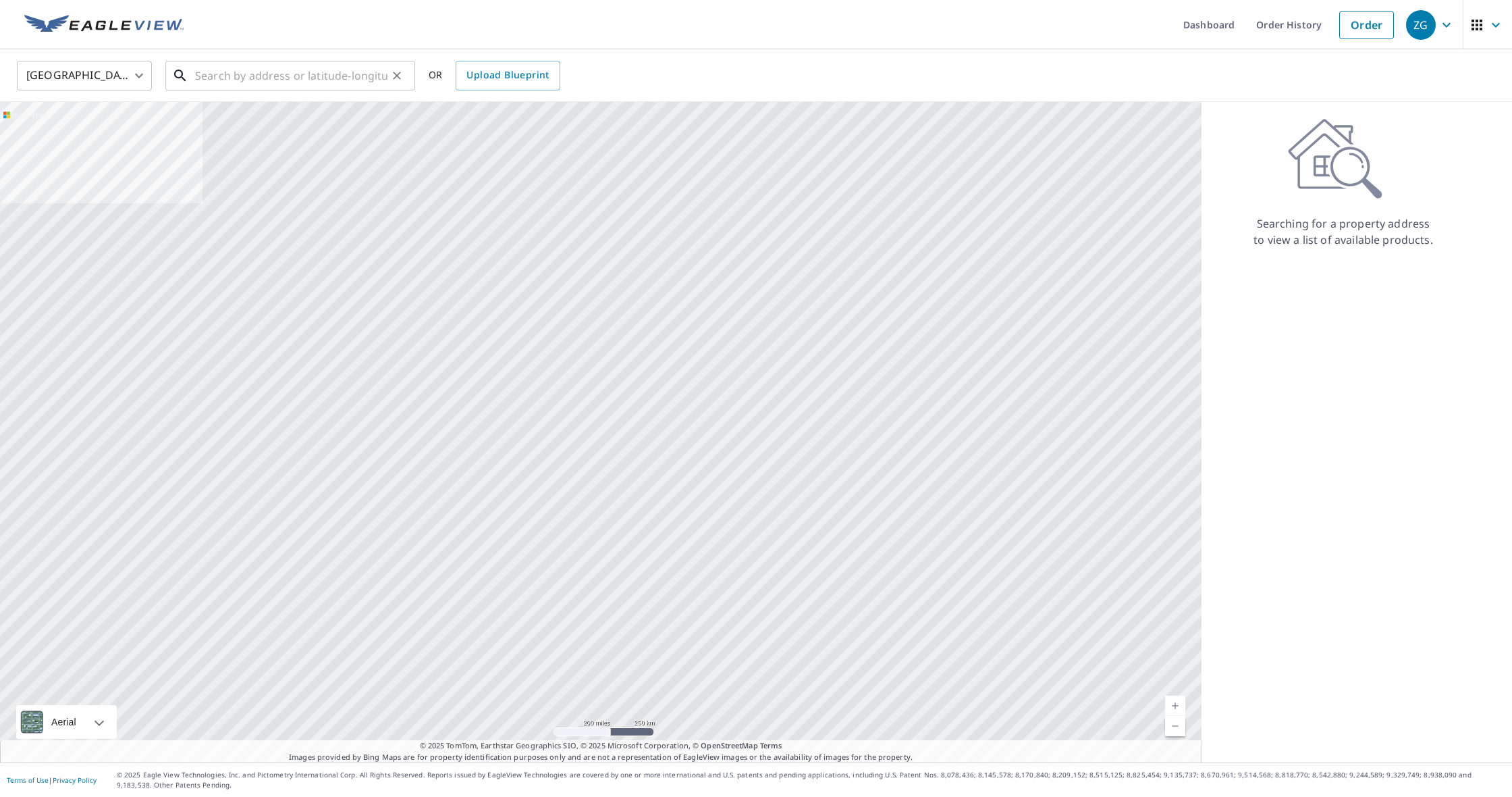
click at [346, 82] on input "text" at bounding box center [290, 75] width 192 height 38
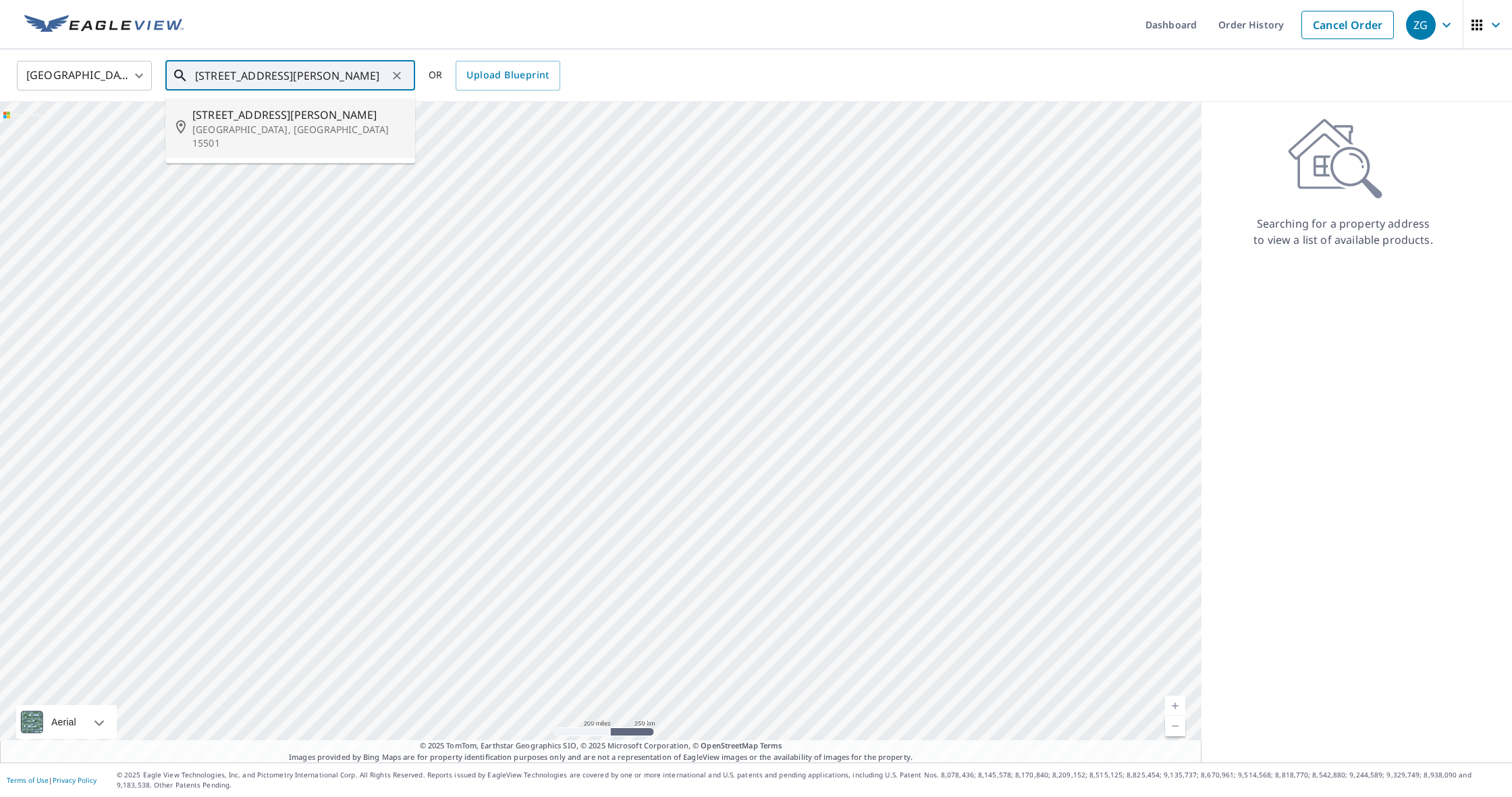
click at [346, 127] on p "[GEOGRAPHIC_DATA], [GEOGRAPHIC_DATA] 15501" at bounding box center [298, 137] width 212 height 27
type input "[STREET_ADDRESS][PERSON_NAME]"
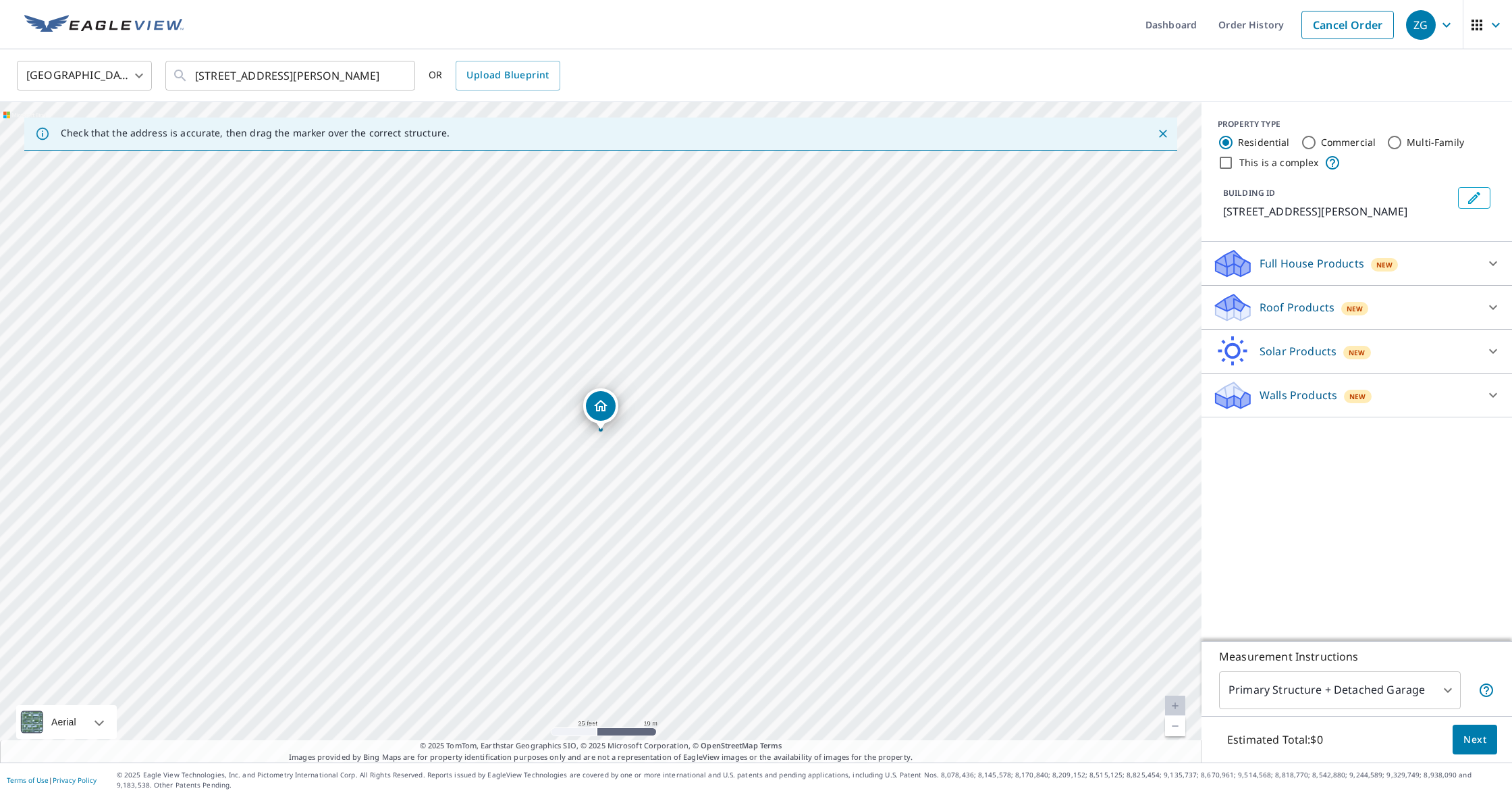
click at [1407, 314] on div "Roof Products New" at bounding box center [1344, 307] width 265 height 32
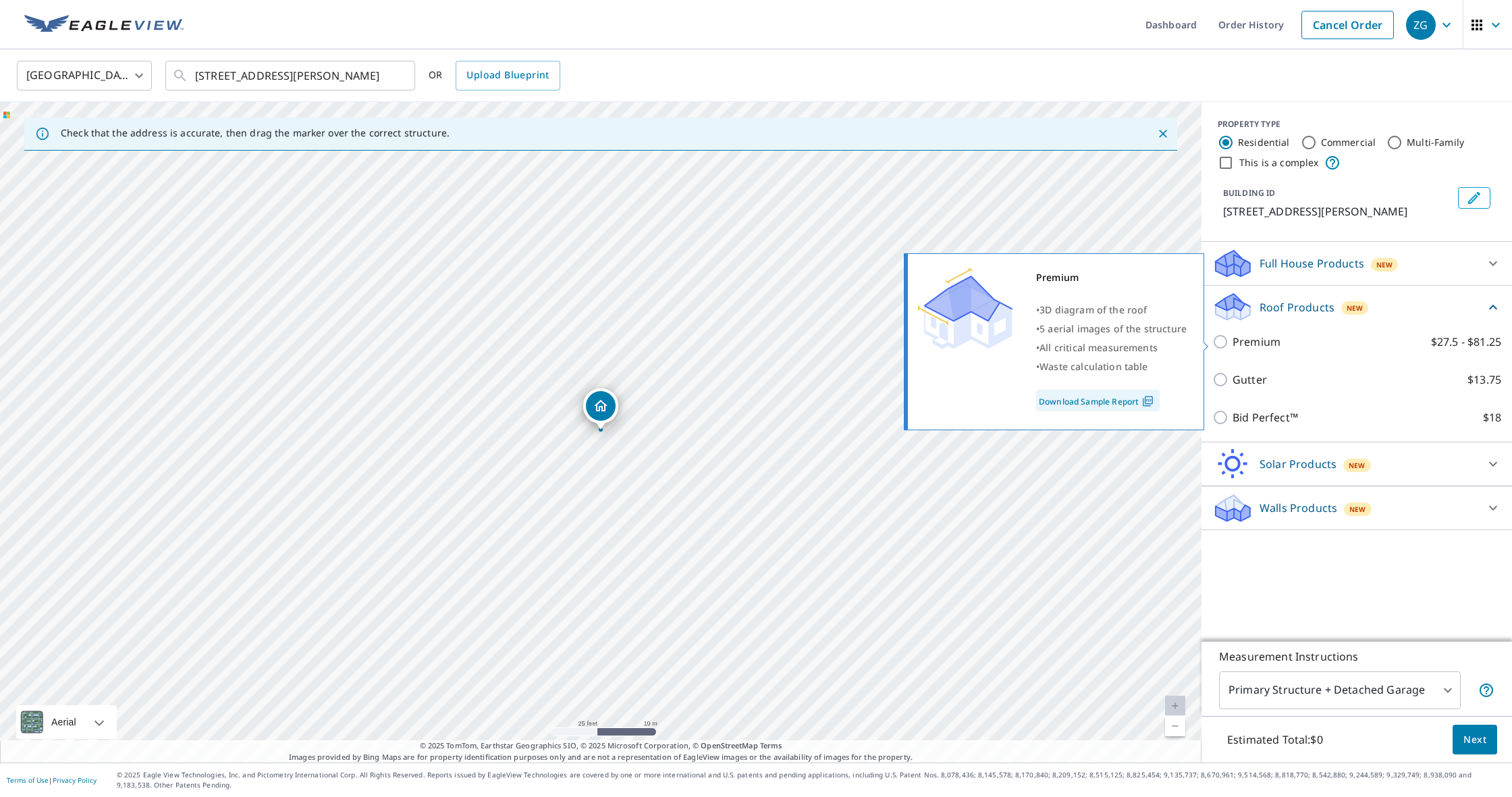
click at [1245, 339] on p "Premium" at bounding box center [1256, 341] width 48 height 16
click at [1232, 339] on input "Premium $27.5 - $81.25" at bounding box center [1222, 341] width 20 height 16
checkbox input "true"
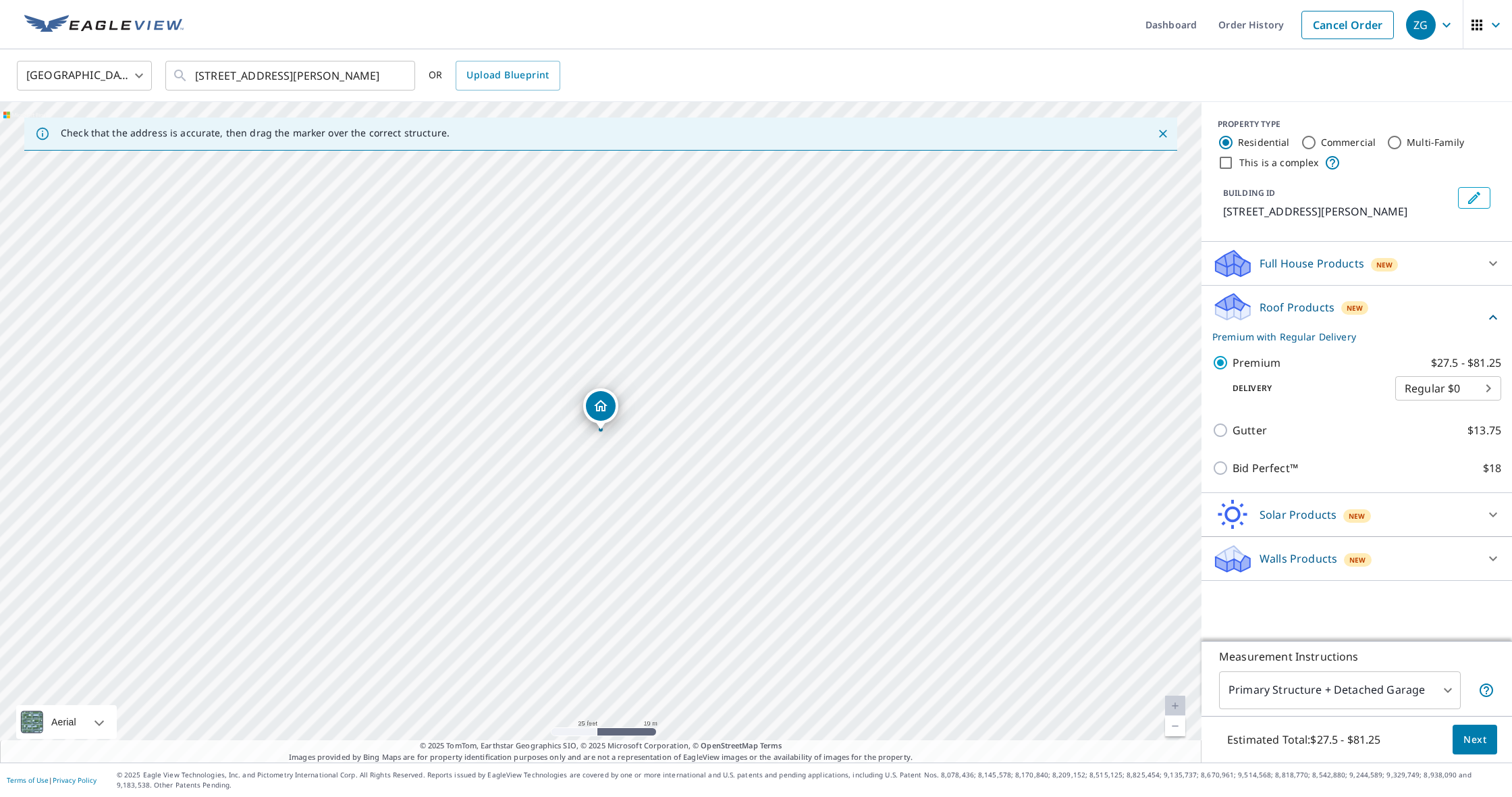
click at [1431, 707] on body "ZG ZG Dashboard Order History Cancel Order ZG [GEOGRAPHIC_DATA] [GEOGRAPHIC_DAT…" at bounding box center [756, 398] width 1512 height 797
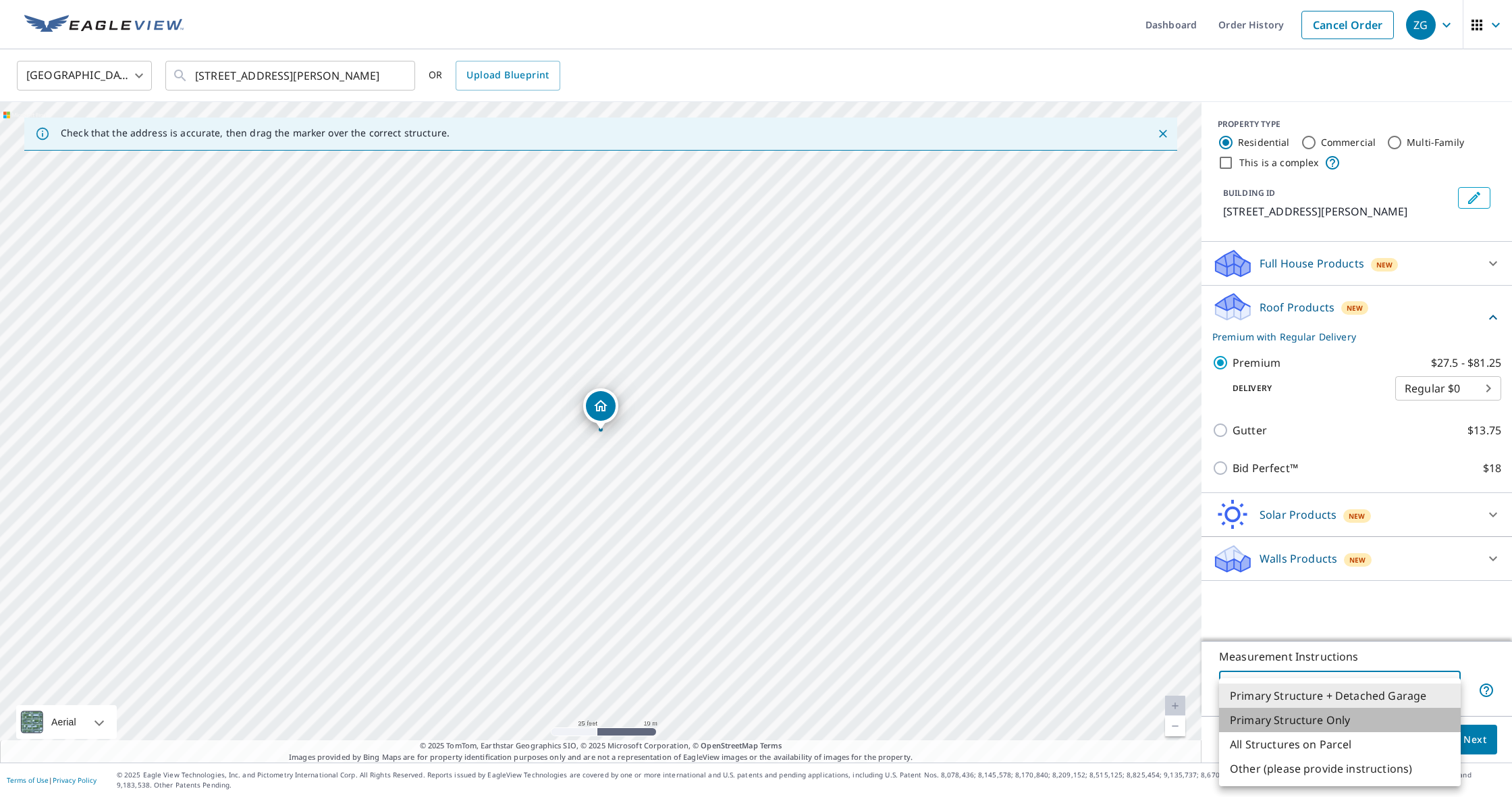
click at [1423, 723] on li "Primary Structure Only" at bounding box center [1339, 719] width 242 height 24
type input "2"
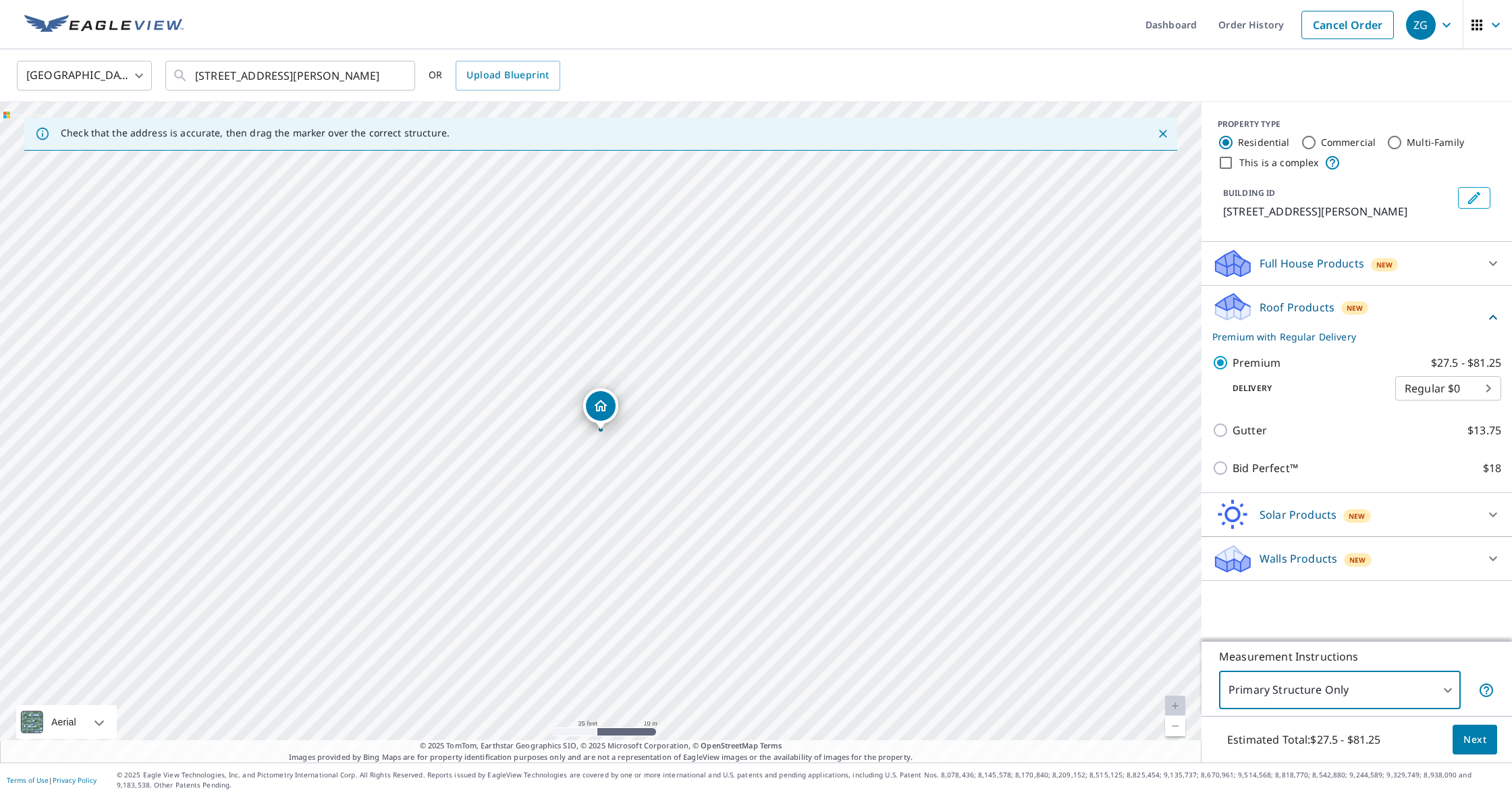
click at [1474, 731] on span "Next" at bounding box center [1475, 740] width 23 height 17
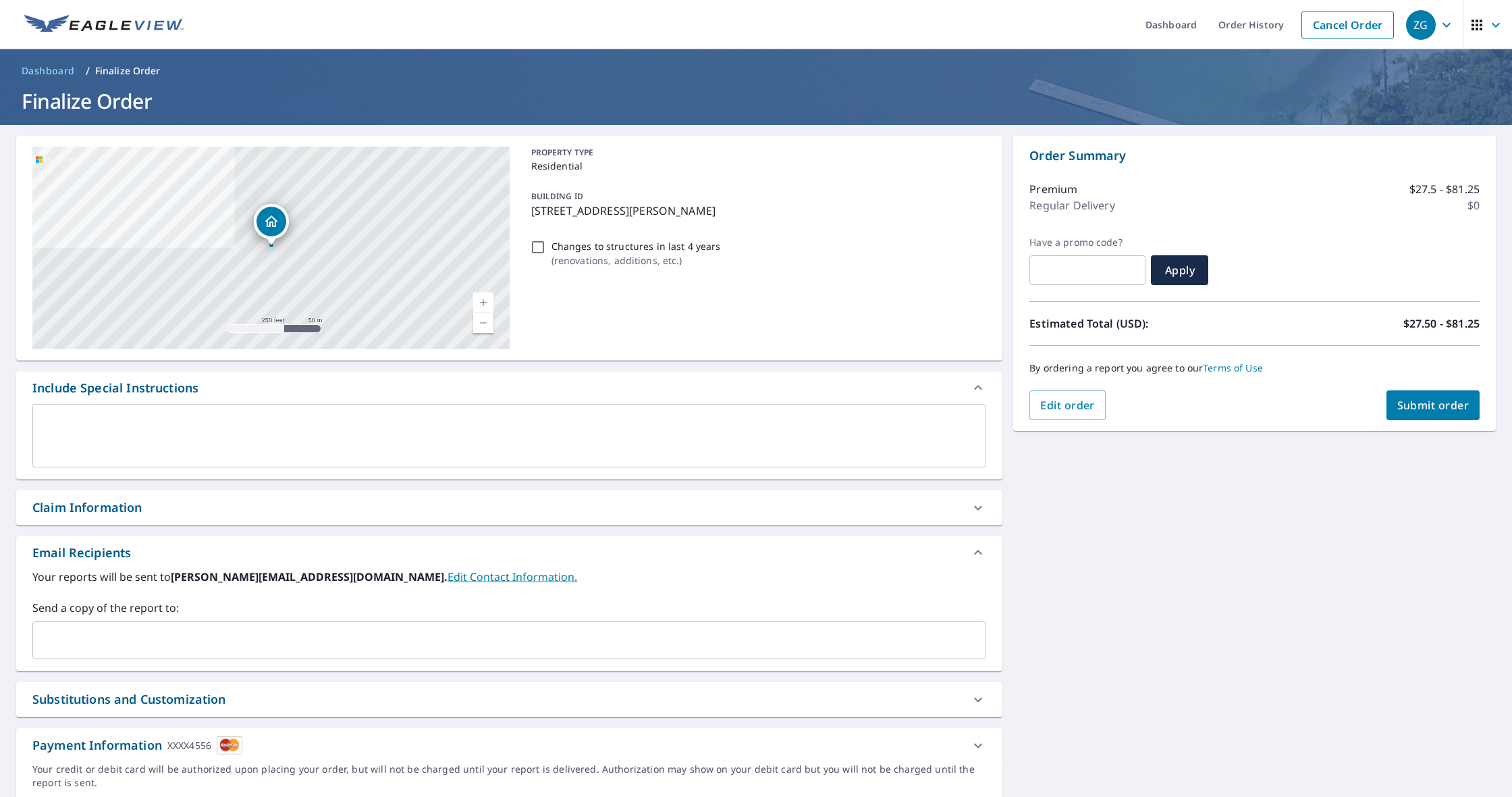
click at [1426, 398] on span "Submit order" at bounding box center [1433, 405] width 73 height 15
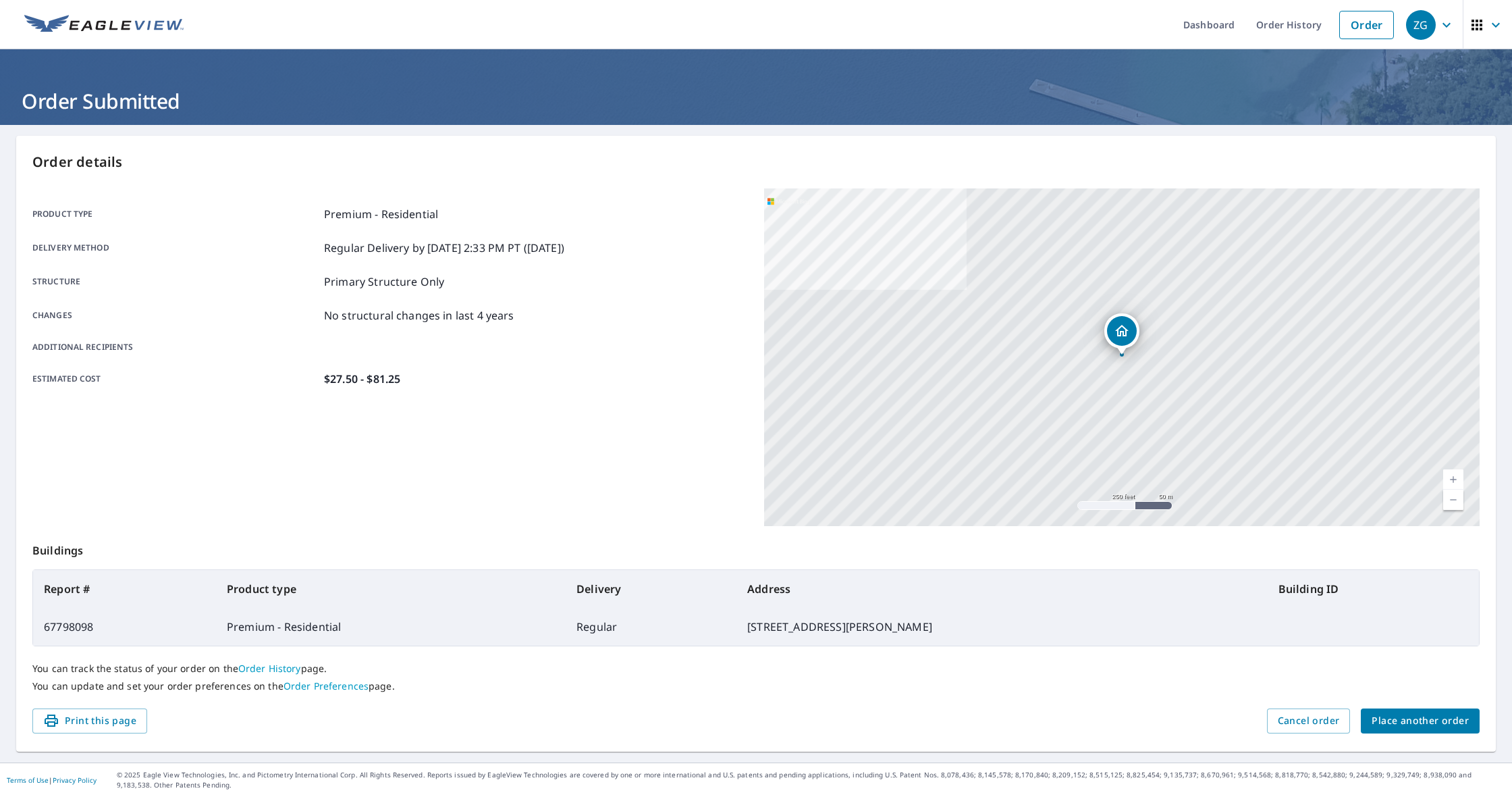
scroll to position [0, 1]
click at [1233, 30] on link "Dashboard" at bounding box center [1208, 25] width 73 height 50
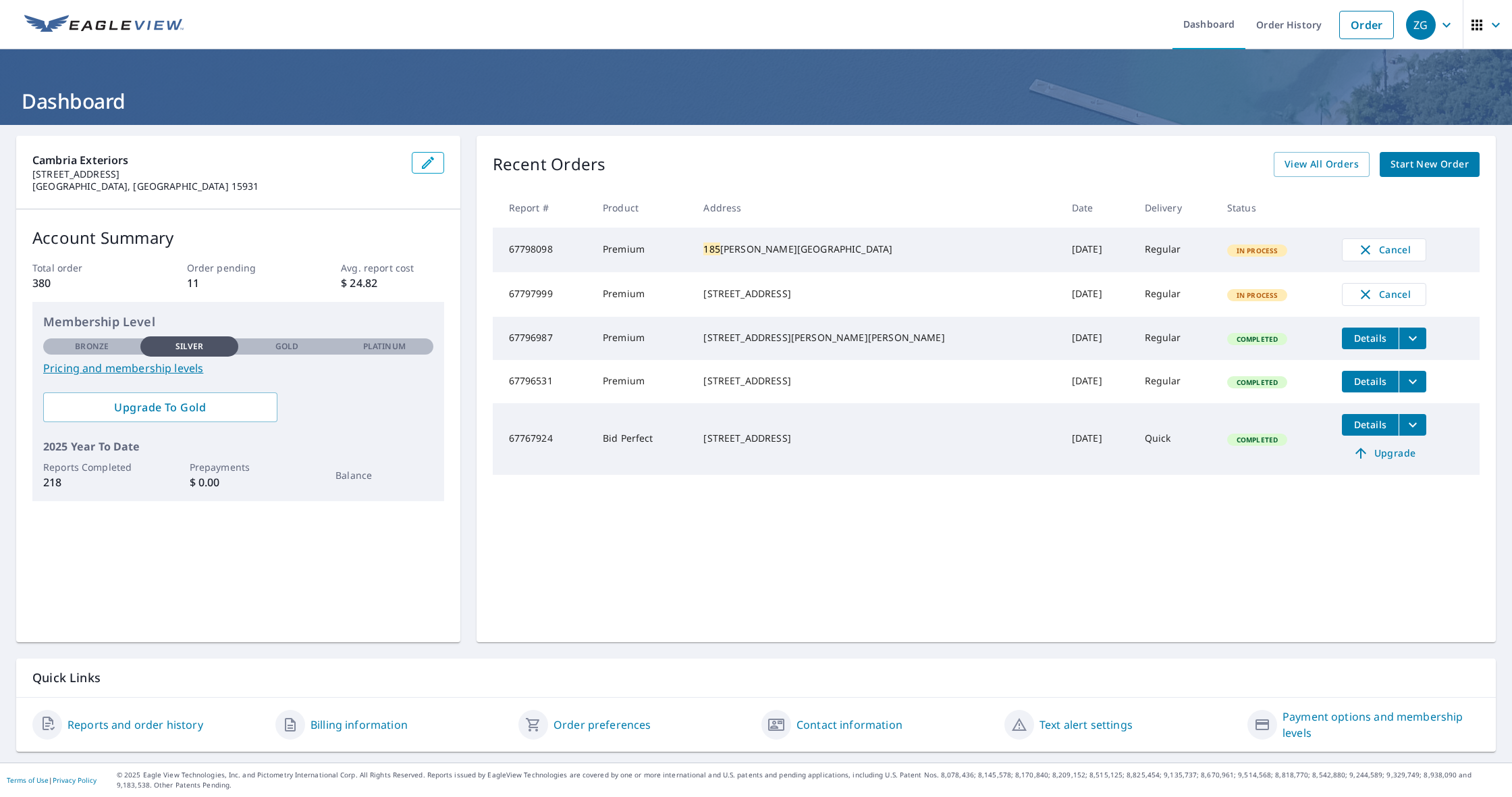
click at [1404, 390] on icon "filesDropdownBtn-67796531" at bounding box center [1412, 381] width 16 height 16
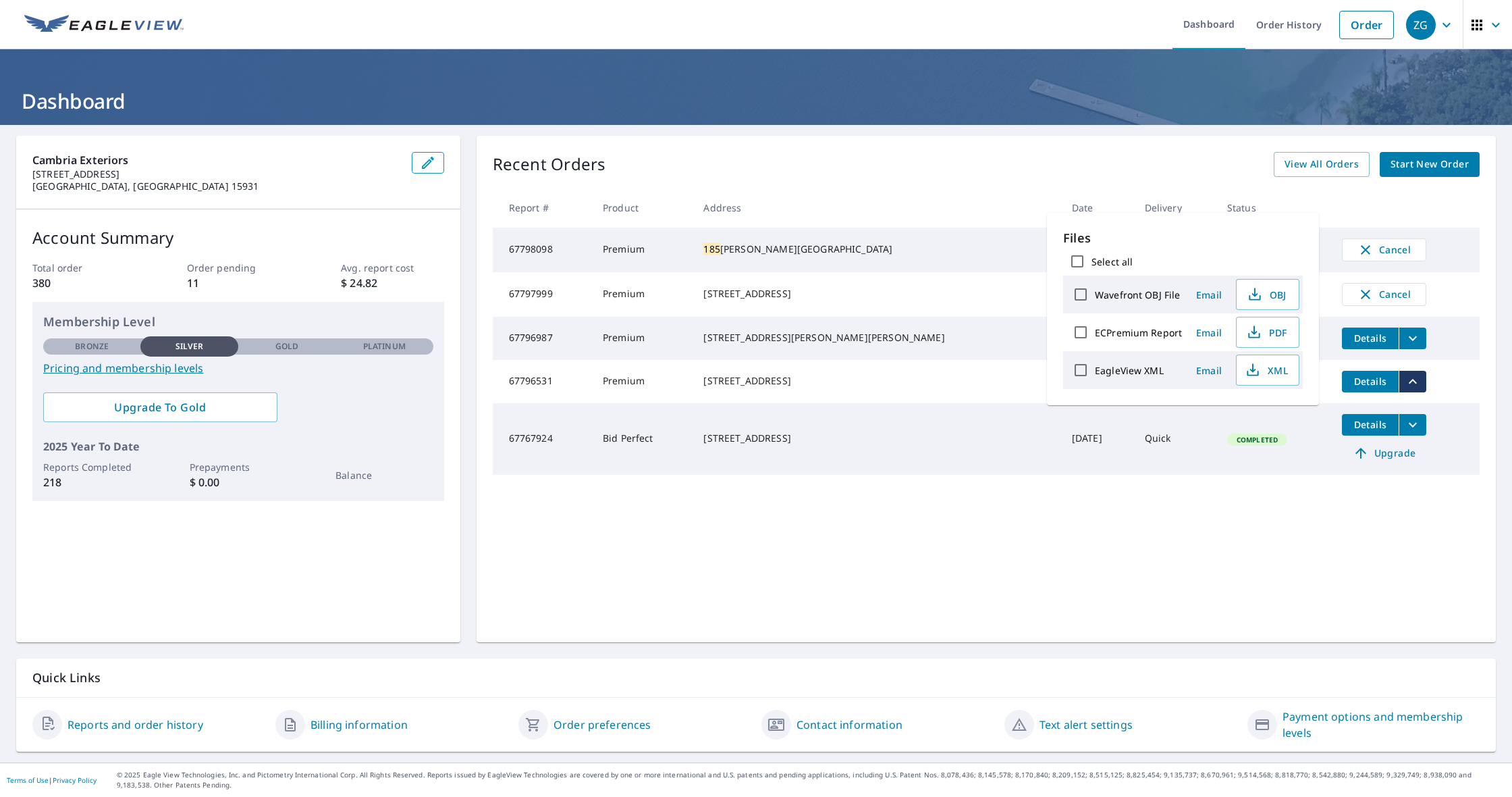
click at [1083, 333] on input "ECPremium Report" at bounding box center [1080, 333] width 29 height 29
checkbox input "true"
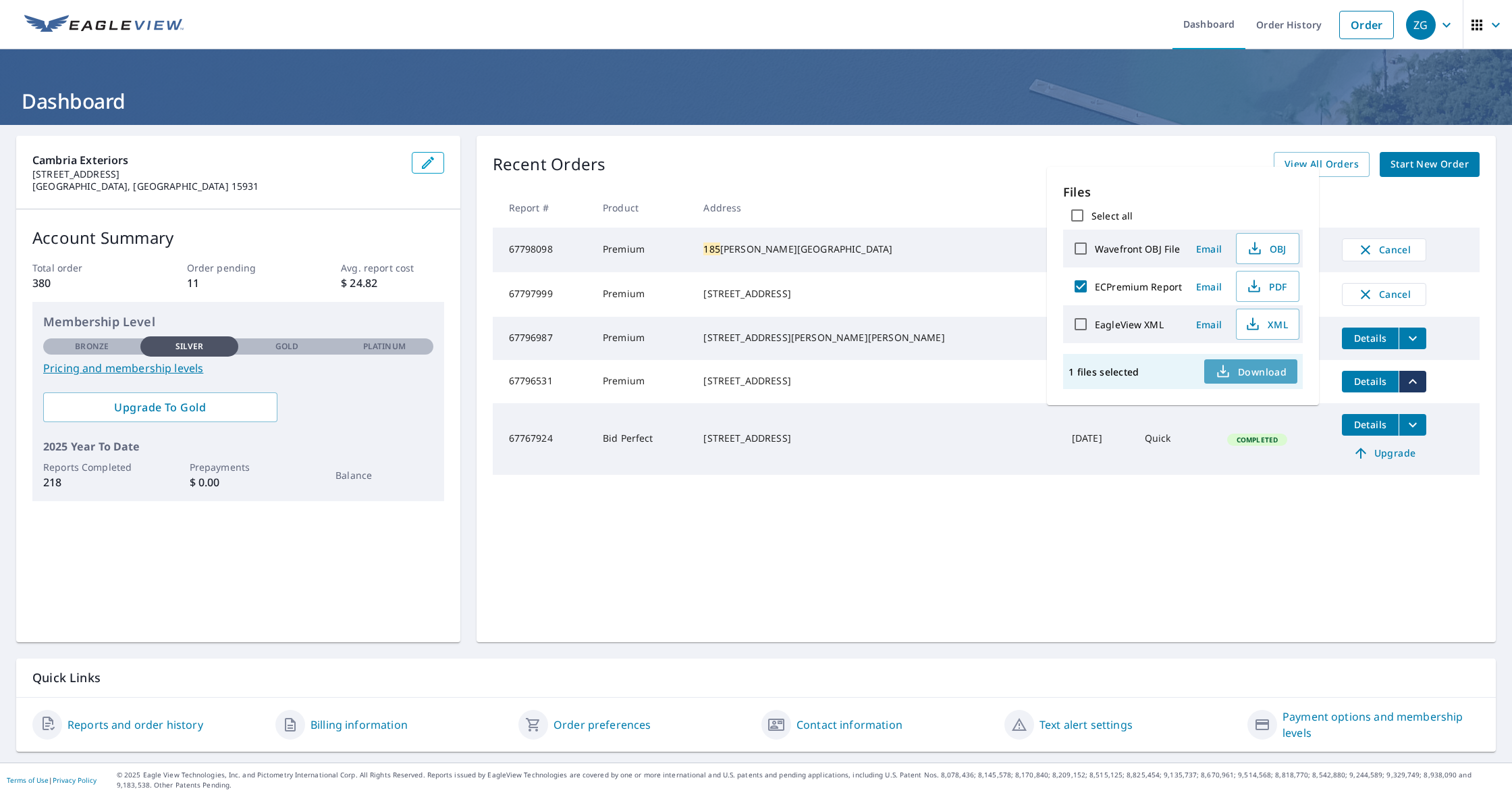
click at [1237, 371] on span "Download" at bounding box center [1250, 371] width 72 height 16
click at [1272, 554] on div "Recent Orders View All Orders Start New Order Report # Product Address Date Del…" at bounding box center [986, 389] width 1019 height 506
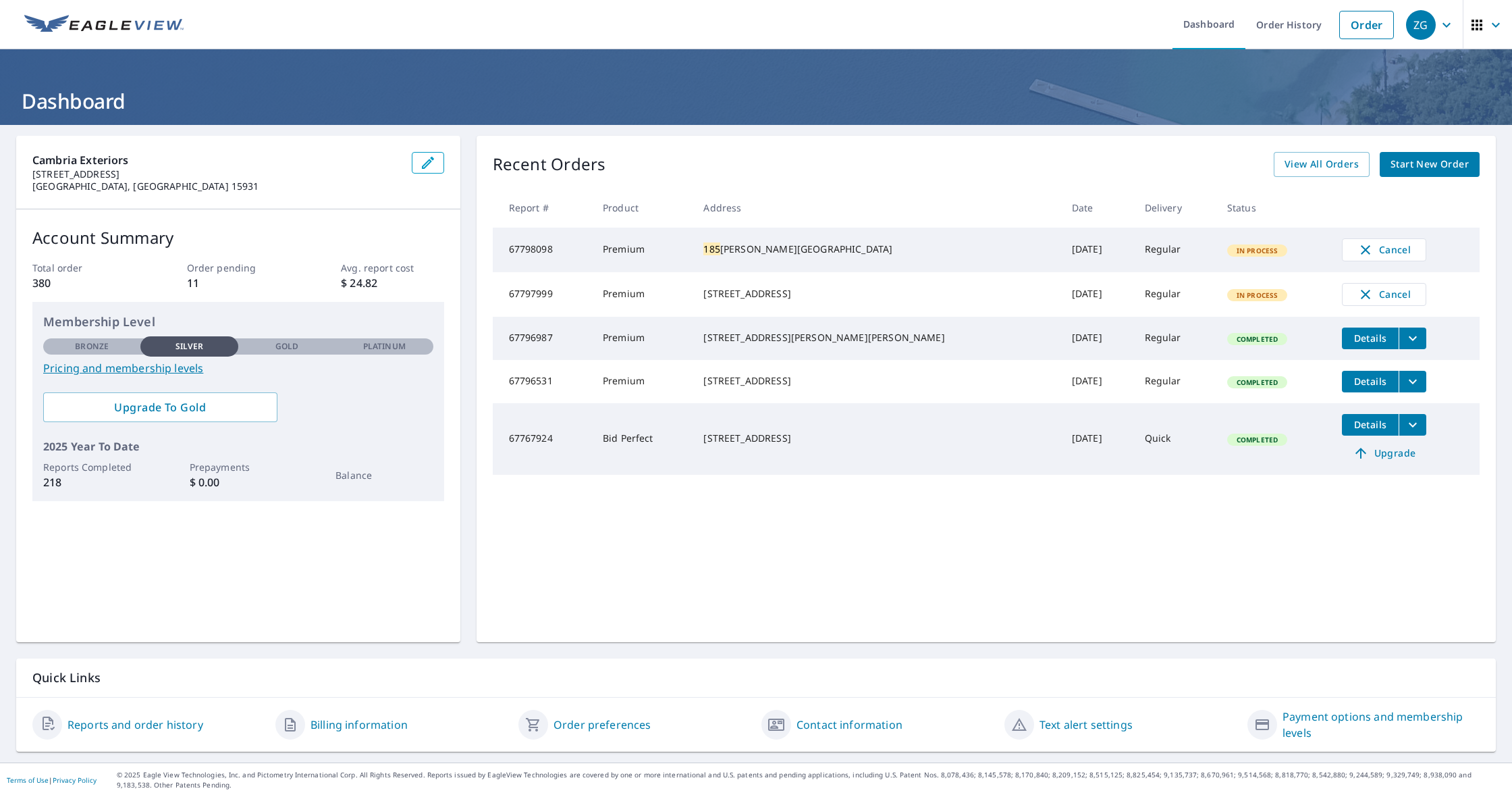
click at [1398, 349] on button "filesDropdownBtn-67796987" at bounding box center [1412, 338] width 28 height 22
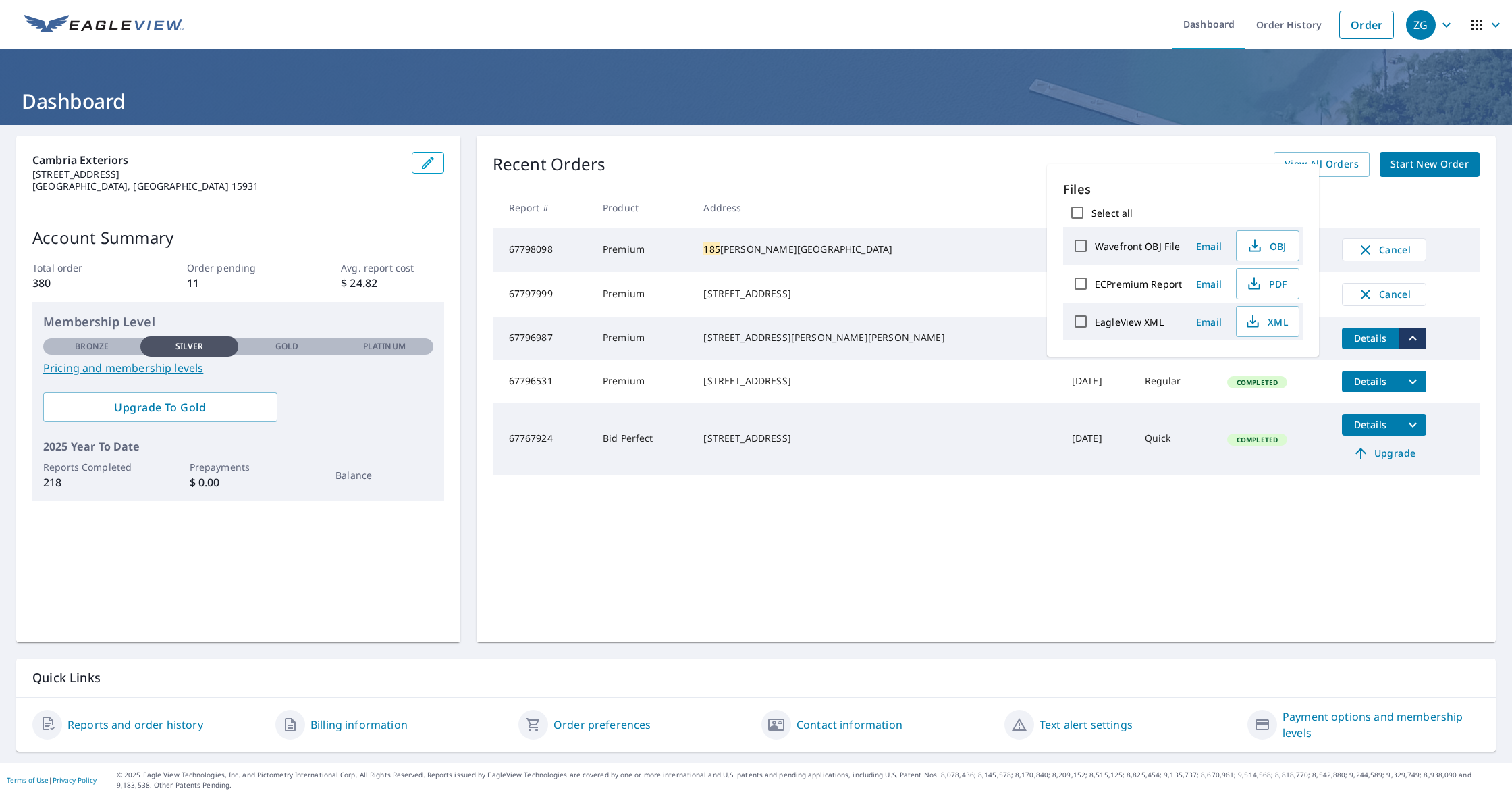
scroll to position [0, 1]
click at [1077, 289] on input "ECPremium Report" at bounding box center [1080, 284] width 29 height 29
checkbox input "true"
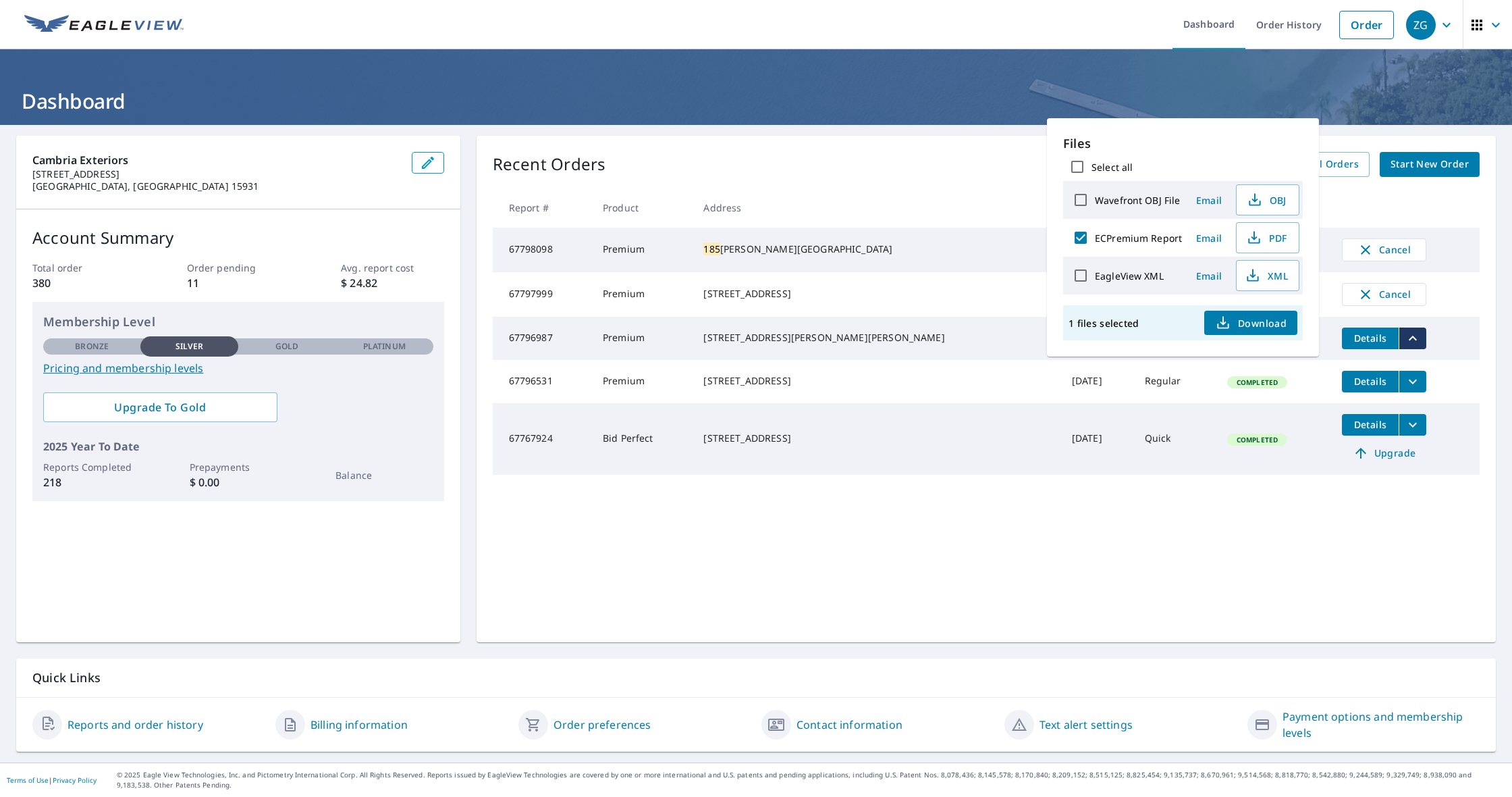
click at [1233, 331] on button "Download" at bounding box center [1249, 322] width 93 height 24
click at [799, 519] on div "Recent Orders View All Orders Start New Order Report # Product Address Date Del…" at bounding box center [986, 389] width 1019 height 506
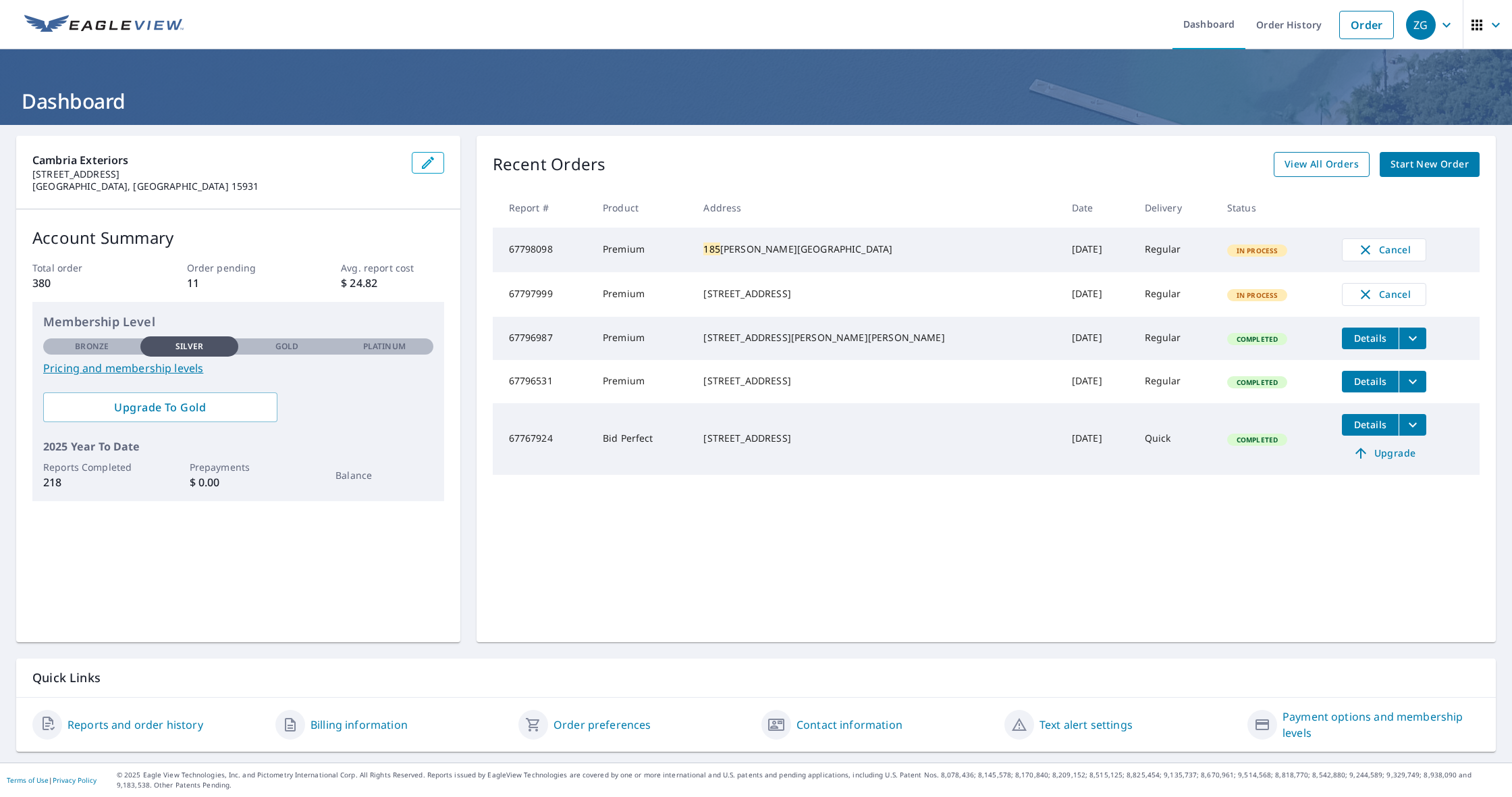
click at [1310, 157] on span "View All Orders" at bounding box center [1321, 164] width 75 height 17
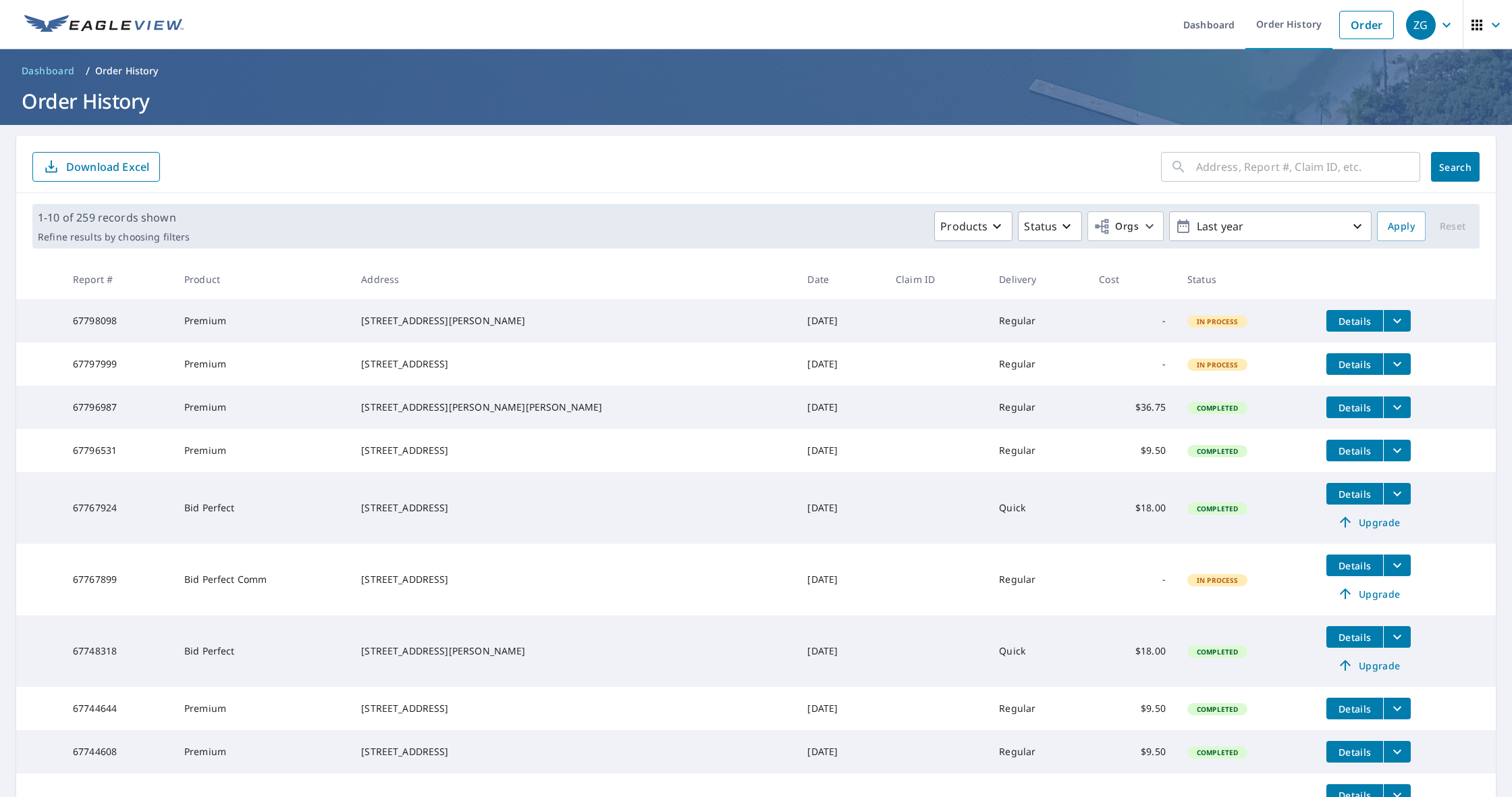
click at [1353, 171] on input "text" at bounding box center [1308, 167] width 224 height 38
type input "107"
click at [1455, 167] on button "Search" at bounding box center [1455, 166] width 49 height 30
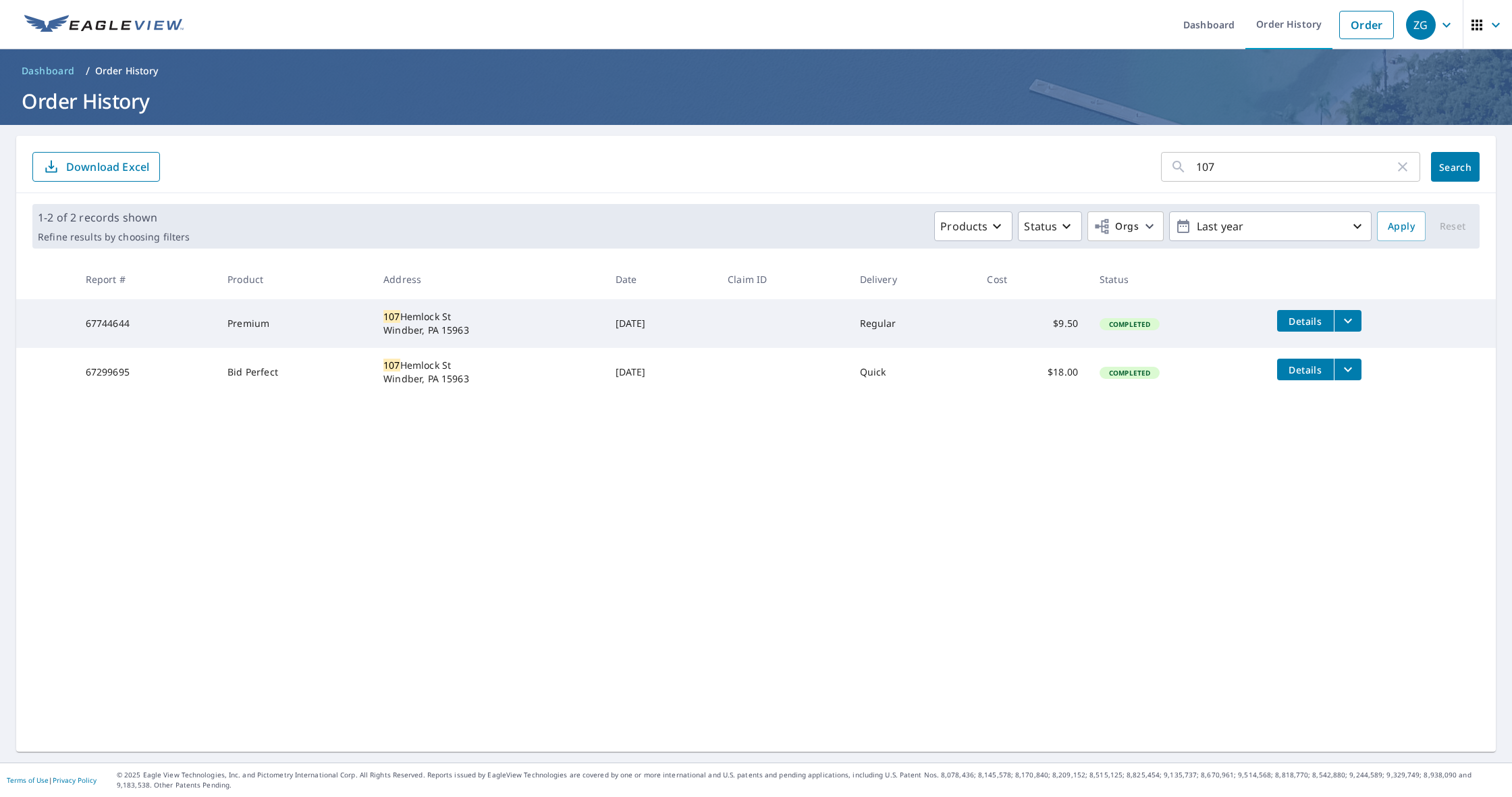
click at [1369, 321] on td "Details" at bounding box center [1380, 320] width 229 height 43
click at [1361, 321] on button "filesDropdownBtn-67744644" at bounding box center [1347, 320] width 28 height 22
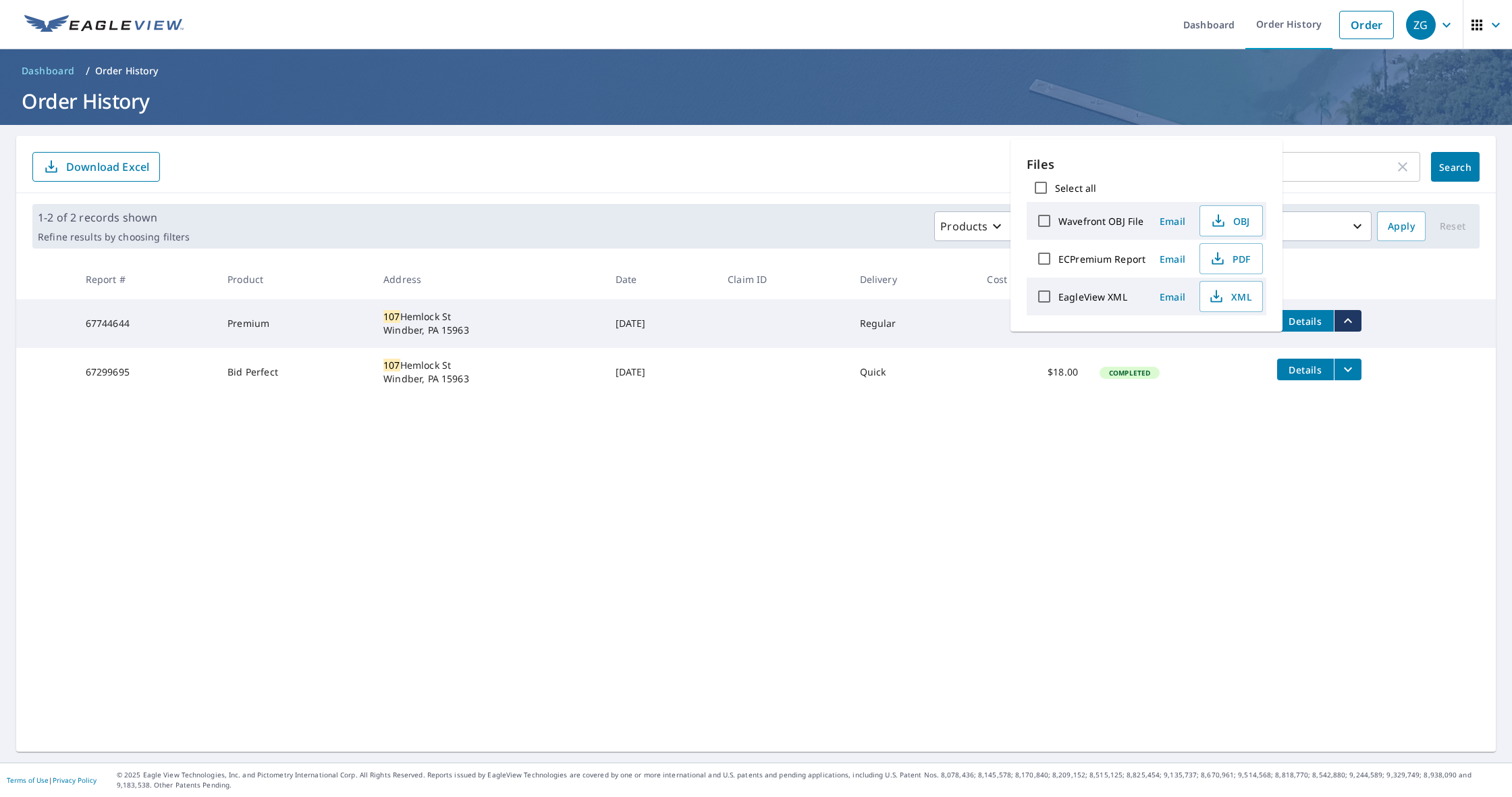
click at [1035, 255] on input "ECPremium Report" at bounding box center [1044, 259] width 29 height 29
checkbox input "true"
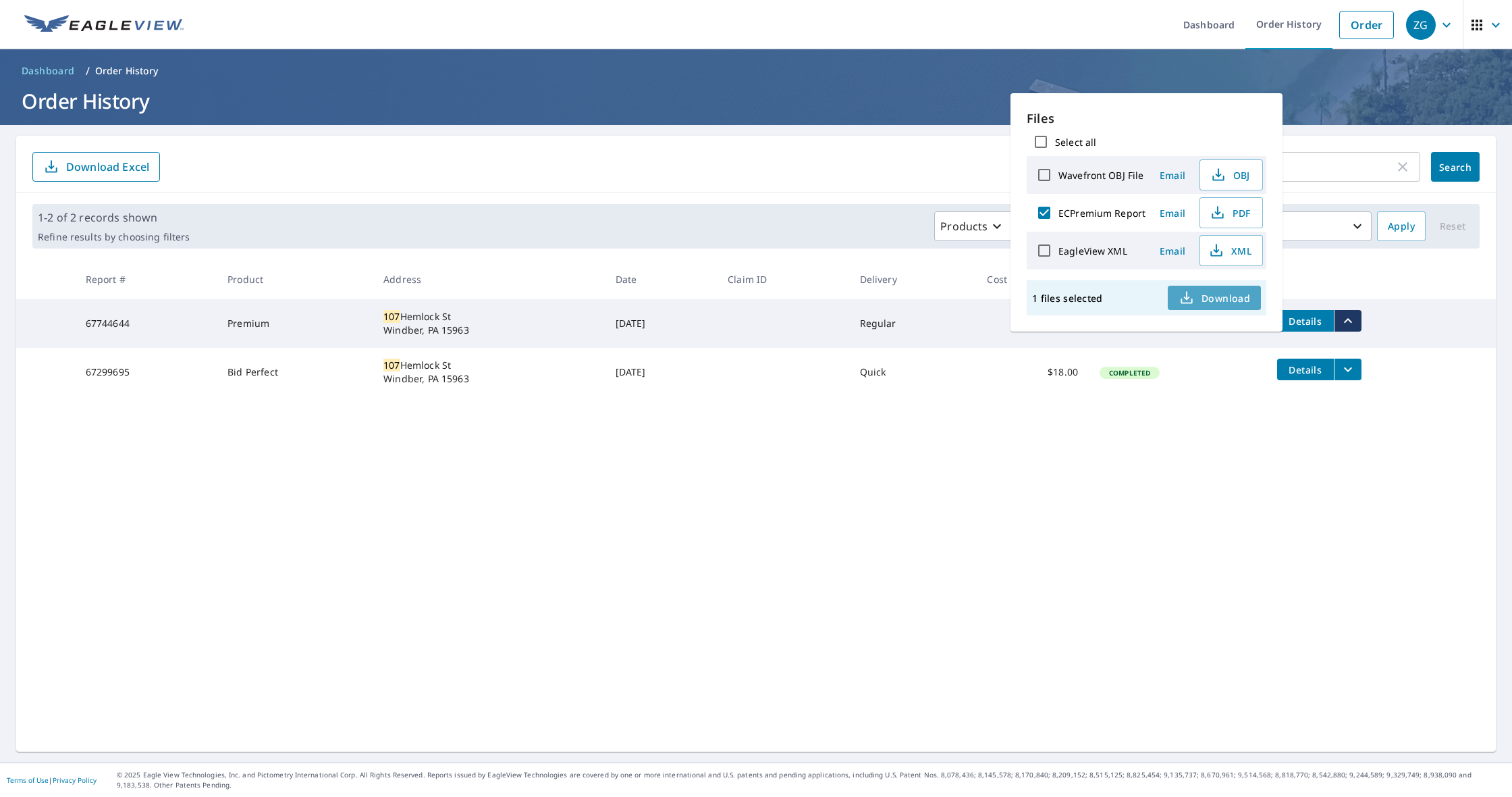
click at [1198, 289] on button "Download" at bounding box center [1213, 297] width 93 height 24
drag, startPoint x: 1094, startPoint y: 666, endPoint x: 1120, endPoint y: 563, distance: 106.2
click at [1093, 651] on div "107 ​ Search Download Excel 1-2 of 2 records shown Refine results by choosing f…" at bounding box center [756, 443] width 1480 height 615
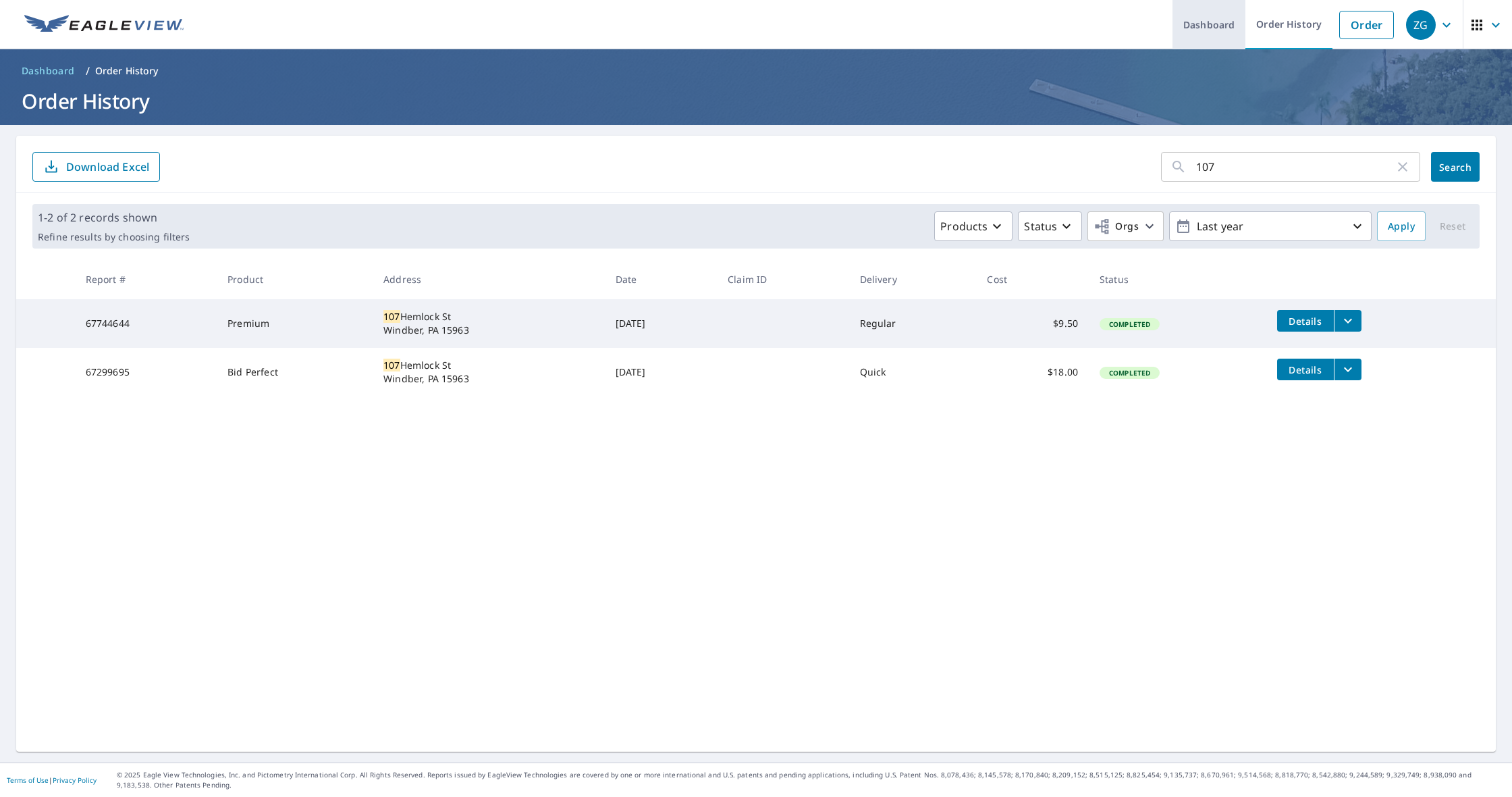
click at [1194, 11] on link "Dashboard" at bounding box center [1208, 25] width 73 height 50
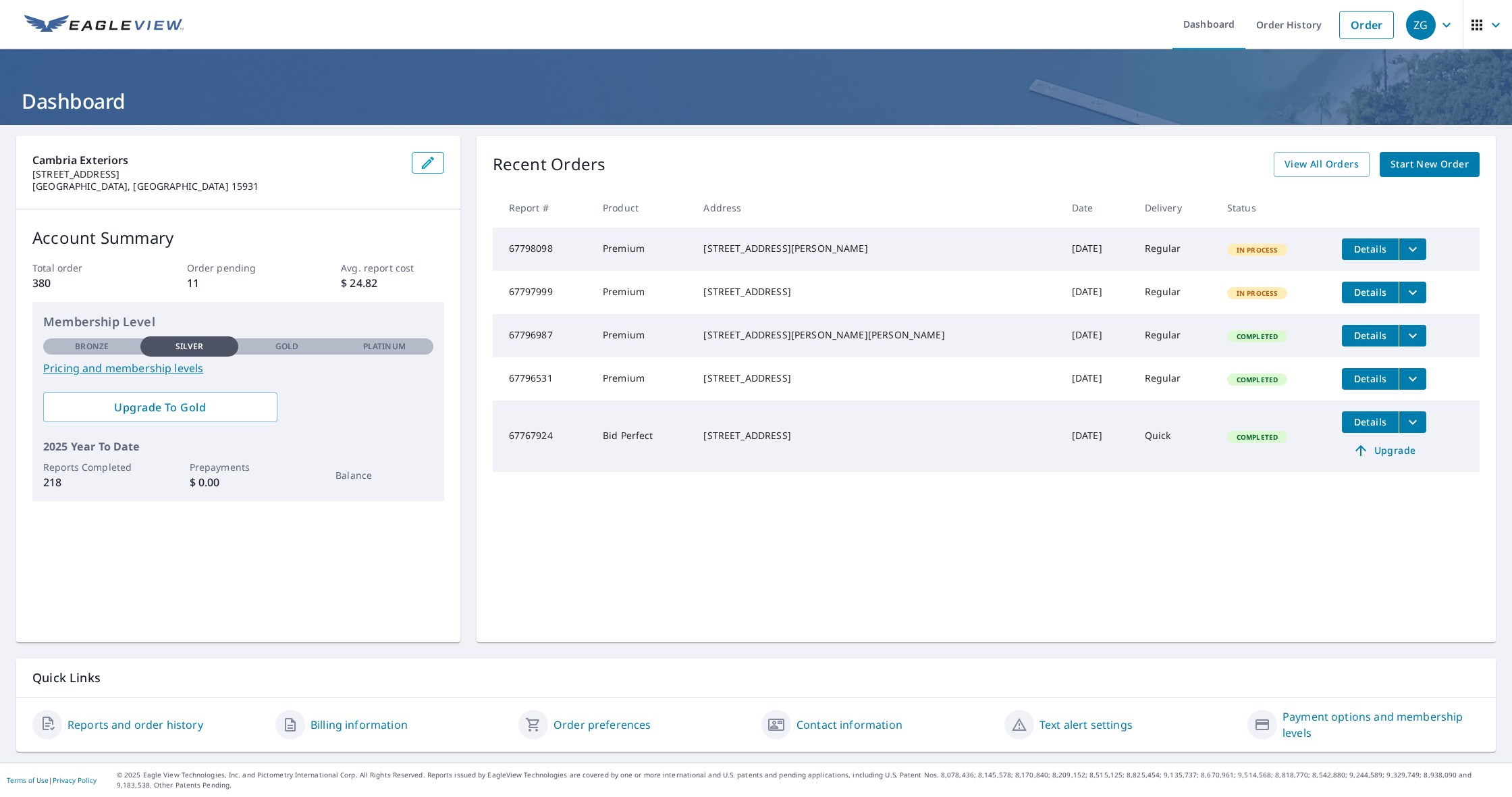
click at [1404, 298] on icon "filesDropdownBtn-67797999" at bounding box center [1412, 291] width 16 height 16
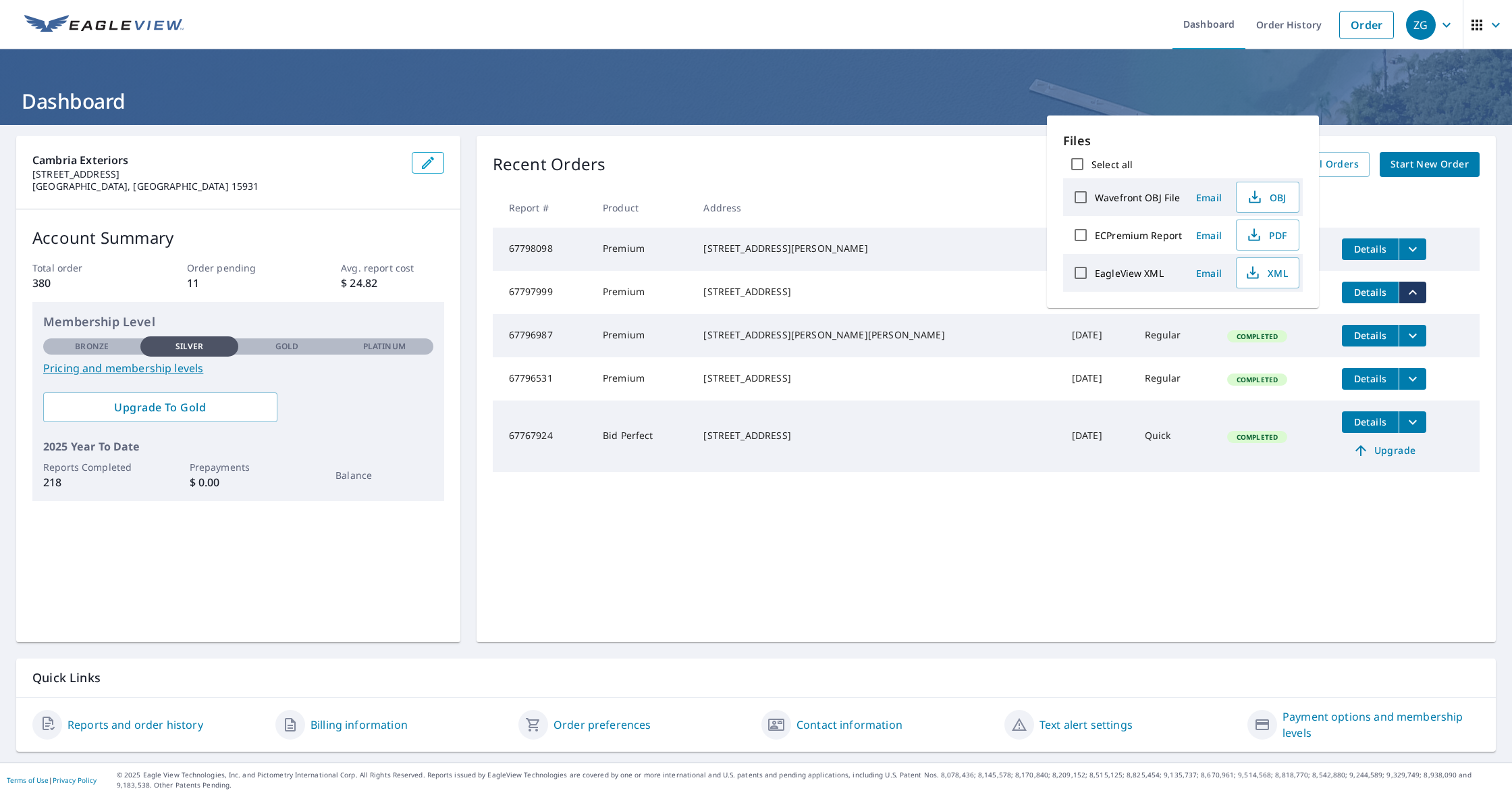
click at [1086, 233] on input "ECPremium Report" at bounding box center [1080, 235] width 29 height 29
checkbox input "true"
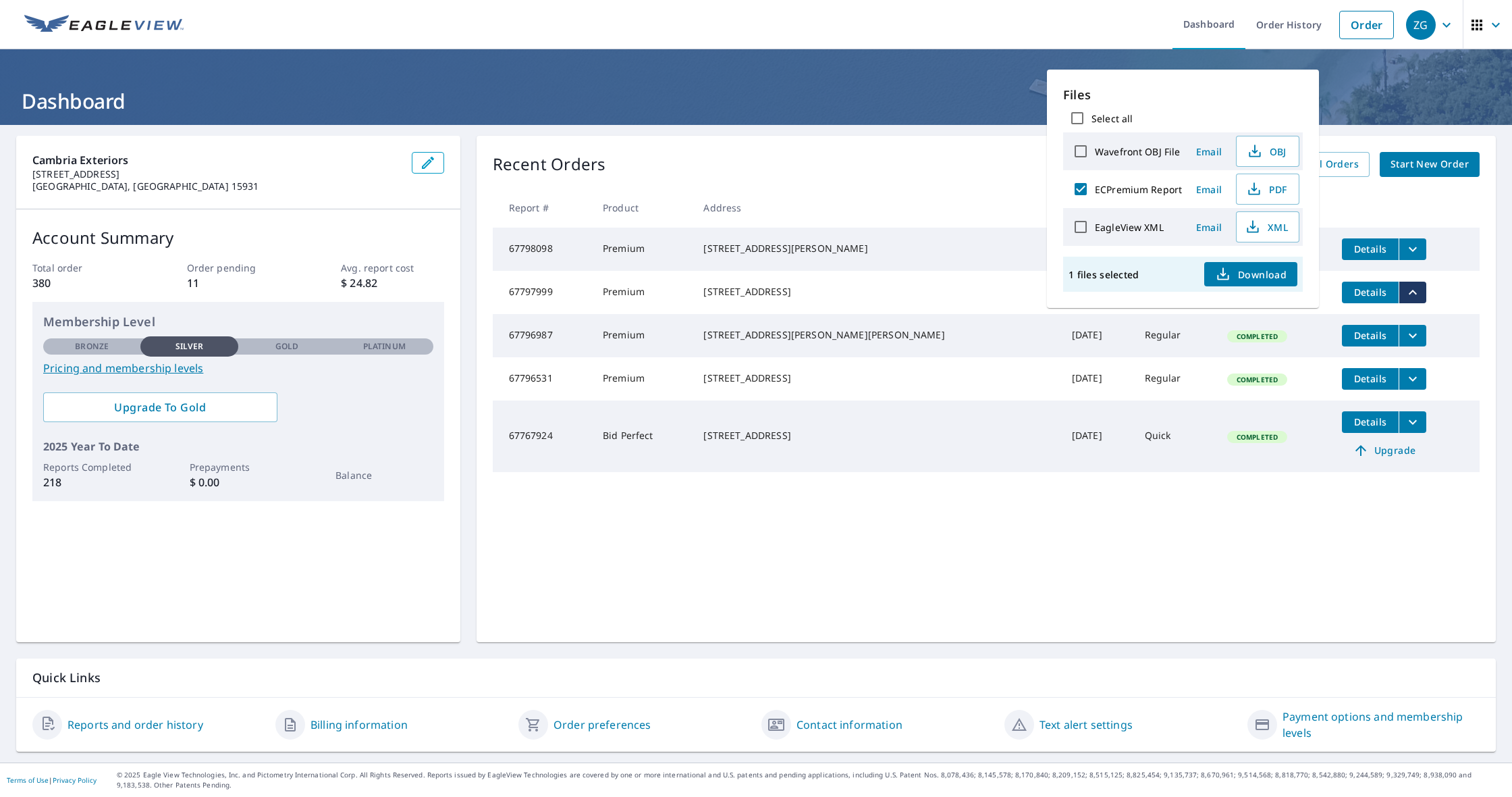
click at [1277, 280] on span "Download" at bounding box center [1250, 273] width 72 height 16
click at [1176, 620] on div "Recent Orders View All Orders Start New Order Report # Product Address Date Del…" at bounding box center [986, 389] width 1019 height 506
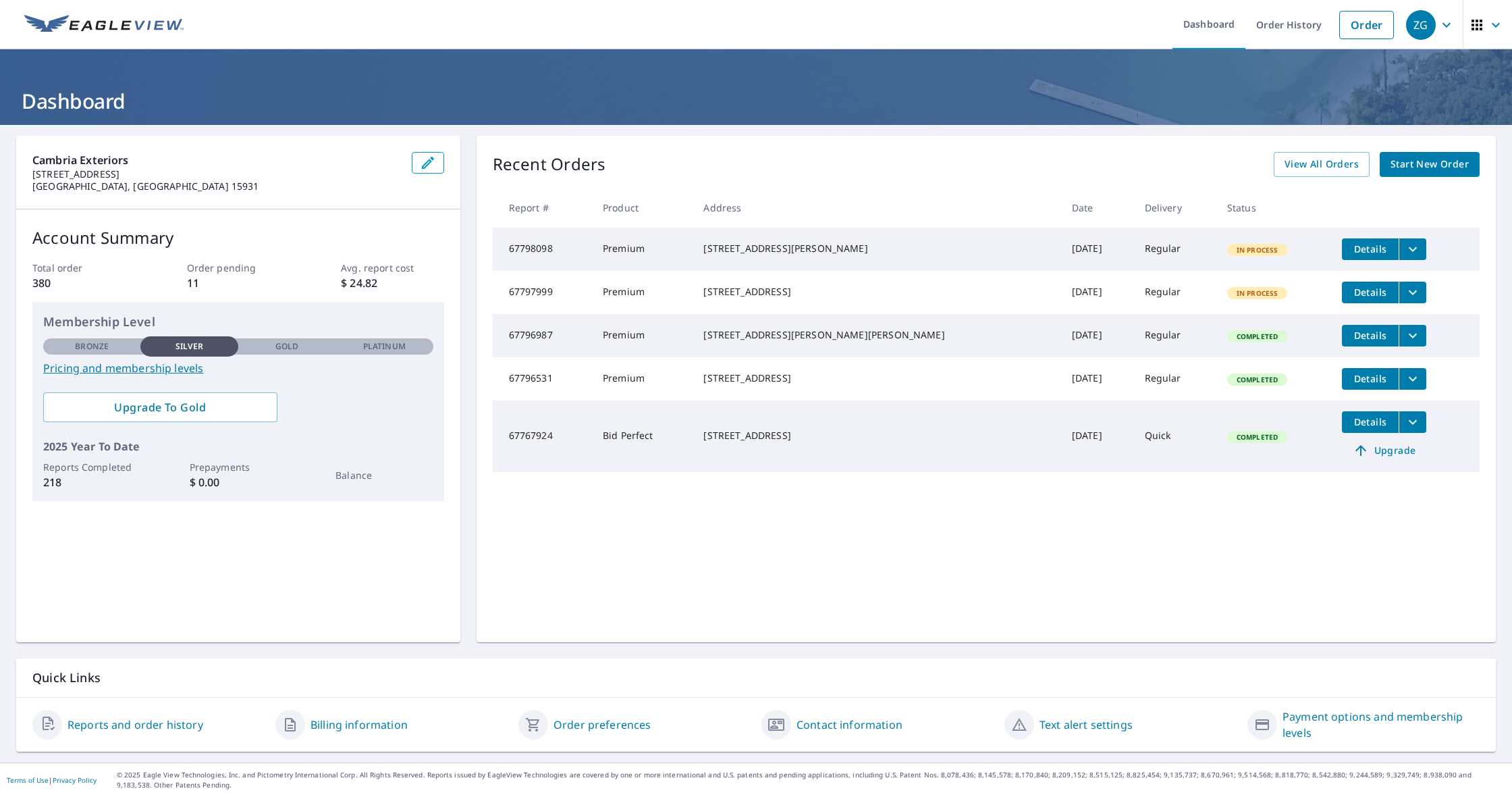
click at [1404, 242] on icon "filesDropdownBtn-67798098" at bounding box center [1412, 248] width 16 height 16
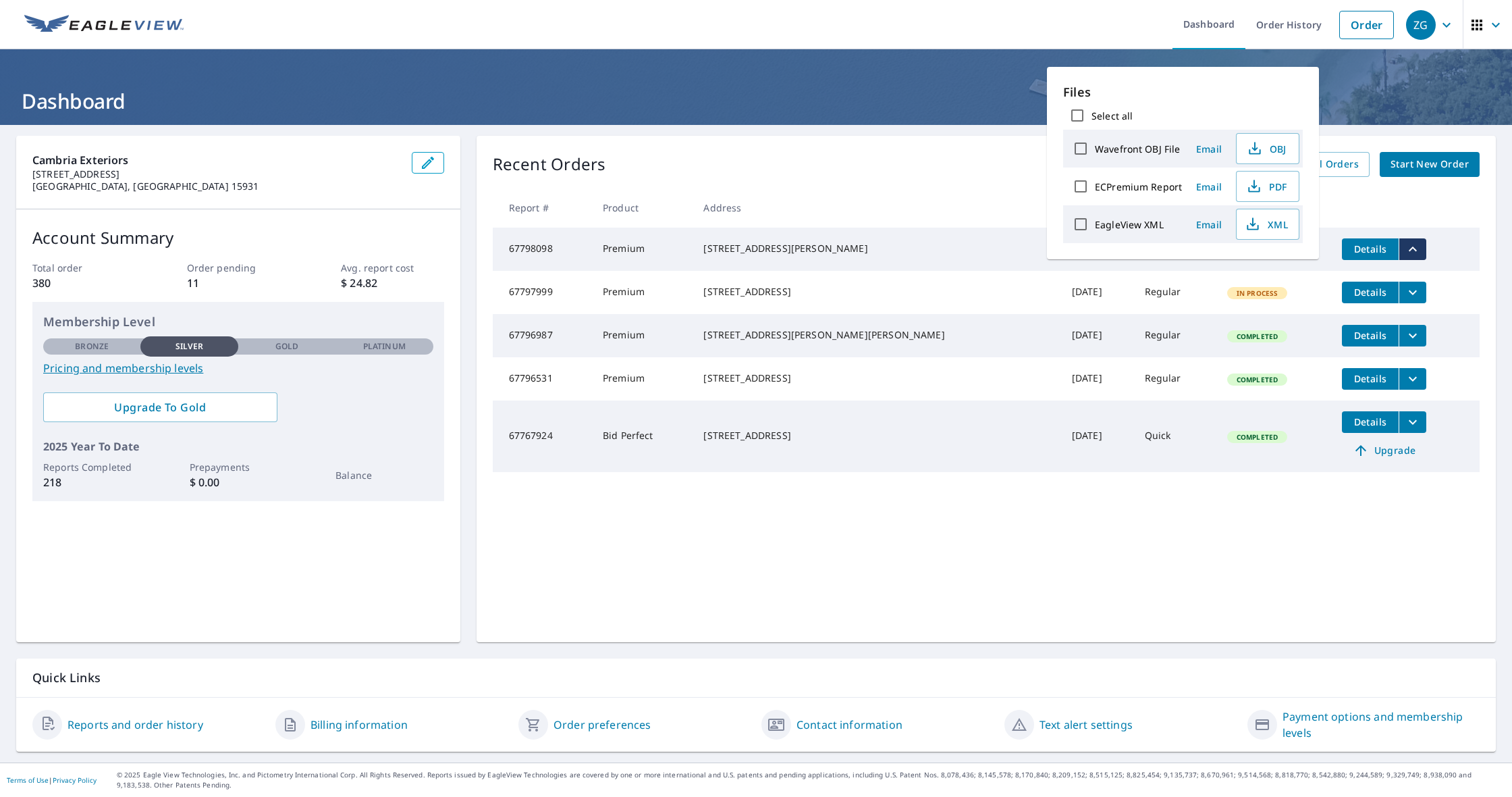
click at [1091, 185] on input "ECPremium Report" at bounding box center [1080, 186] width 29 height 29
checkbox input "true"
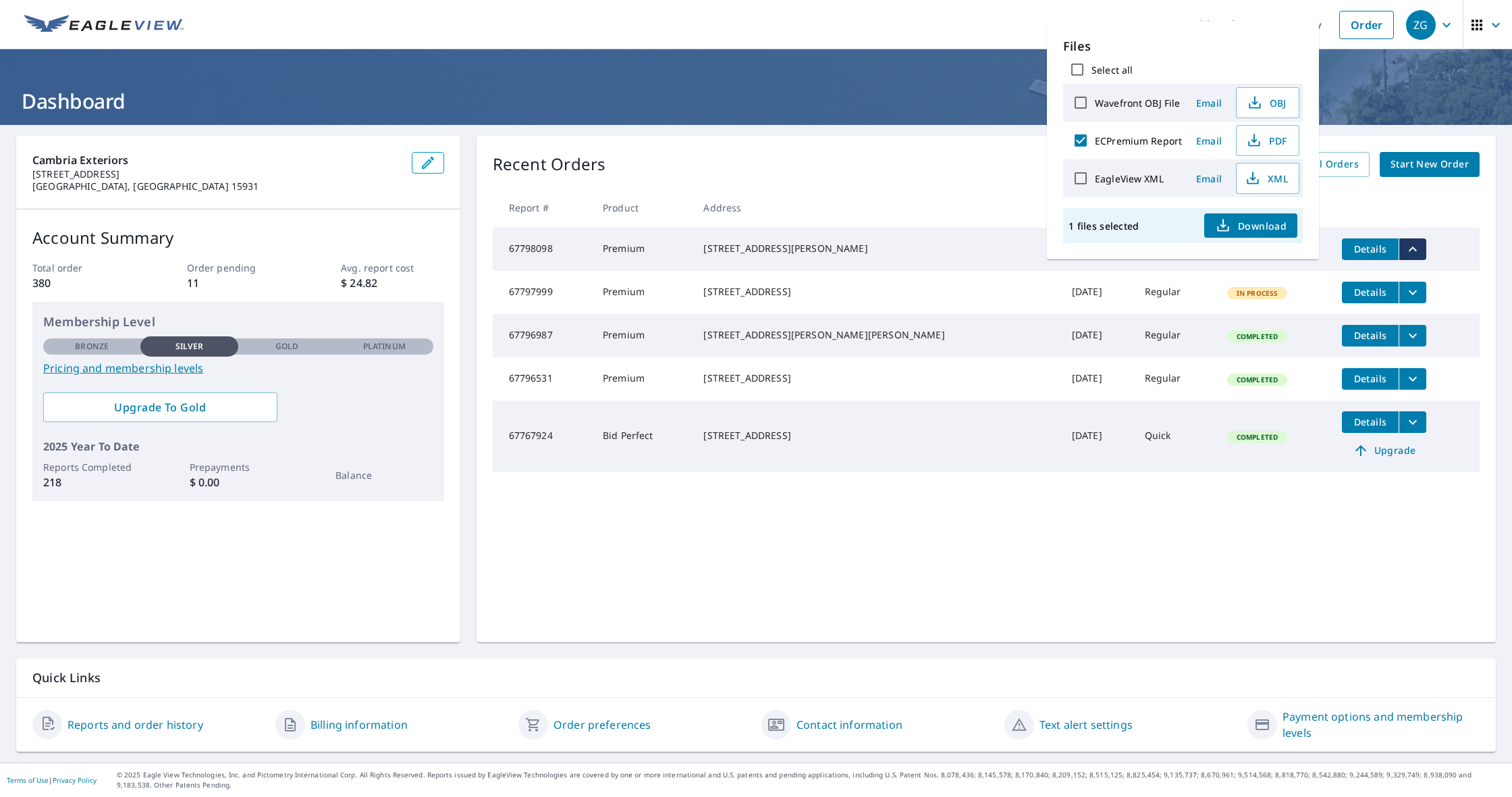
click at [1233, 227] on span "Download" at bounding box center [1250, 225] width 72 height 16
click at [843, 765] on footer "Terms of Use | Privacy Policy © 2025 Eagle View Technologies, Inc. and Pictomet…" at bounding box center [756, 780] width 1512 height 34
